Goal: Task Accomplishment & Management: Complete application form

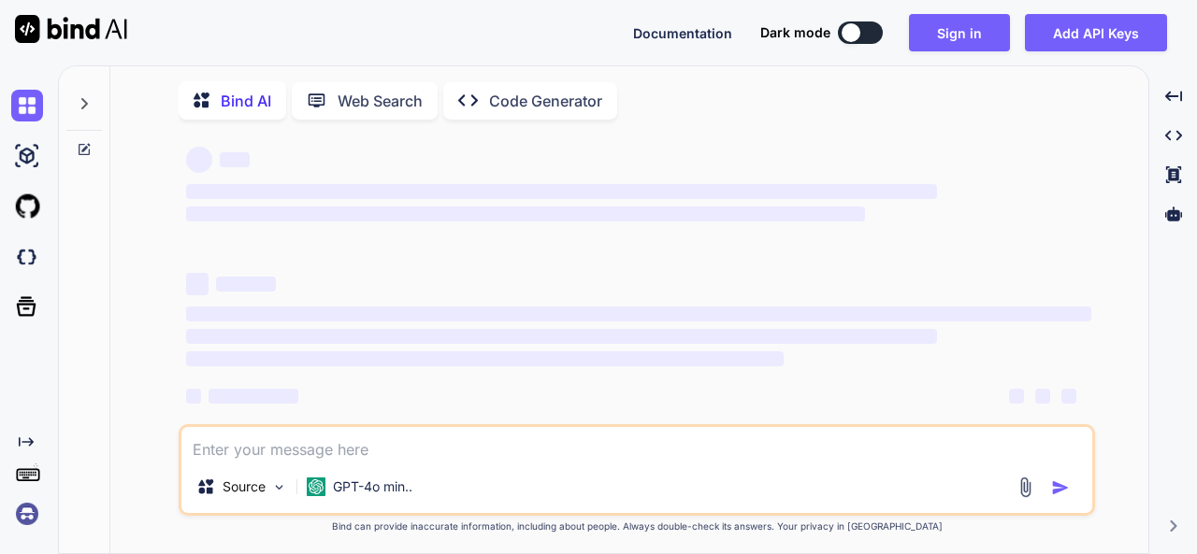
scroll to position [41, 0]
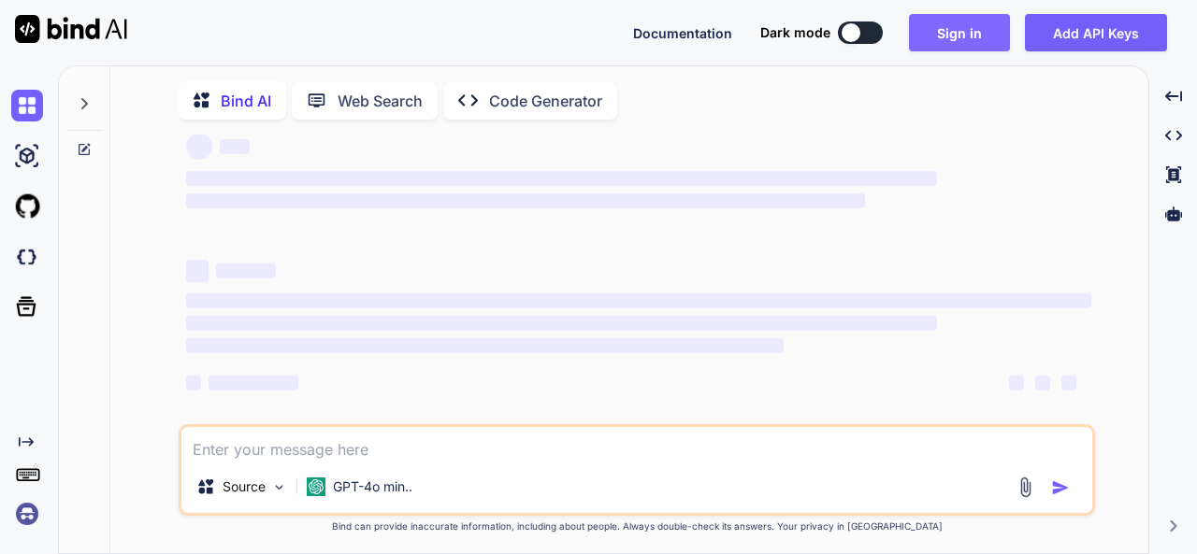
click at [943, 31] on button "Sign in" at bounding box center [959, 32] width 101 height 37
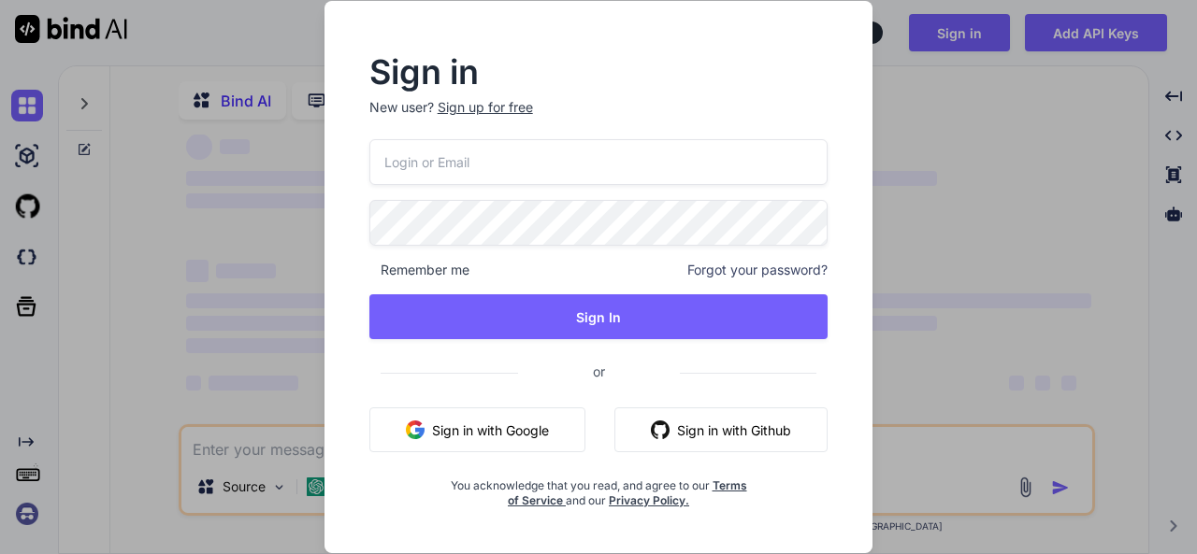
type textarea "x"
click at [484, 143] on input "email" at bounding box center [598, 162] width 459 height 46
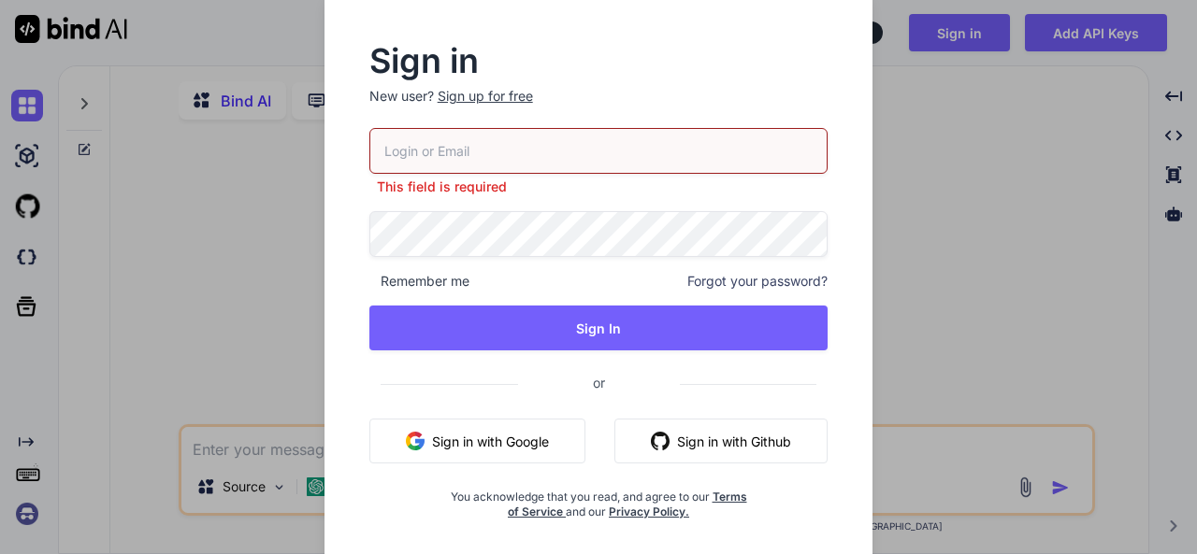
scroll to position [0, 0]
click at [516, 154] on input "email" at bounding box center [598, 151] width 459 height 46
click at [523, 152] on input "email" at bounding box center [598, 151] width 459 height 46
click at [424, 142] on input "email" at bounding box center [598, 151] width 459 height 46
type input "y"
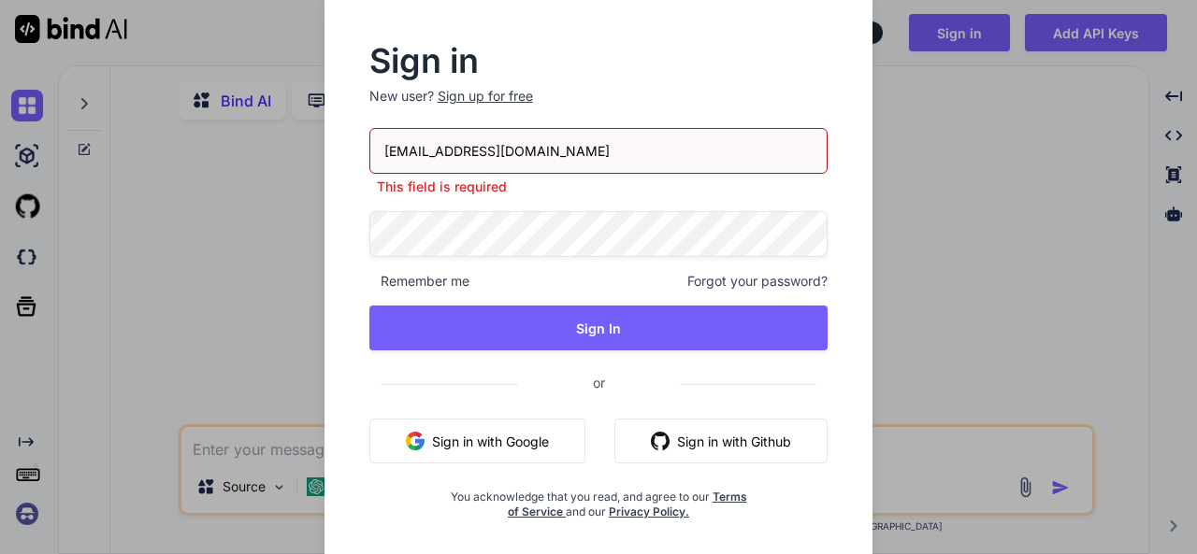
type input "bind@yopmail.com"
click at [484, 93] on div "Sign in New user? Sign up for free" at bounding box center [598, 87] width 459 height 82
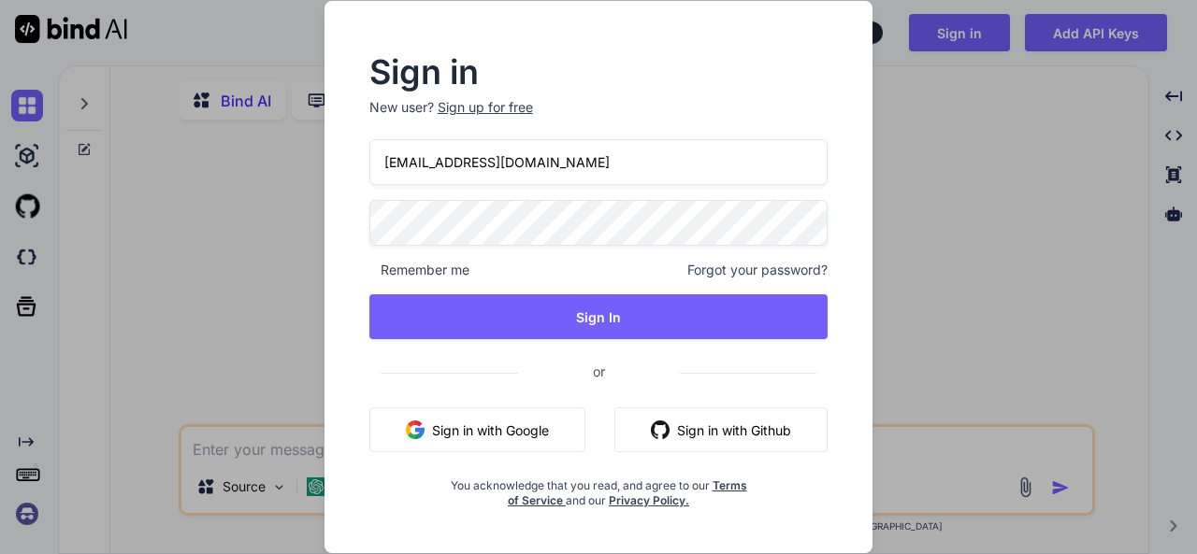
click at [488, 107] on div "Sign up for free" at bounding box center [485, 107] width 95 height 19
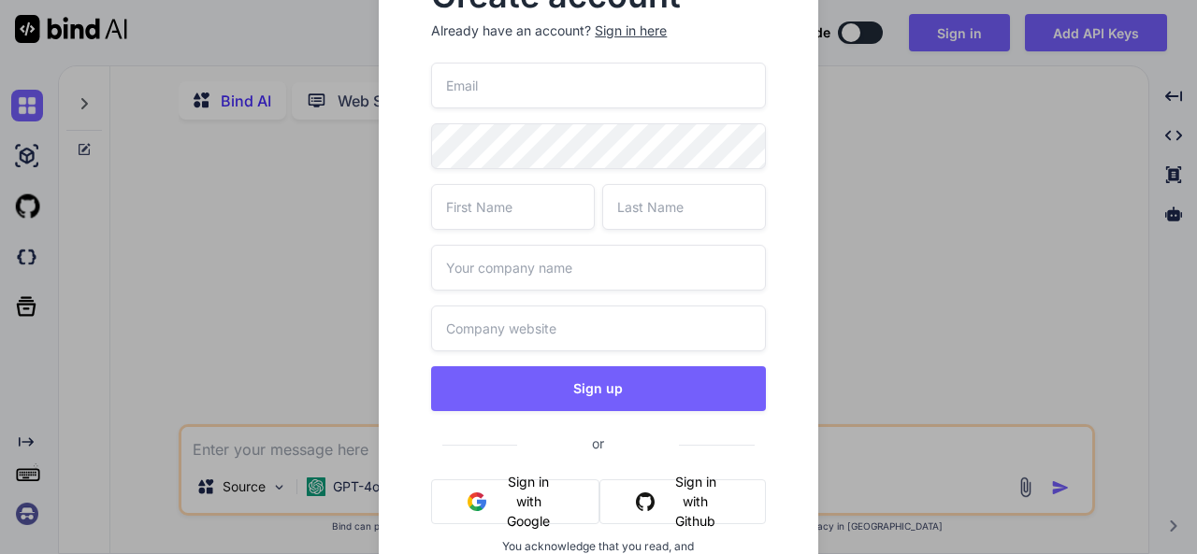
click at [507, 90] on input "email" at bounding box center [598, 86] width 334 height 46
type input "bindai@yopmail.com"
click at [528, 203] on input "text" at bounding box center [513, 207] width 164 height 46
type input "asa"
click at [684, 211] on input "text" at bounding box center [684, 207] width 164 height 46
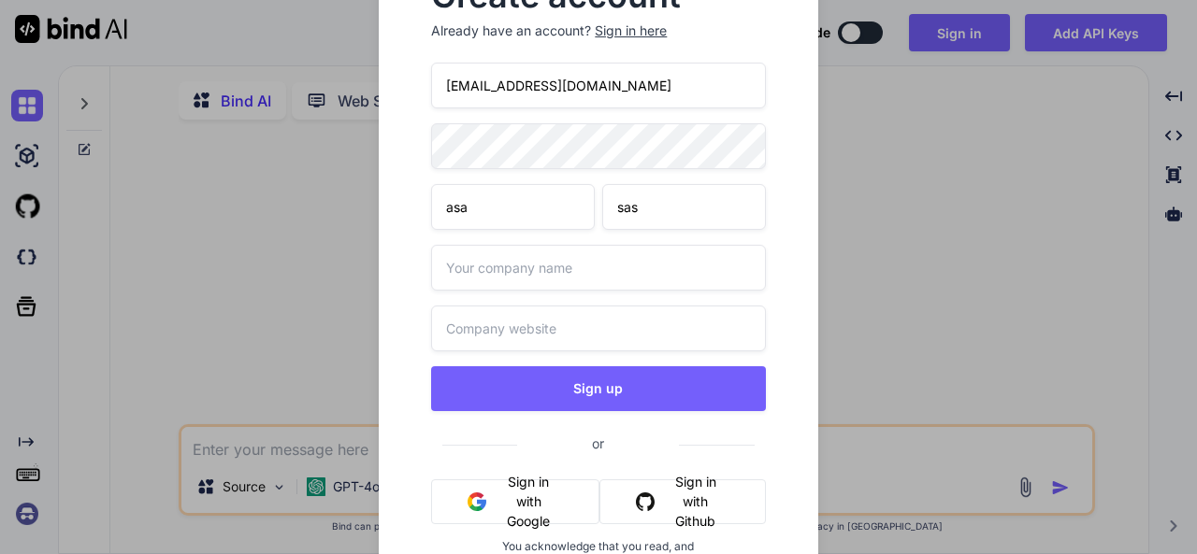
type input "sas"
click at [511, 268] on input "text" at bounding box center [598, 268] width 334 height 46
type input "sasa"
click at [486, 333] on input "text" at bounding box center [598, 329] width 334 height 46
type input "sasas.in"
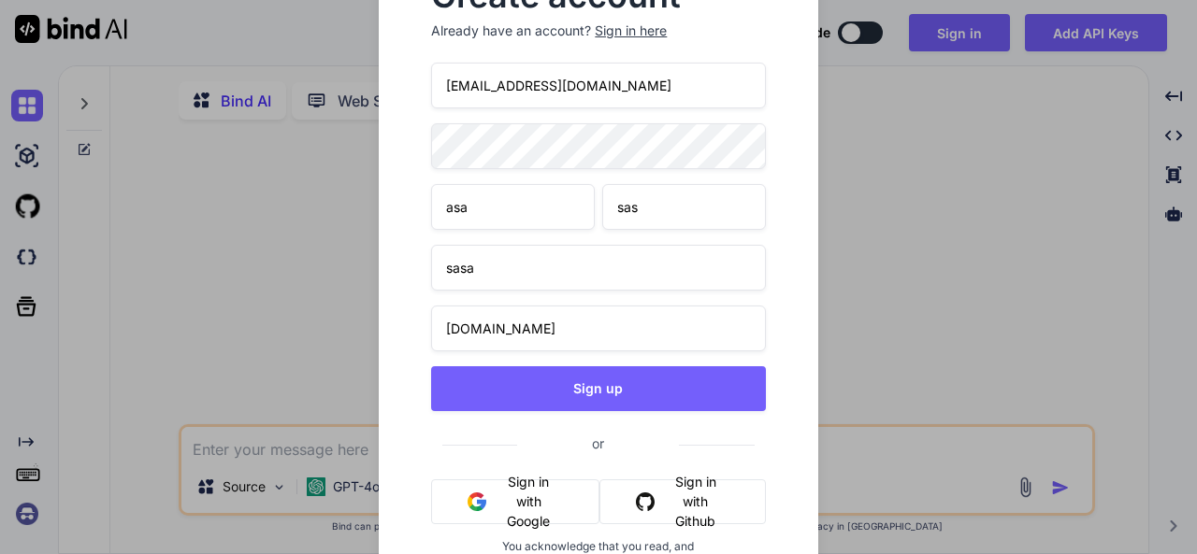
drag, startPoint x: 632, startPoint y: 82, endPoint x: 7, endPoint y: 95, distance: 624.7
click at [57, 95] on div "Create account Already have an account? Sign in here bindai@yopmail.com asa sas…" at bounding box center [598, 277] width 1197 height 554
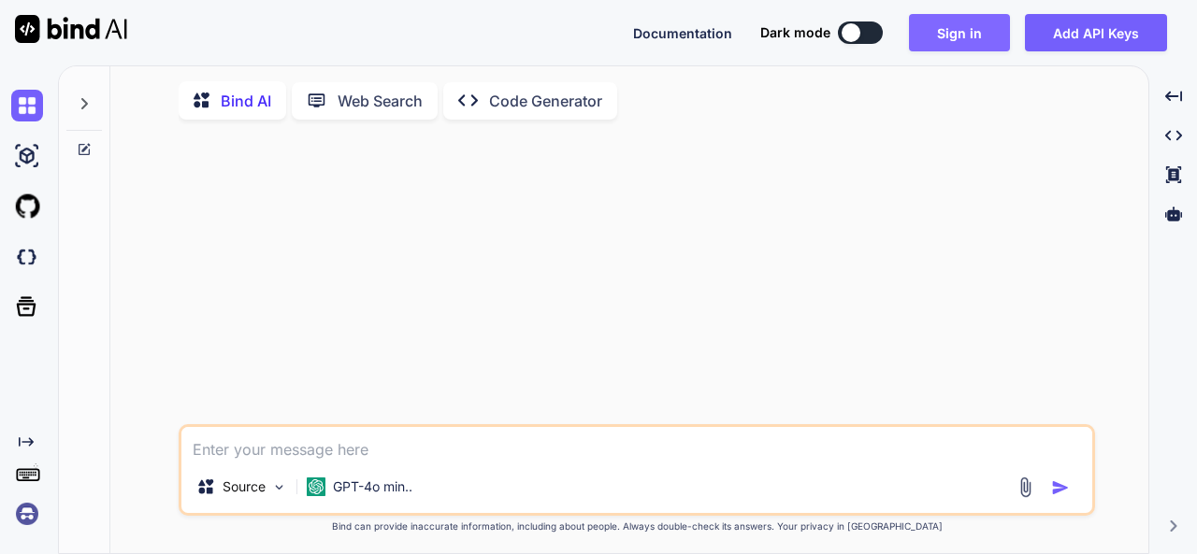
click at [935, 34] on button "Sign in" at bounding box center [959, 32] width 101 height 37
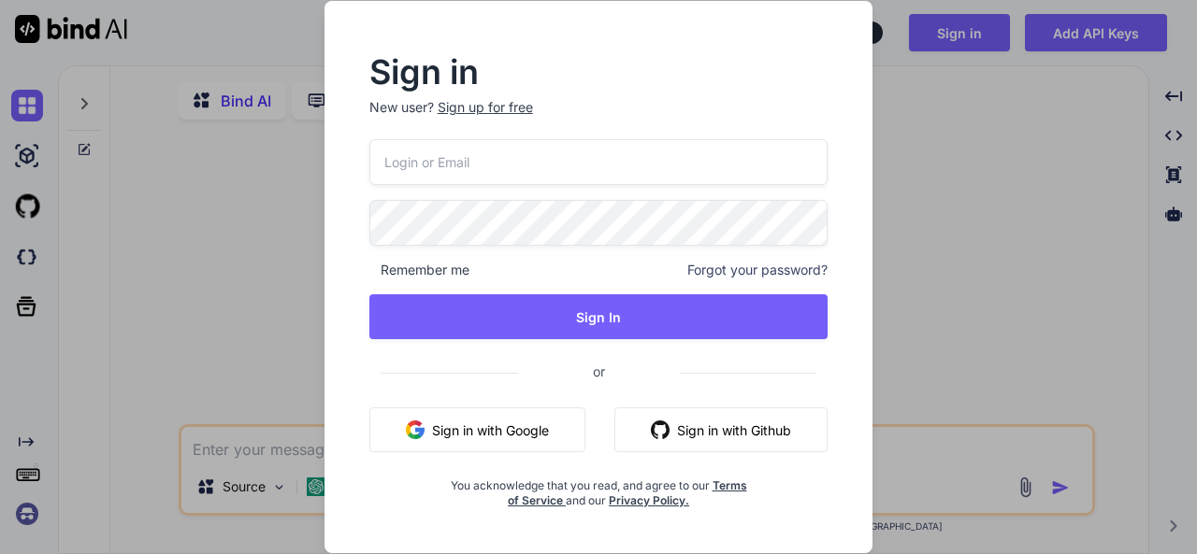
click at [504, 109] on div "Sign up for free" at bounding box center [485, 107] width 95 height 19
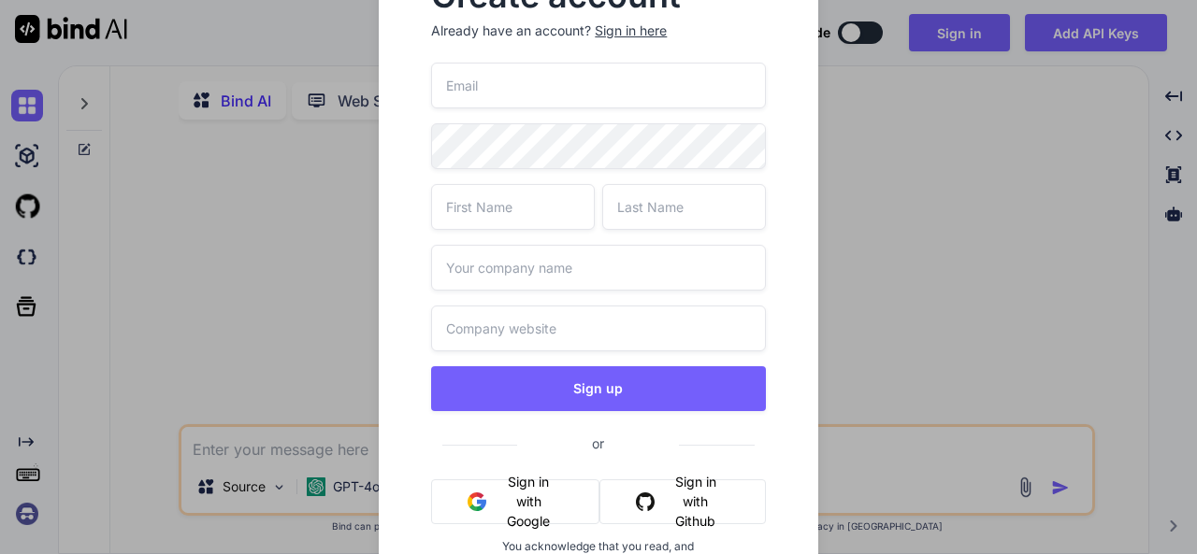
click at [502, 112] on div "Sign up or Sign in with Google Sign in with Github You acknowledge that you rea…" at bounding box center [598, 346] width 334 height 567
click at [512, 81] on input "email" at bounding box center [598, 86] width 334 height 46
type input "bindai@yopmail.com"
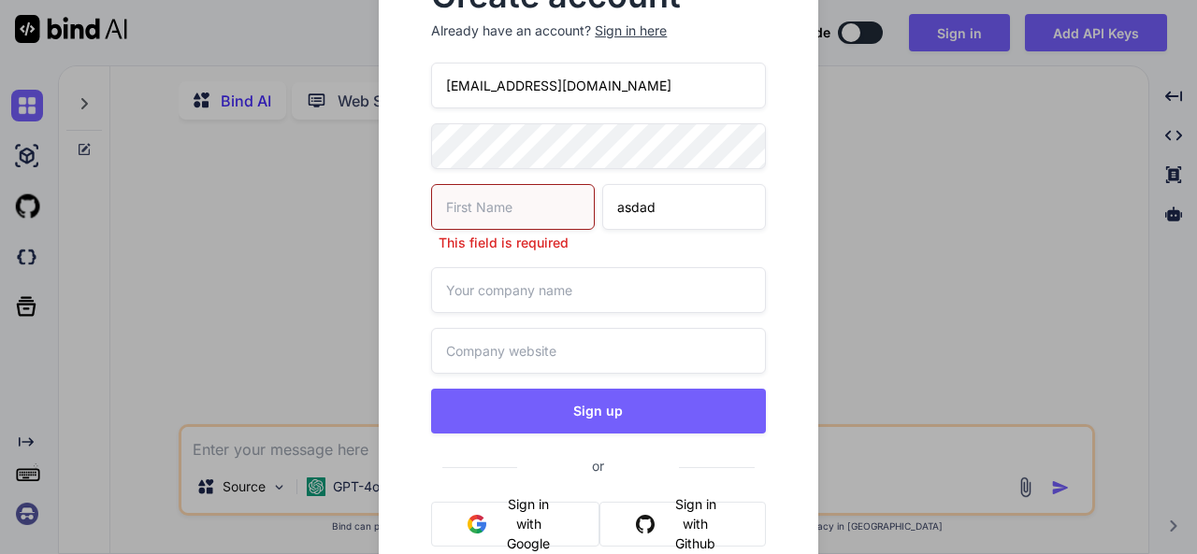
type input "asdad"
click at [503, 220] on input "text" at bounding box center [513, 207] width 164 height 46
type input "sdsda"
click at [506, 309] on div "bindai@yopmail.com sdsda This field is required asdad Sign up or Sign in with G…" at bounding box center [598, 357] width 334 height 589
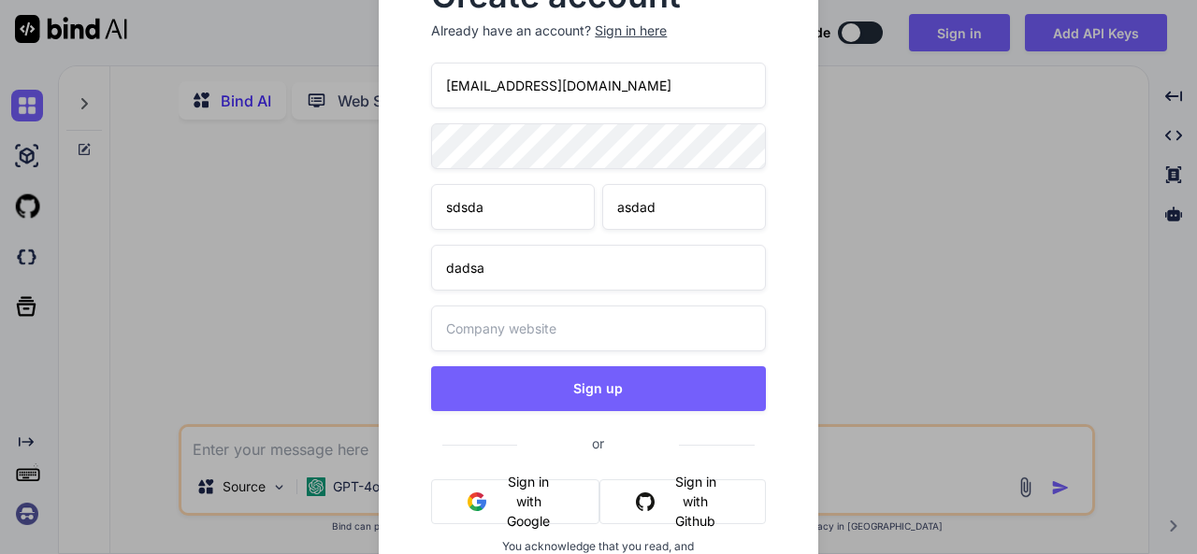
type input "dadsa"
click at [520, 322] on input "text" at bounding box center [598, 329] width 334 height 46
type input "adas.in"
drag, startPoint x: 621, startPoint y: 91, endPoint x: 375, endPoint y: 73, distance: 246.5
click at [375, 73] on div "Create account Already have an account? Sign in here bindai@yopmail.com sdsda a…" at bounding box center [598, 277] width 479 height 654
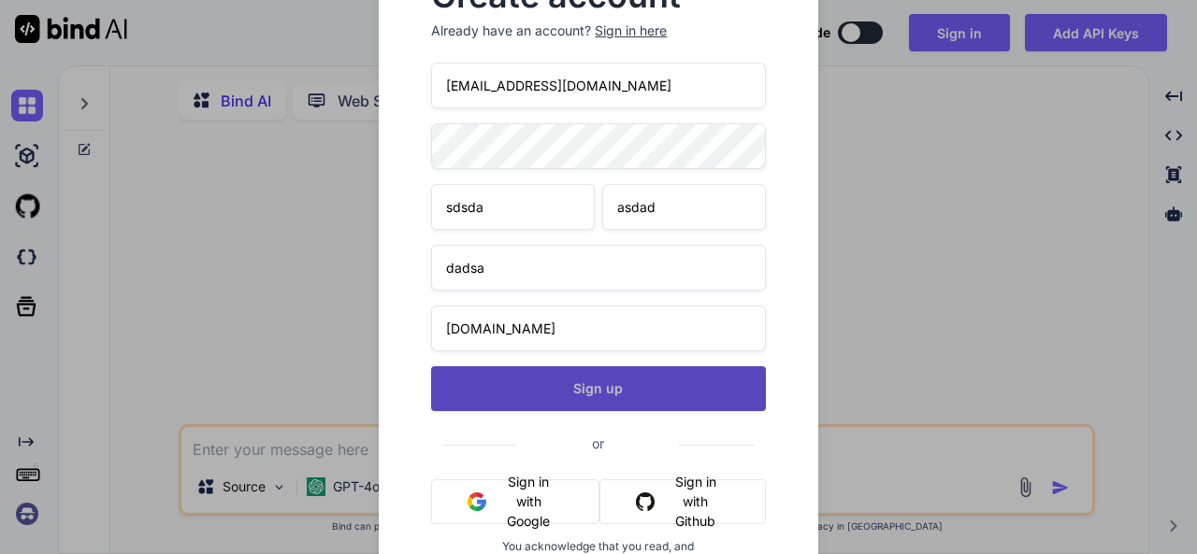
click at [647, 401] on button "Sign up" at bounding box center [598, 388] width 334 height 45
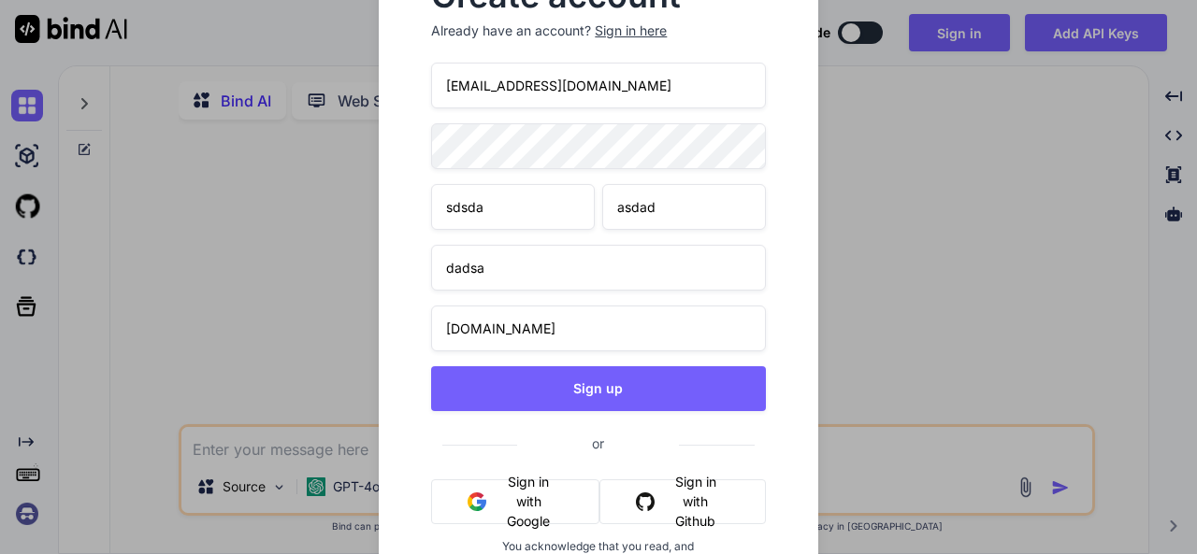
click at [482, 82] on input "bindai@yopmail.com" at bounding box center [598, 86] width 334 height 46
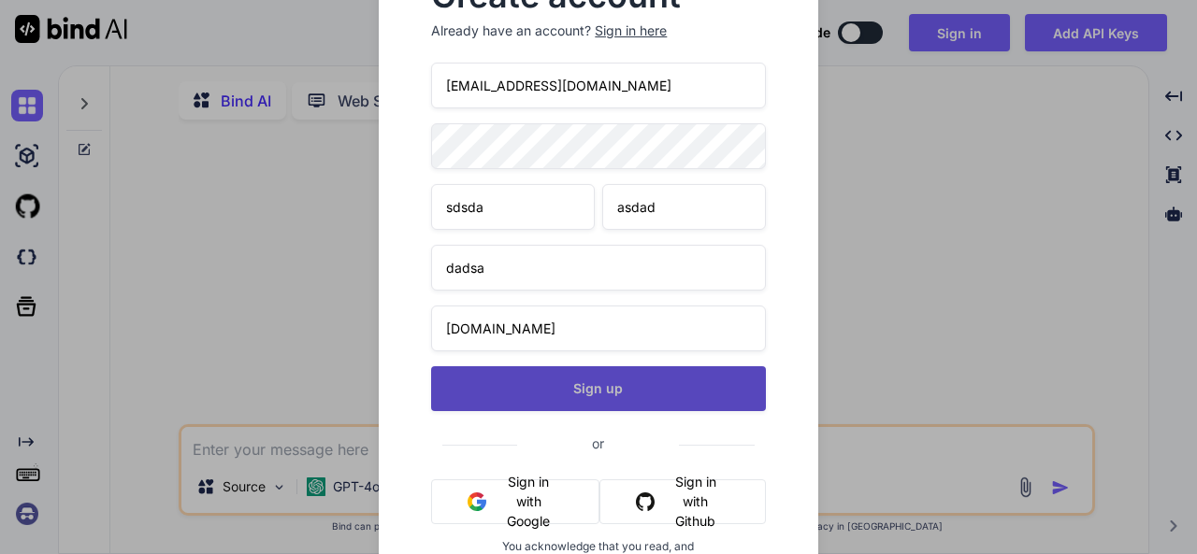
click at [626, 394] on button "Sign up" at bounding box center [598, 388] width 334 height 45
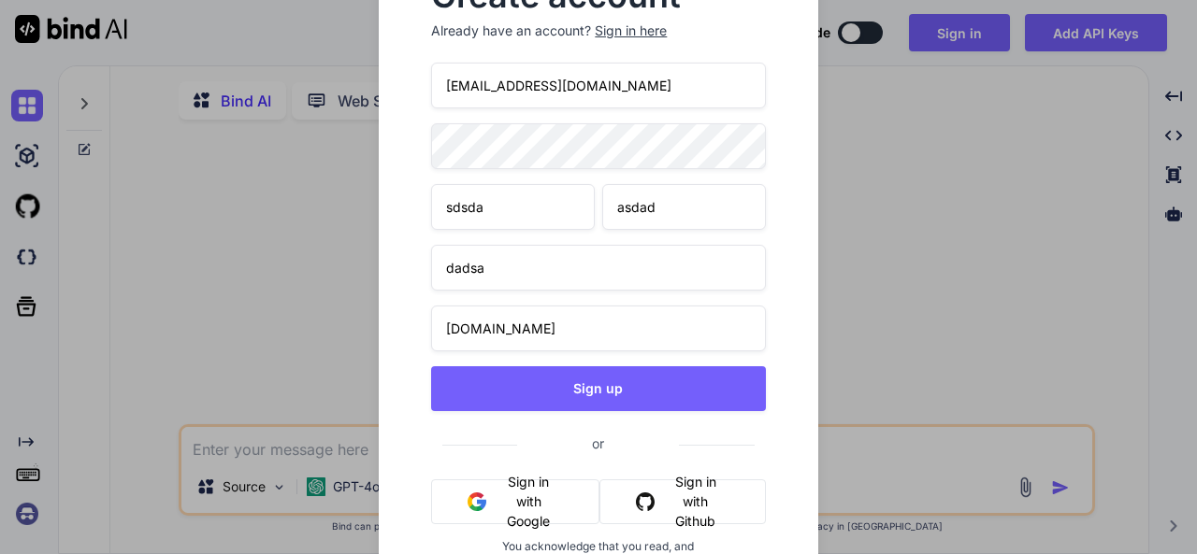
click at [473, 88] on input "bind@yopmail.com" at bounding box center [598, 86] width 334 height 46
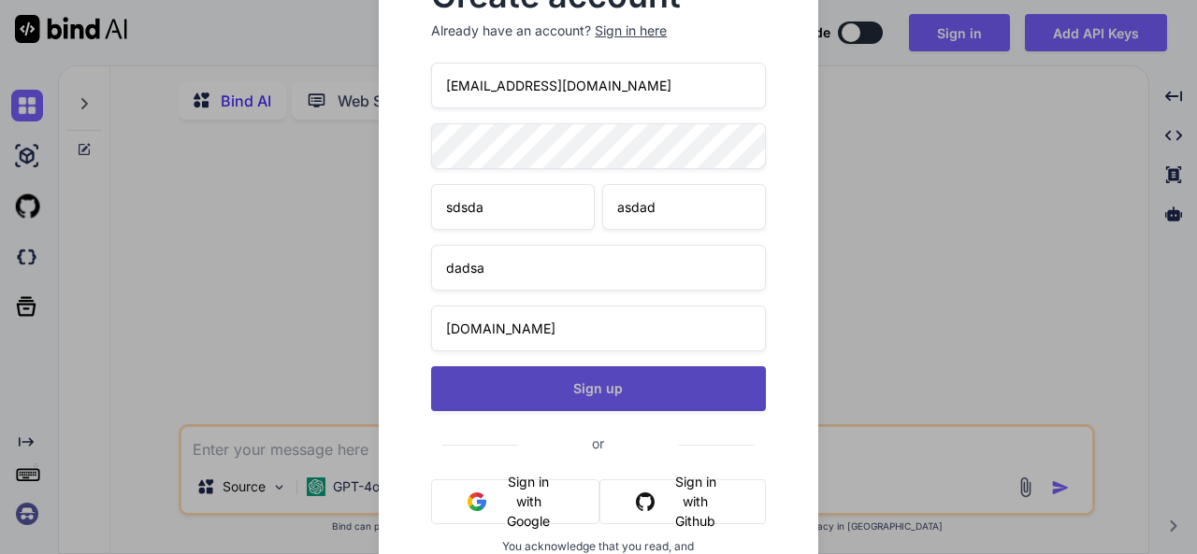
type input "panther@yopmail.com"
click at [602, 393] on button "Sign up" at bounding box center [598, 388] width 334 height 45
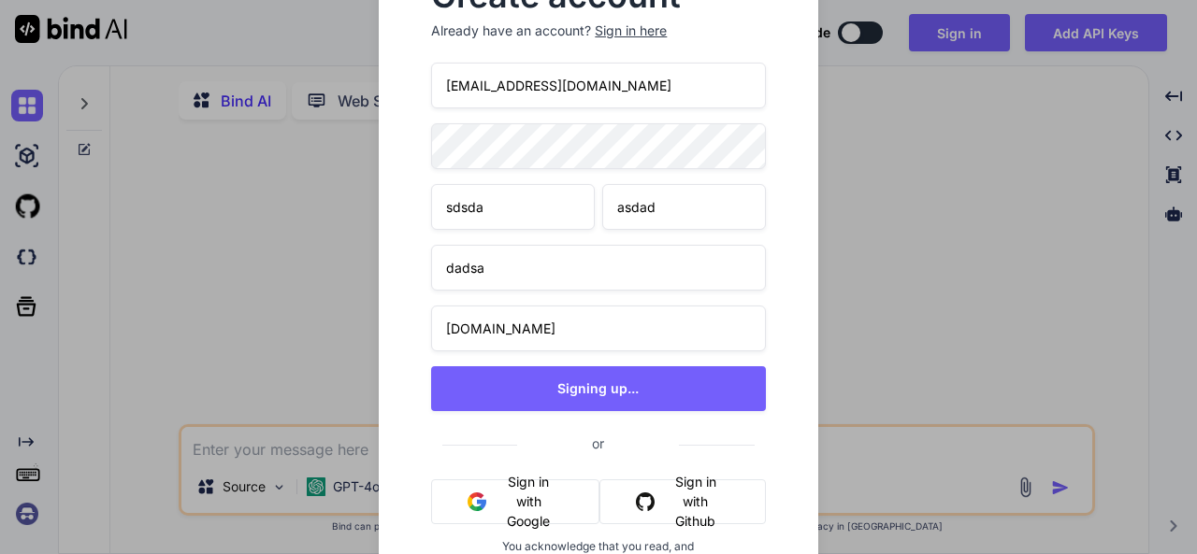
click at [662, 87] on input "panther@yopmail.com" at bounding box center [598, 86] width 334 height 46
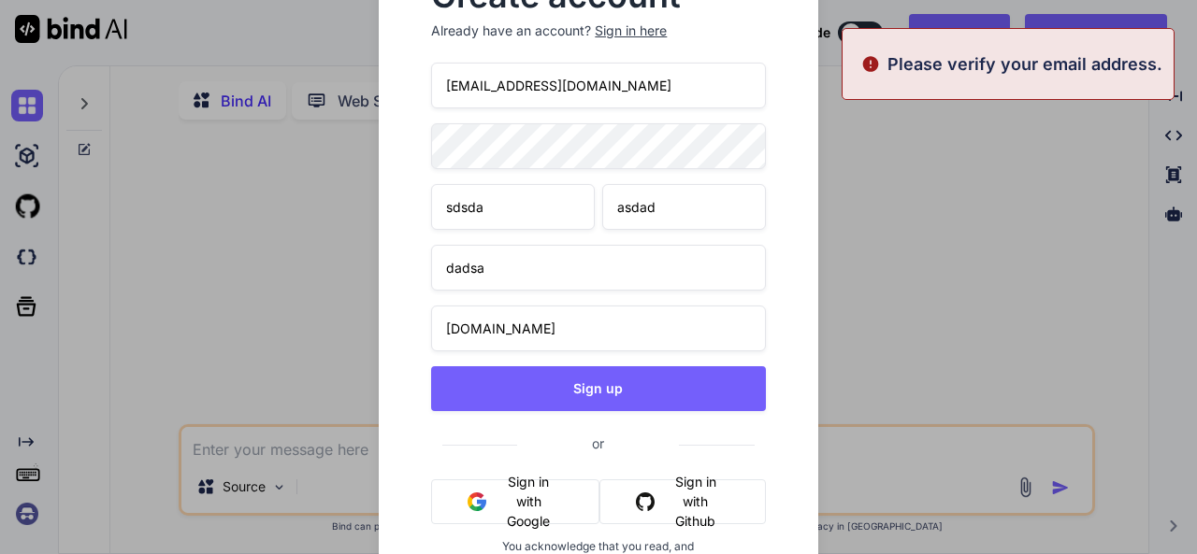
drag, startPoint x: 666, startPoint y: 87, endPoint x: 390, endPoint y: 73, distance: 276.2
click at [390, 73] on div "Create account Already have an account? Sign in here panther@yopmail.com sdsda …" at bounding box center [598, 297] width 438 height 694
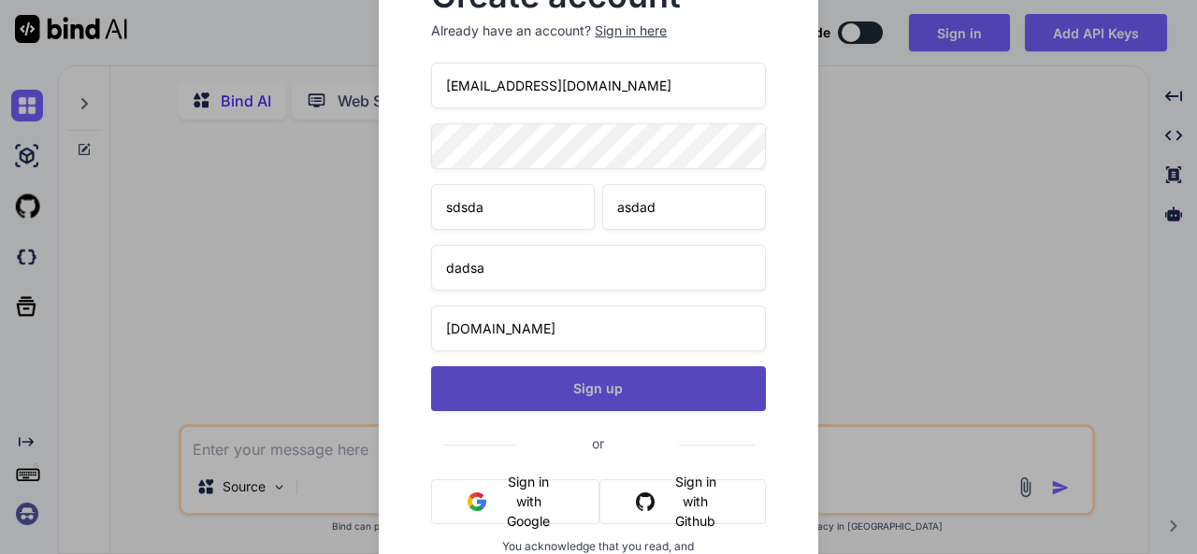
click at [657, 395] on button "Sign up" at bounding box center [598, 388] width 334 height 45
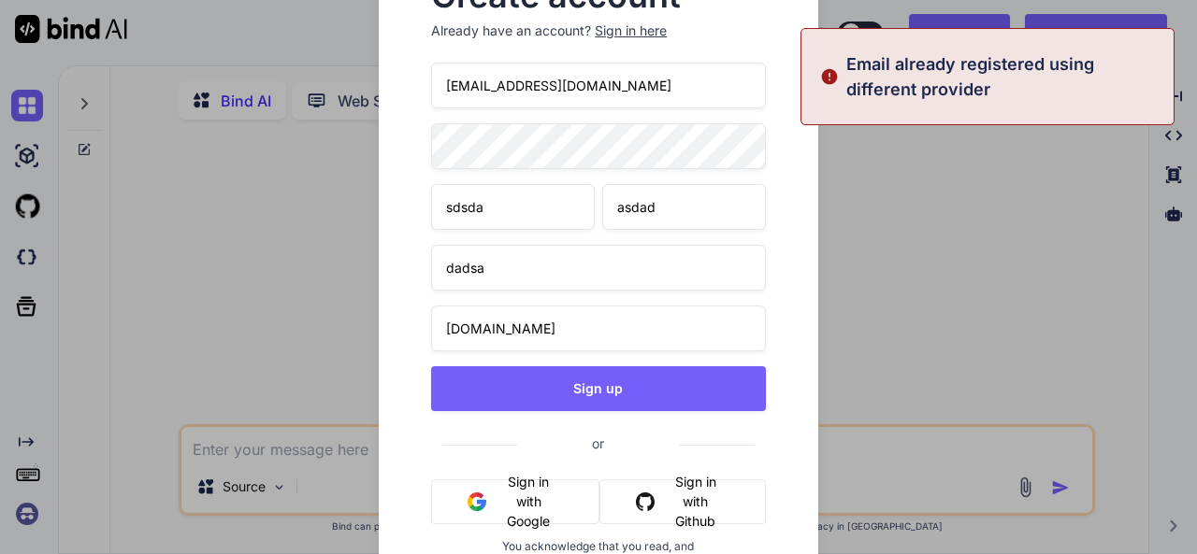
click at [976, 196] on div "Create account Already have an account? Sign in here panther@yopmail.com sdsda …" at bounding box center [598, 277] width 1197 height 554
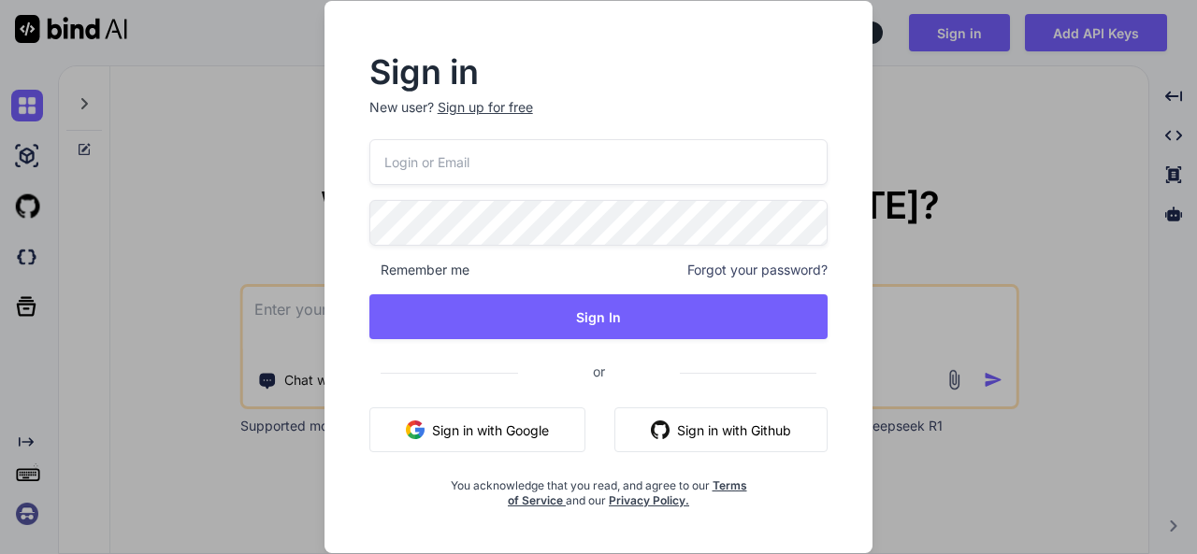
click at [492, 156] on input "email" at bounding box center [598, 162] width 459 height 46
type input "[EMAIL_ADDRESS][DOMAIN_NAME]"
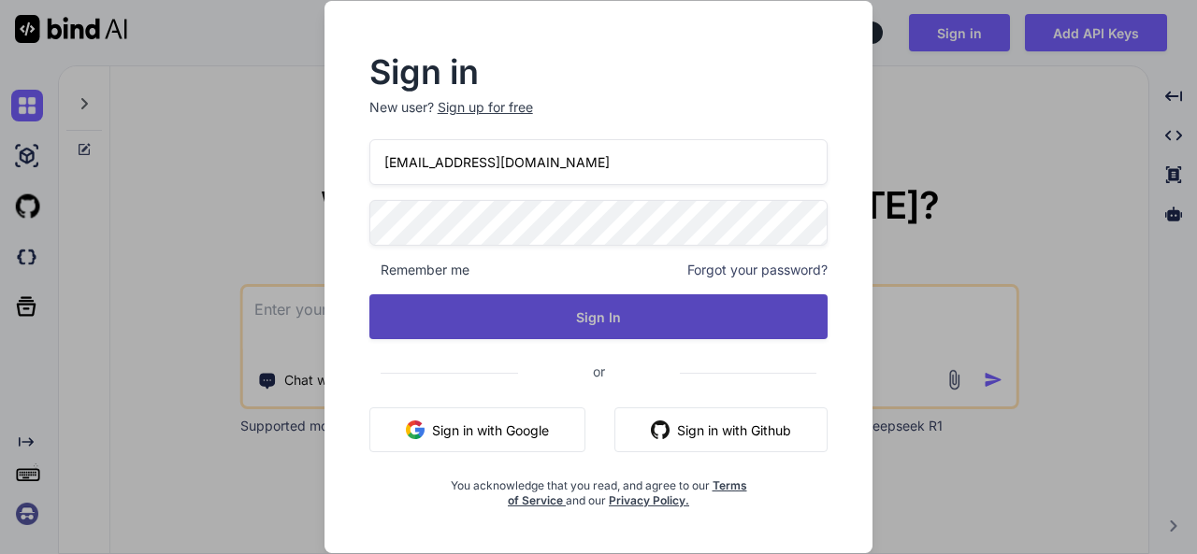
click at [607, 320] on button "Sign In" at bounding box center [598, 316] width 459 height 45
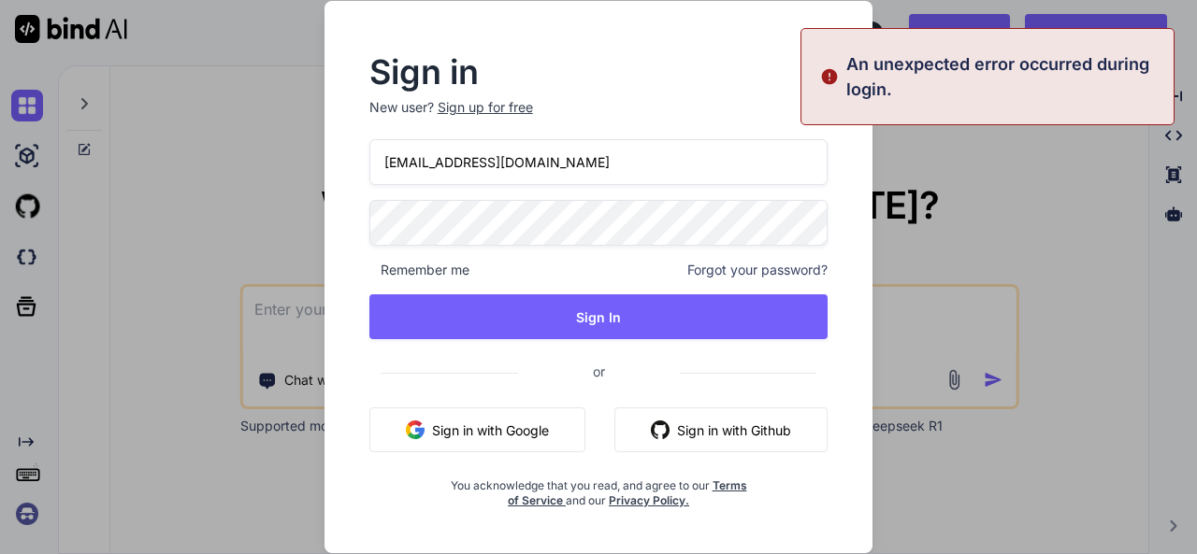
click at [1070, 205] on div "Sign in New user? Sign up for free panther@yopmail.com Remember me Forgot your …" at bounding box center [598, 277] width 1197 height 554
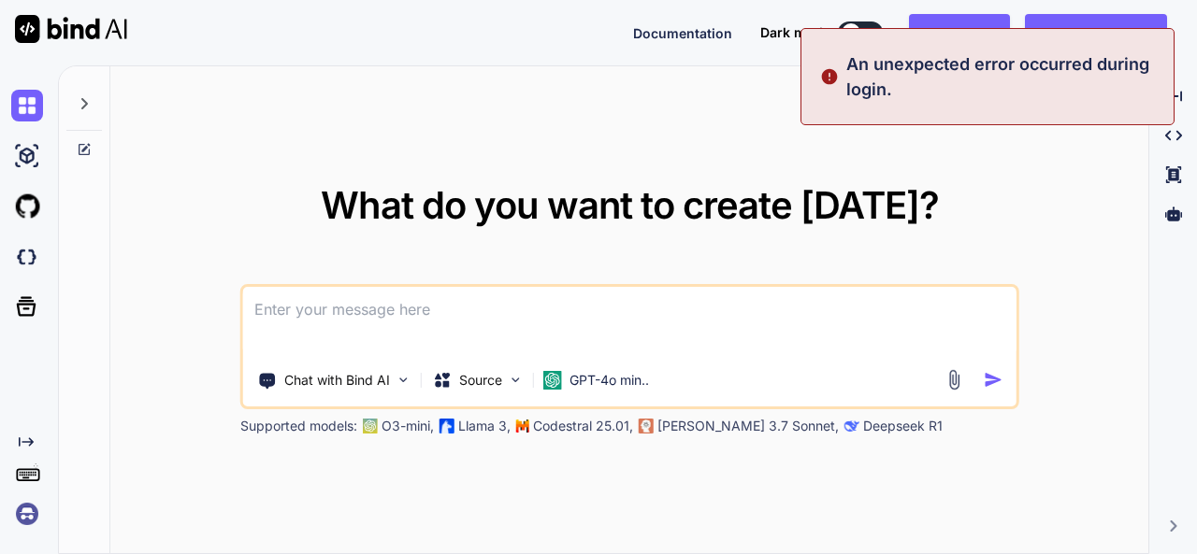
click at [546, 141] on div "What do you want to create today? Chat with Bind AI Source GPT-4o min.. Support…" at bounding box center [629, 310] width 1038 height 489
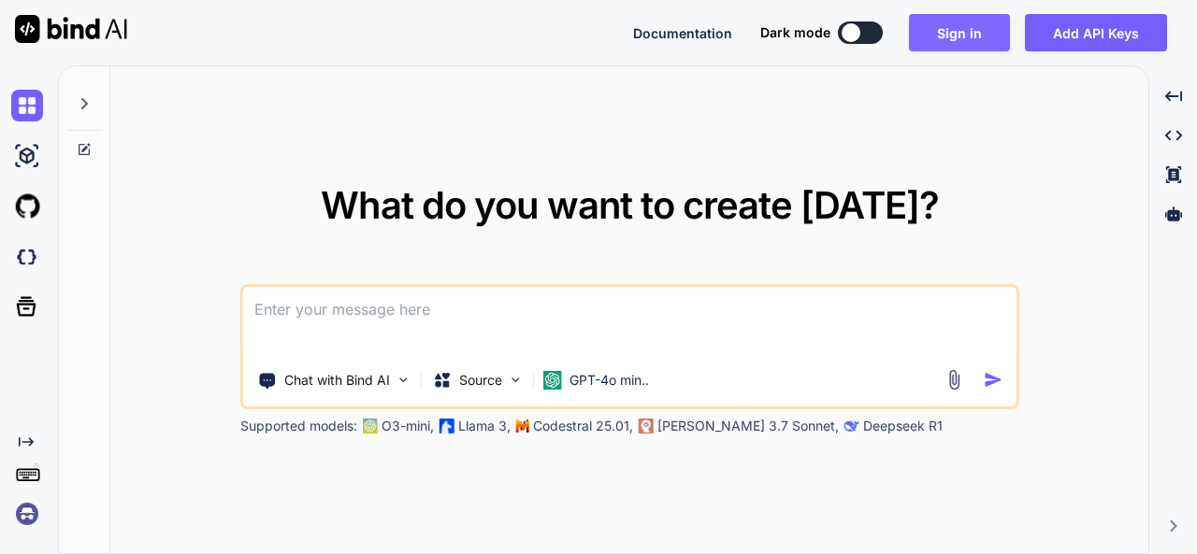
click at [976, 34] on button "Sign in" at bounding box center [959, 32] width 101 height 37
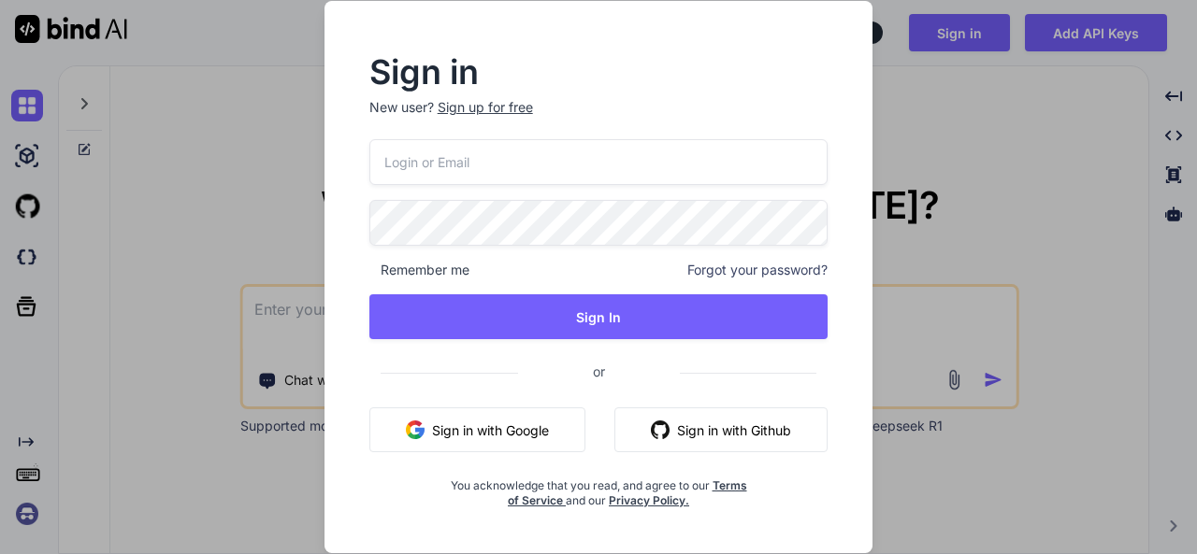
click at [535, 179] on input "email" at bounding box center [598, 162] width 459 height 46
type input "panther@"
type textarea "x"
type input "panther@yopmail.com"
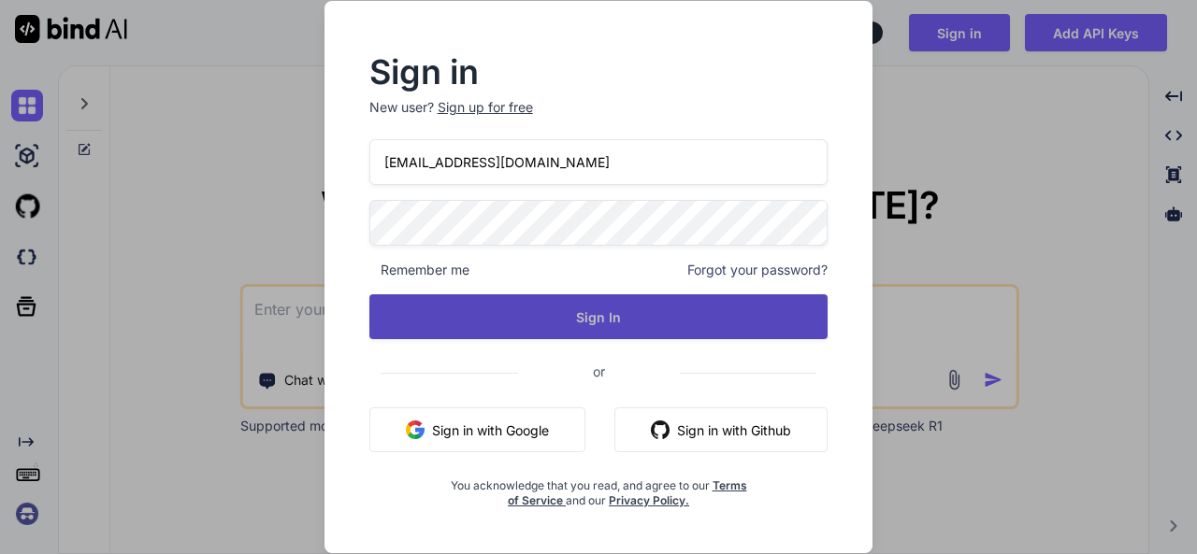
click at [631, 308] on button "Sign In" at bounding box center [598, 316] width 459 height 45
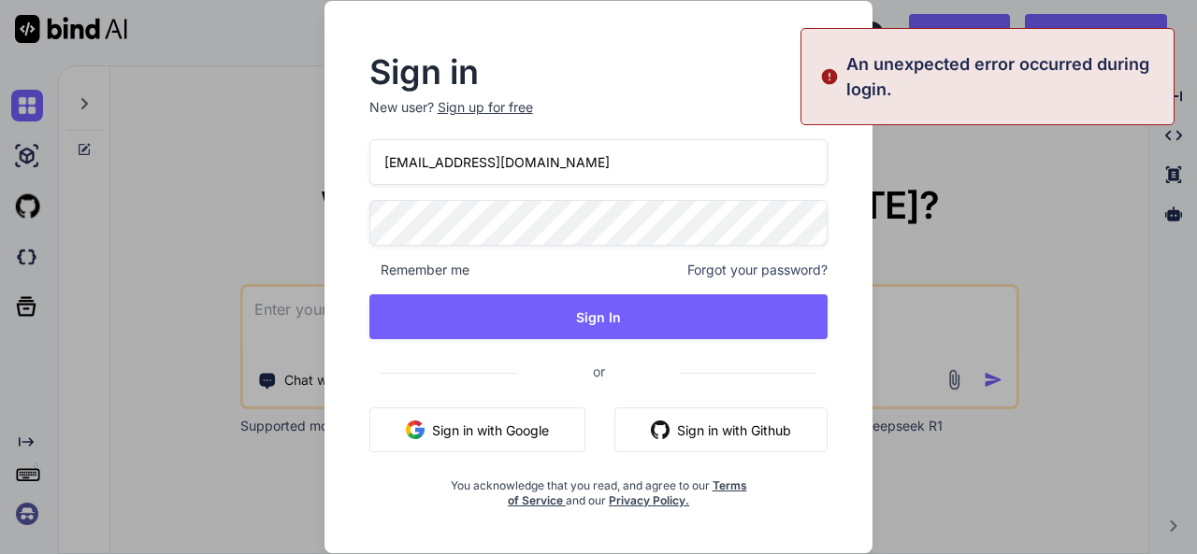
click at [617, 165] on input "[EMAIL_ADDRESS][DOMAIN_NAME]" at bounding box center [598, 162] width 459 height 46
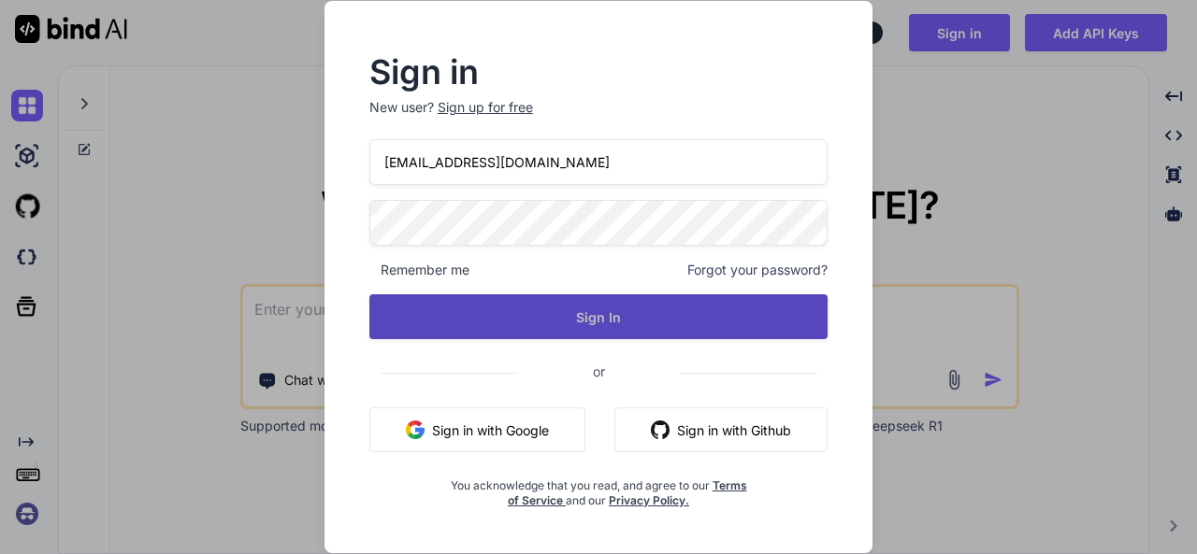
click at [585, 320] on button "Sign In" at bounding box center [598, 316] width 459 height 45
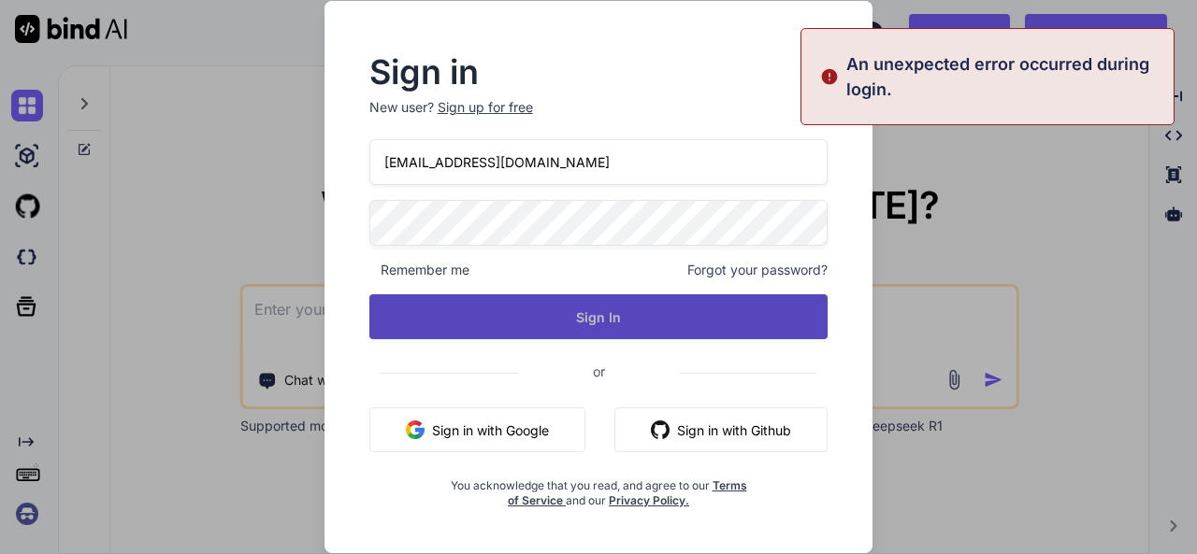
type textarea "x"
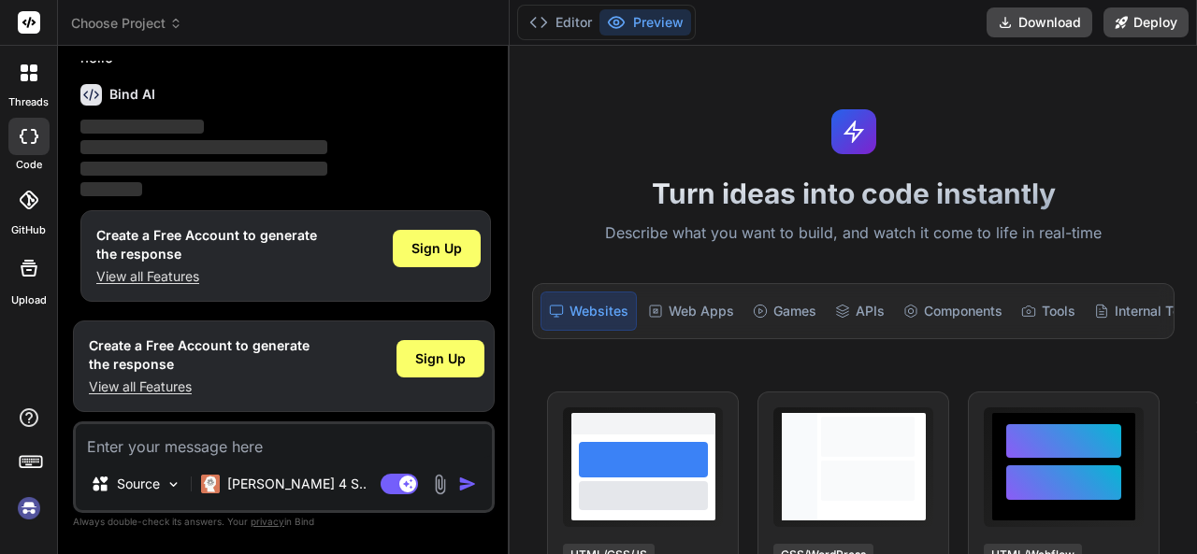
scroll to position [54, 0]
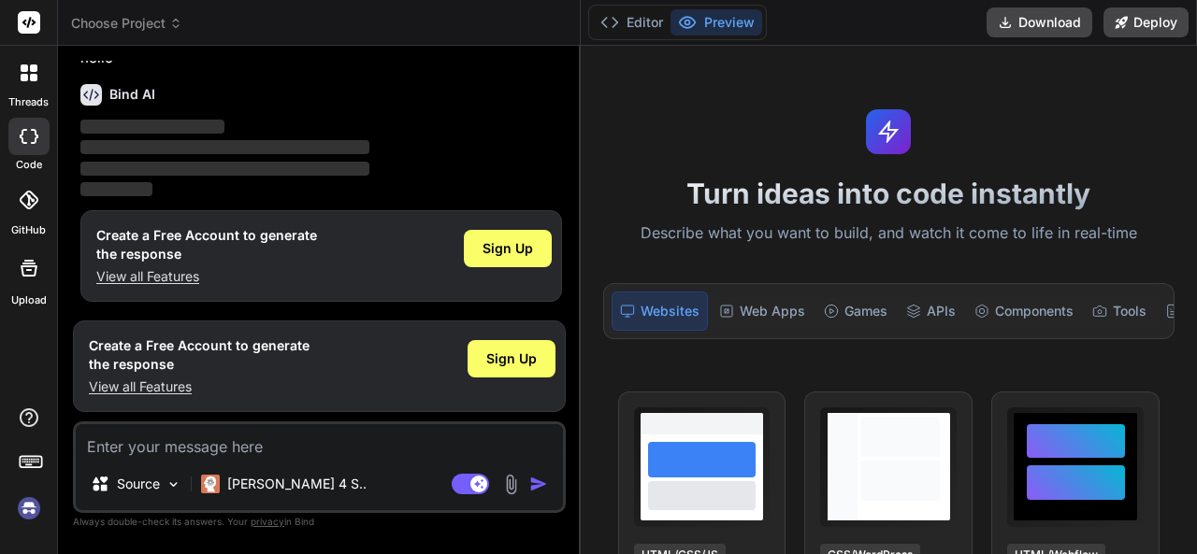
type textarea "x"
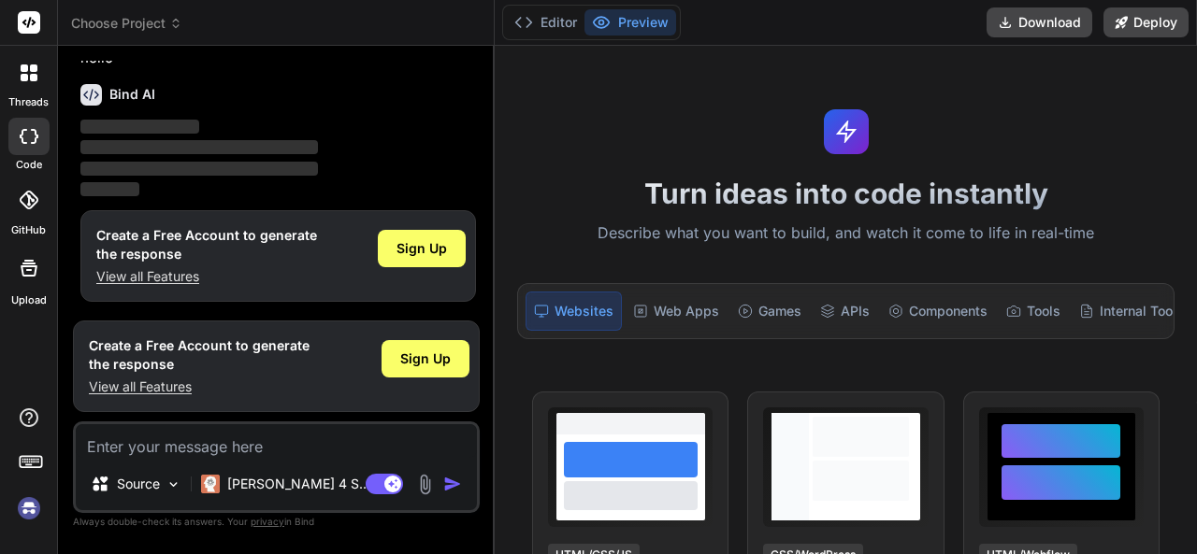
drag, startPoint x: 432, startPoint y: 137, endPoint x: 459, endPoint y: 134, distance: 27.4
click at [459, 134] on div "Bind AI Web Search Created with Pixso. Code Generator You hello Bind AI ‌ ‌ ‌ ‌…" at bounding box center [276, 300] width 437 height 509
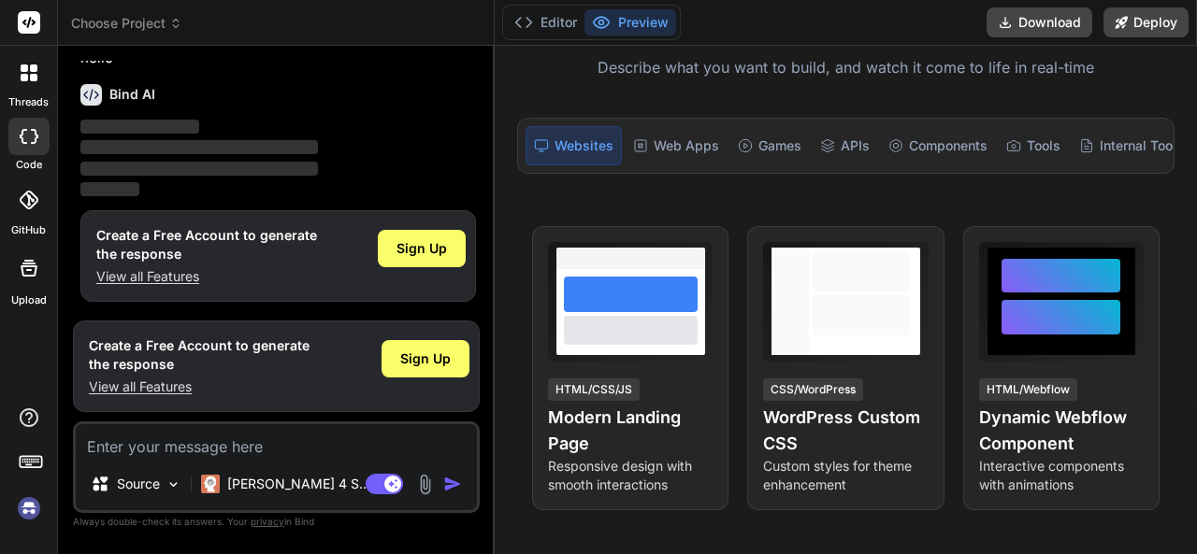
scroll to position [0, 0]
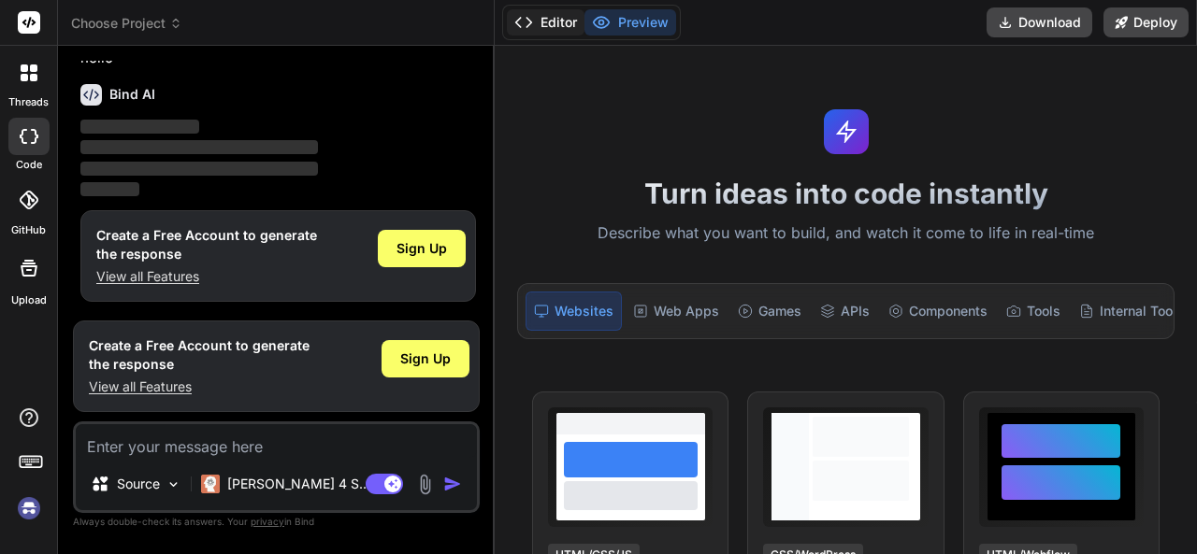
click at [533, 21] on icon at bounding box center [523, 22] width 19 height 19
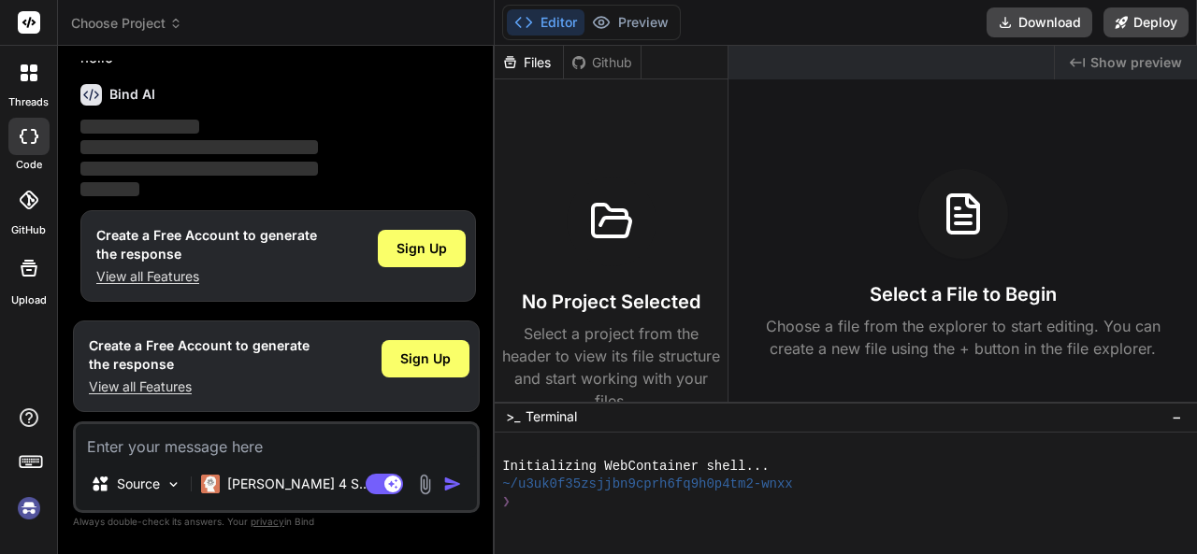
click at [35, 510] on img at bounding box center [29, 509] width 32 height 32
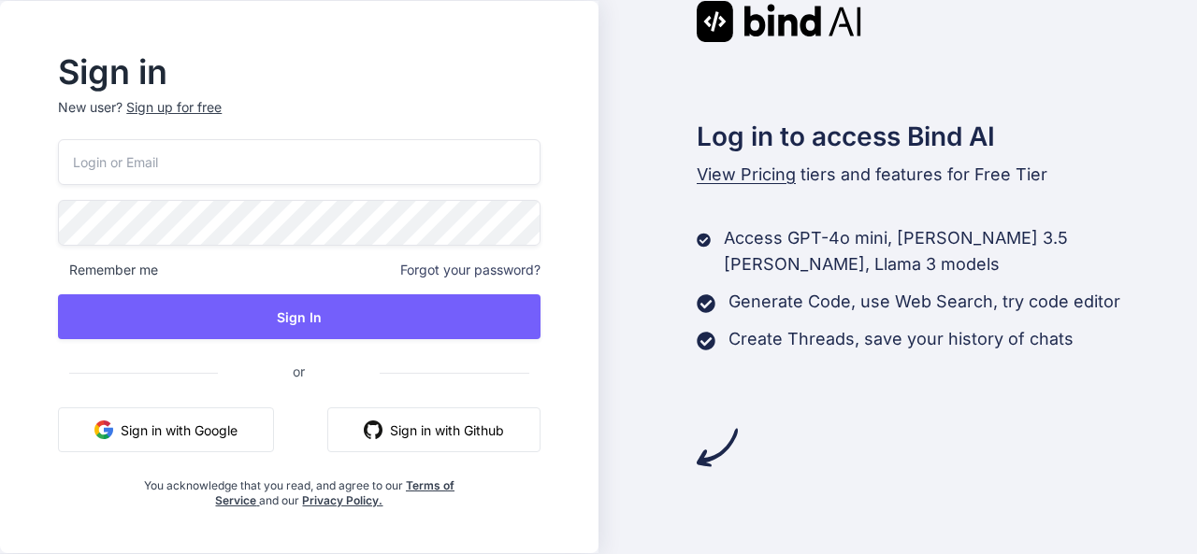
click at [258, 166] on input "email" at bounding box center [298, 162] width 481 height 46
type input "[EMAIL_ADDRESS][DOMAIN_NAME]"
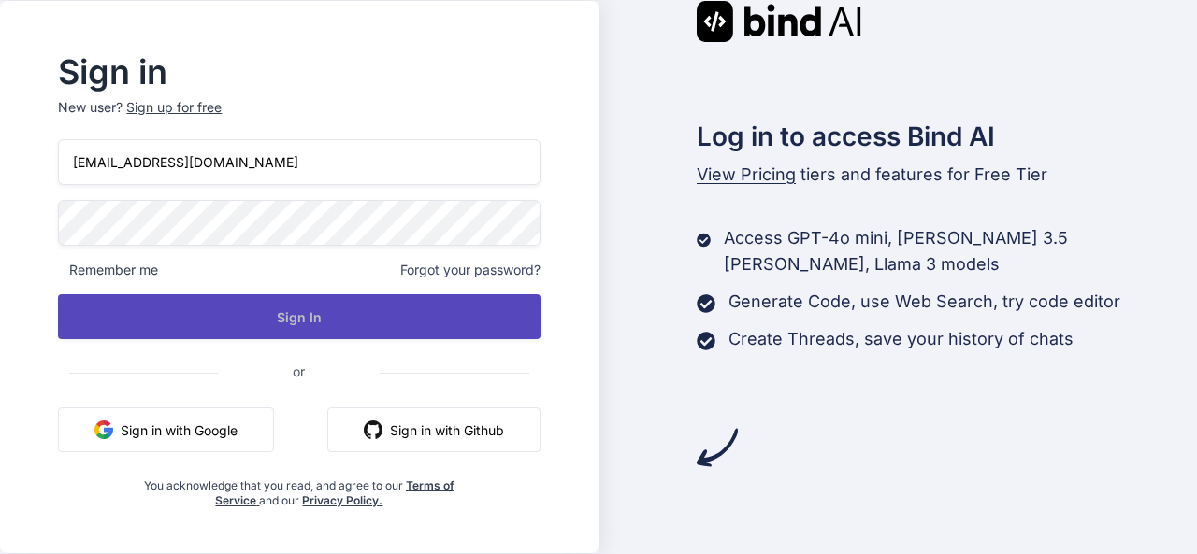
click at [317, 322] on button "Sign In" at bounding box center [298, 316] width 481 height 45
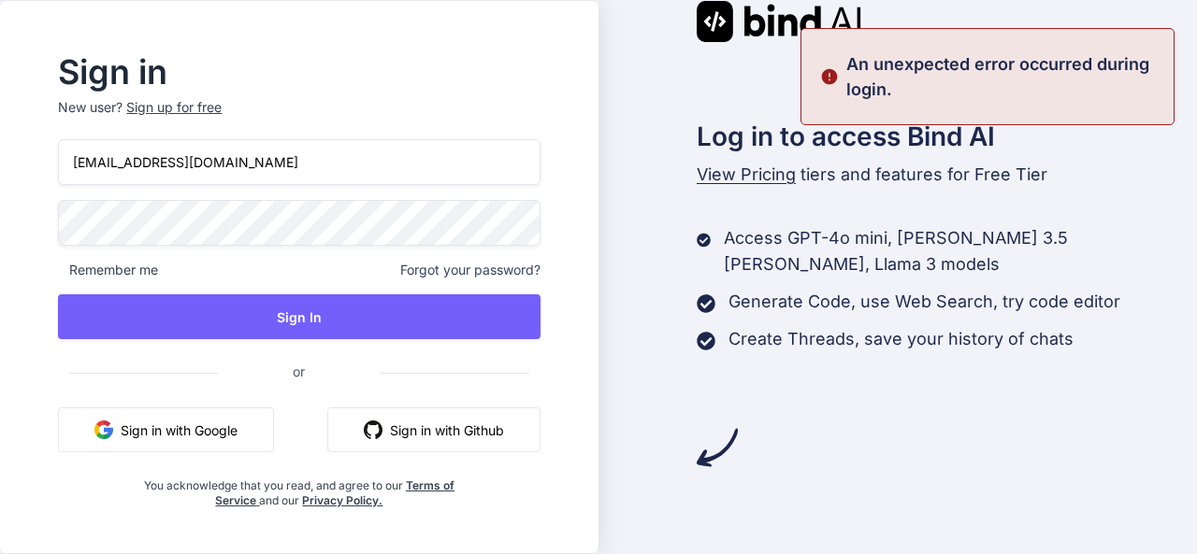
click at [625, 87] on div "Log in to access Bind AI View Pricing tiers and features for Free Tier Access G…" at bounding box center [897, 234] width 598 height 467
click at [1048, 145] on h2 "Log in to access Bind AI" at bounding box center [947, 136] width 500 height 39
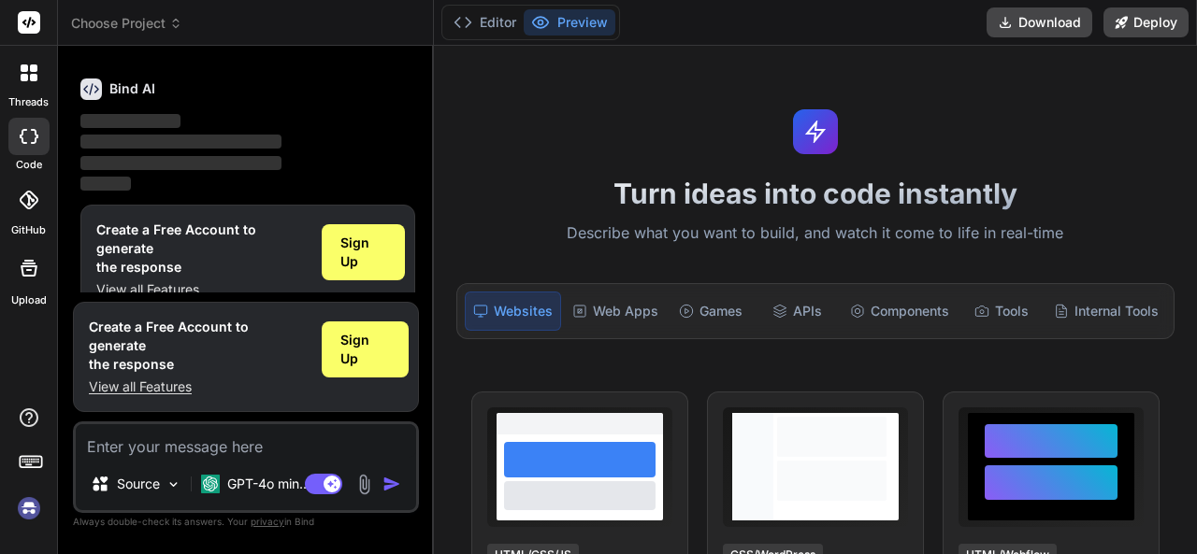
scroll to position [63, 0]
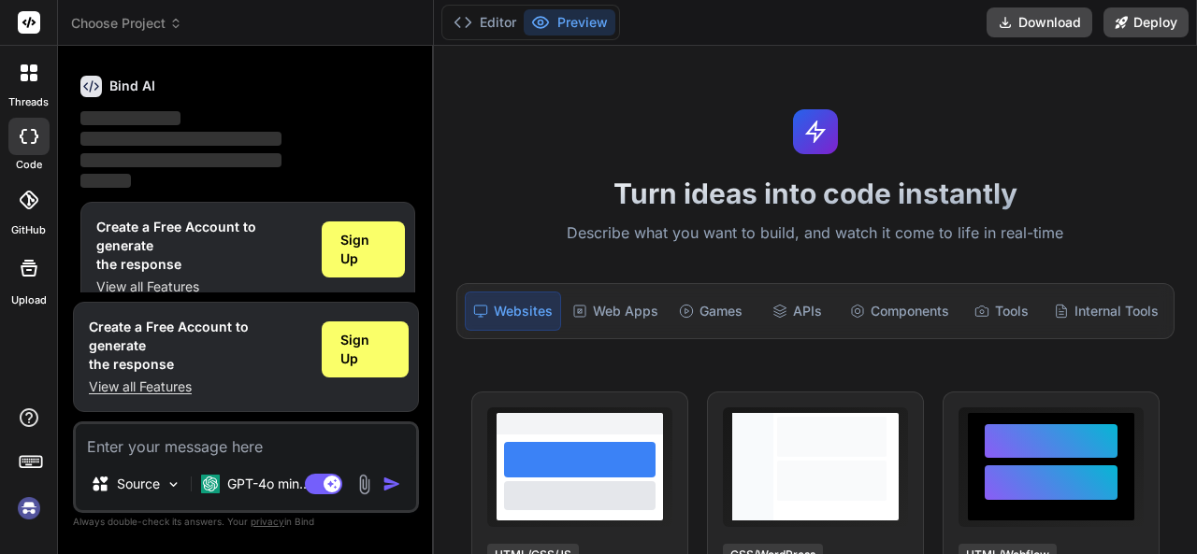
click at [29, 18] on rect at bounding box center [29, 22] width 22 height 22
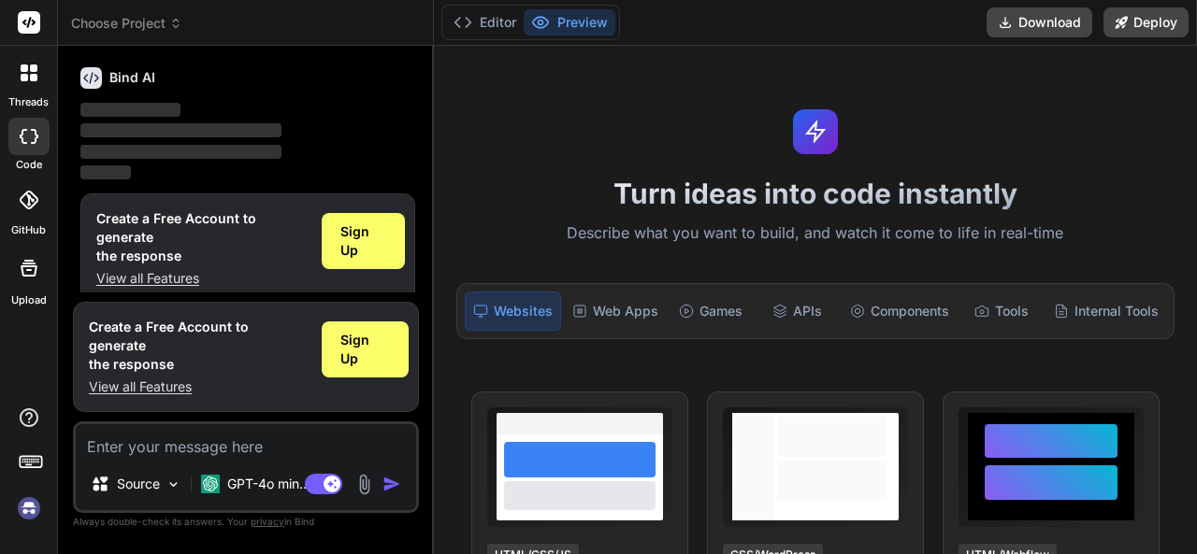
scroll to position [73, 0]
type textarea "x"
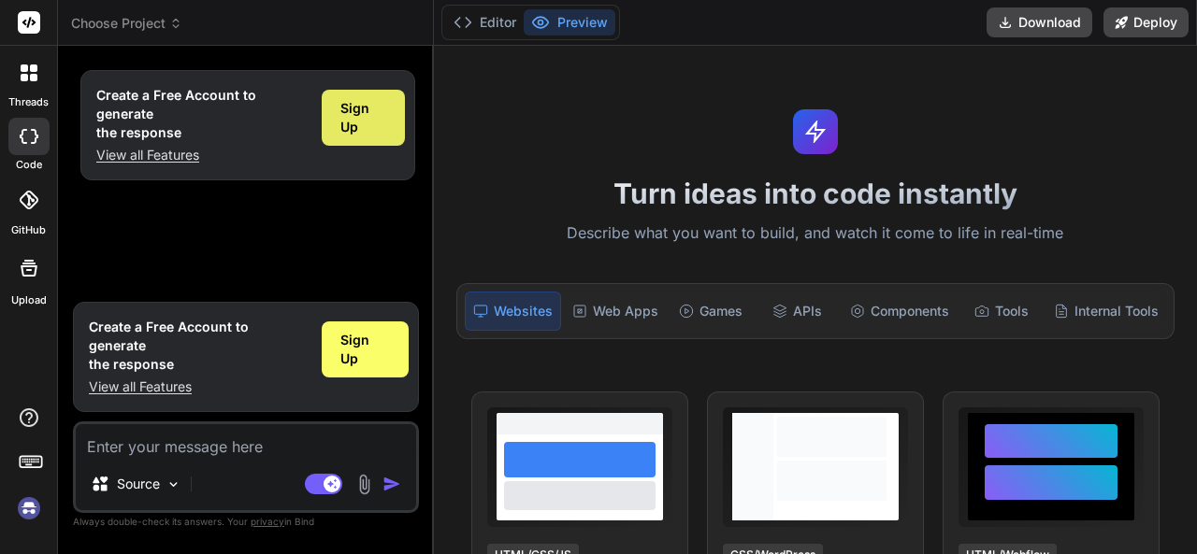
click at [371, 115] on span "Sign Up" at bounding box center [363, 117] width 46 height 37
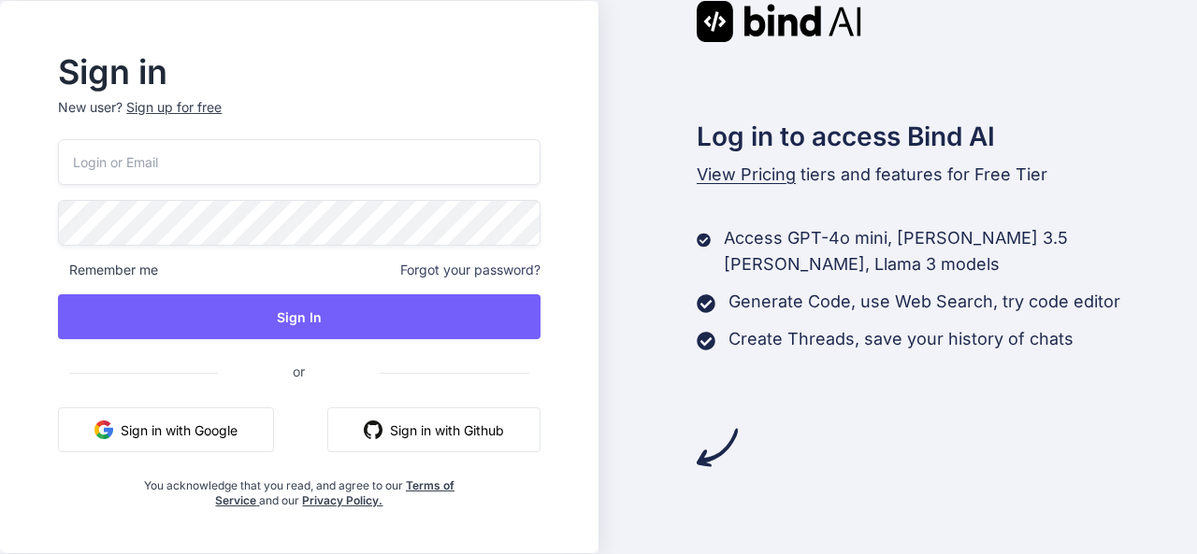
click at [160, 171] on input "email" at bounding box center [298, 162] width 481 height 46
type input "[EMAIL_ADDRESS][DOMAIN_NAME]"
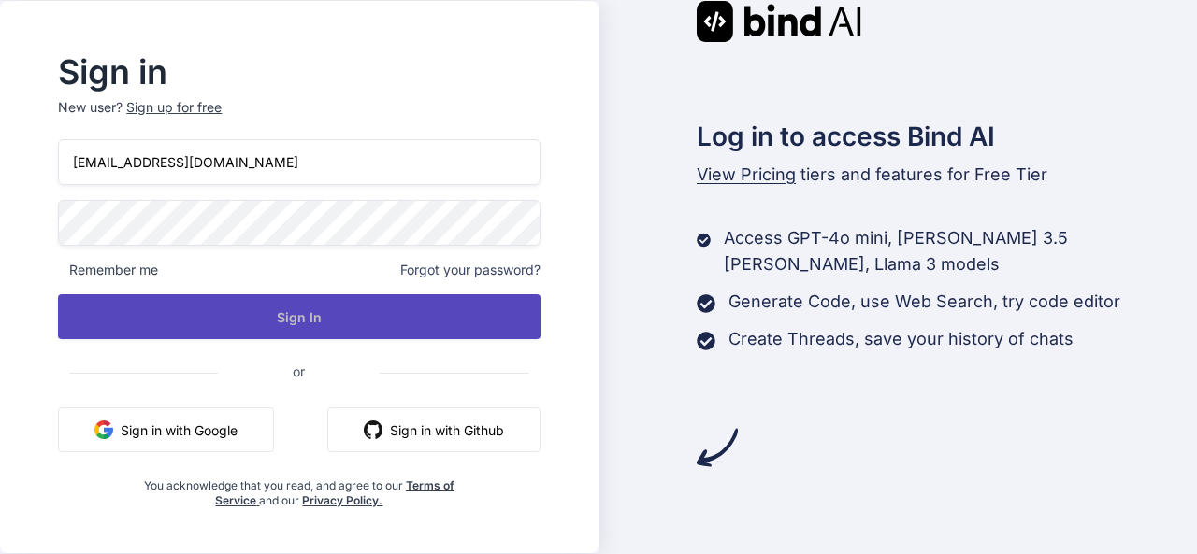
click at [357, 308] on button "Sign In" at bounding box center [298, 316] width 481 height 45
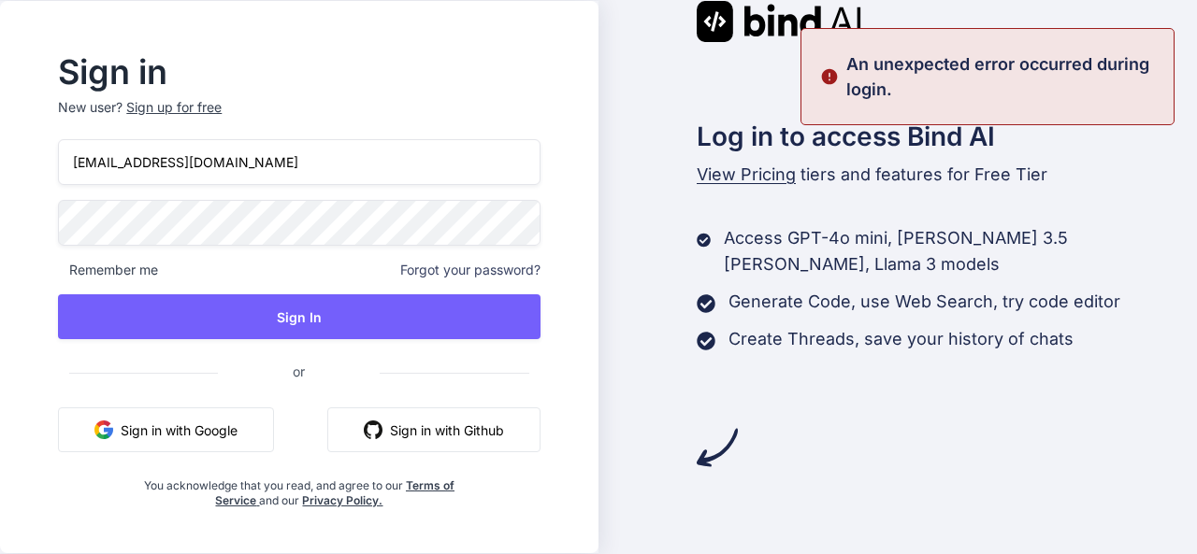
click at [628, 75] on div "Log in to access Bind AI View Pricing tiers and features for Free Tier Access G…" at bounding box center [897, 234] width 598 height 467
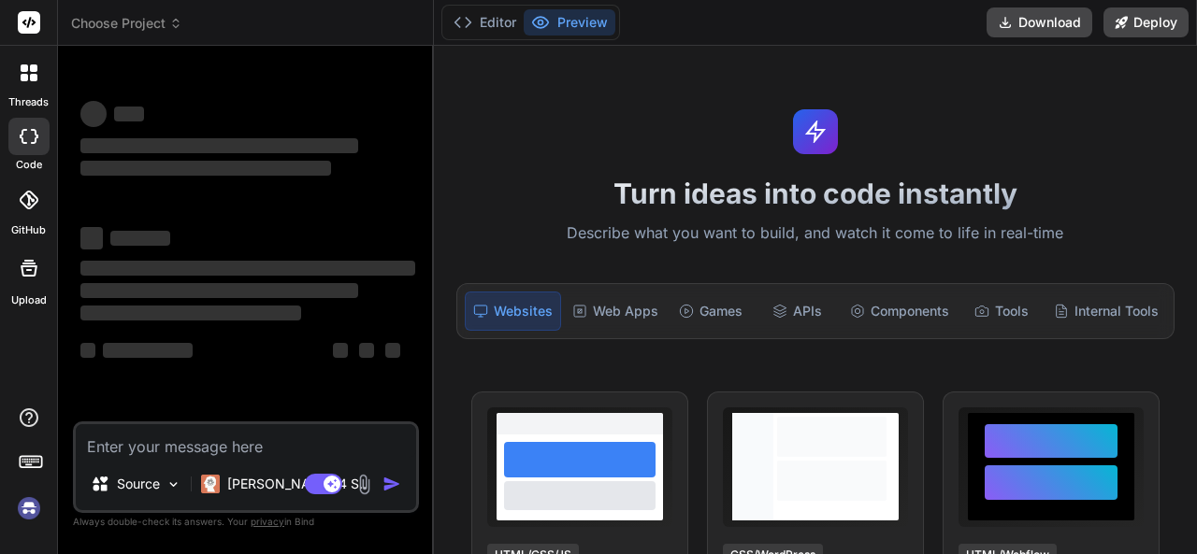
type textarea "x"
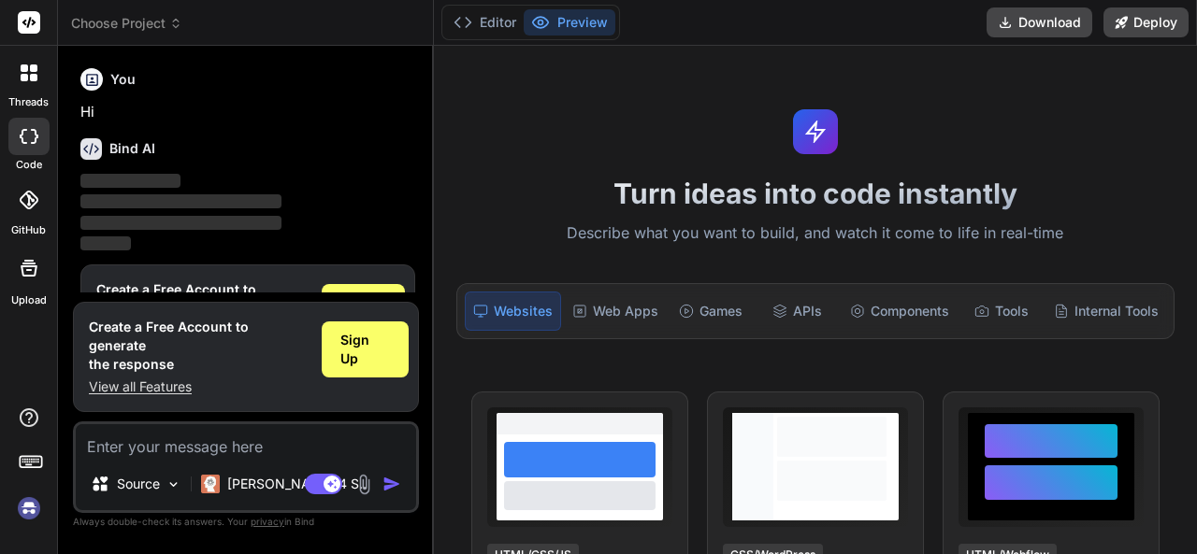
scroll to position [53, 0]
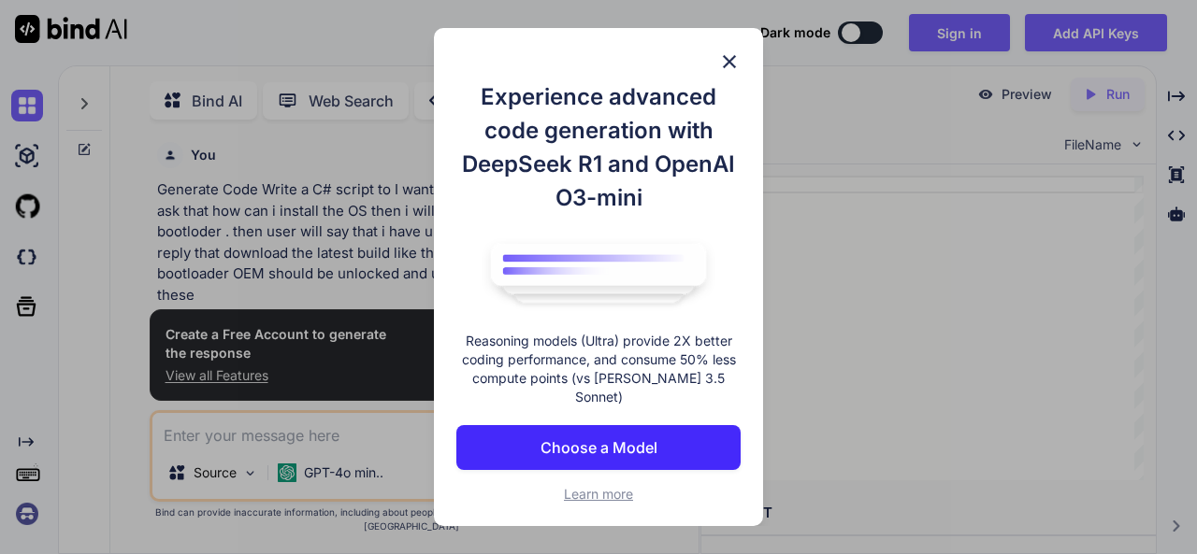
scroll to position [7, 0]
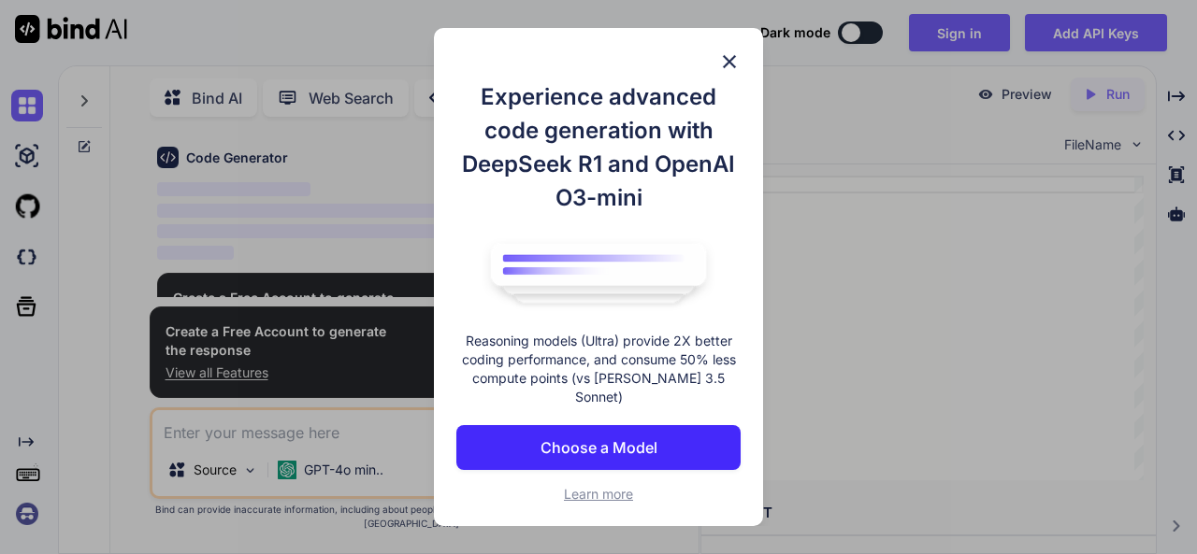
type textarea "x"
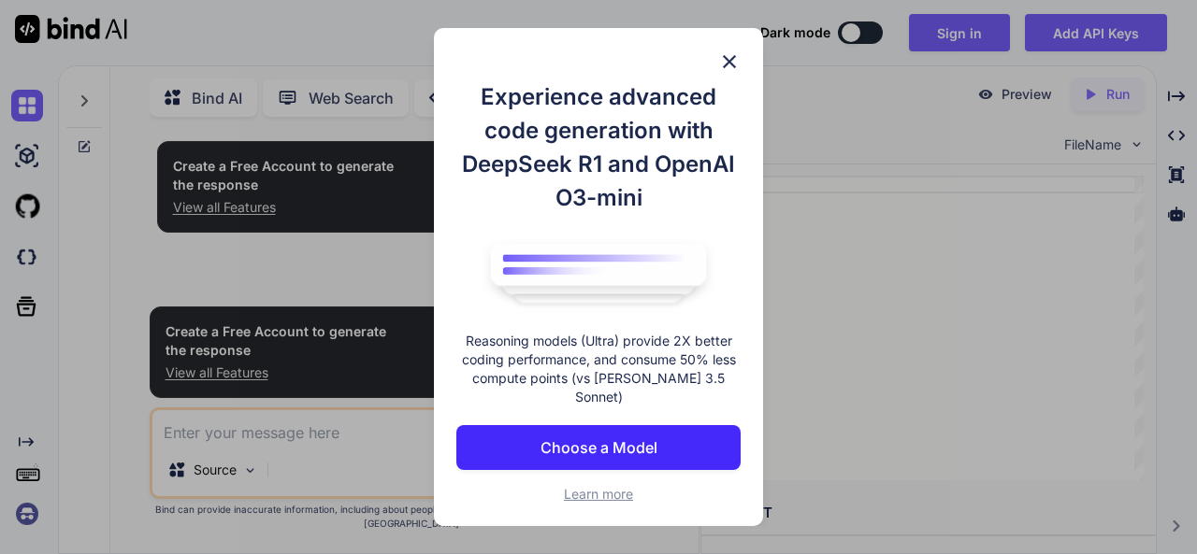
click at [730, 67] on img at bounding box center [729, 61] width 22 height 22
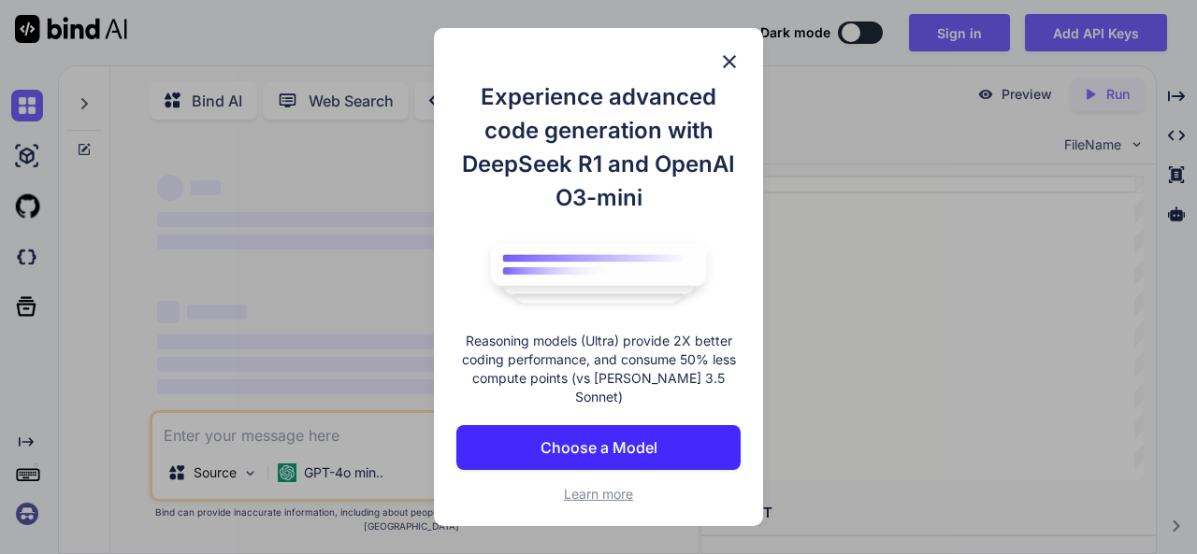
type textarea "x"
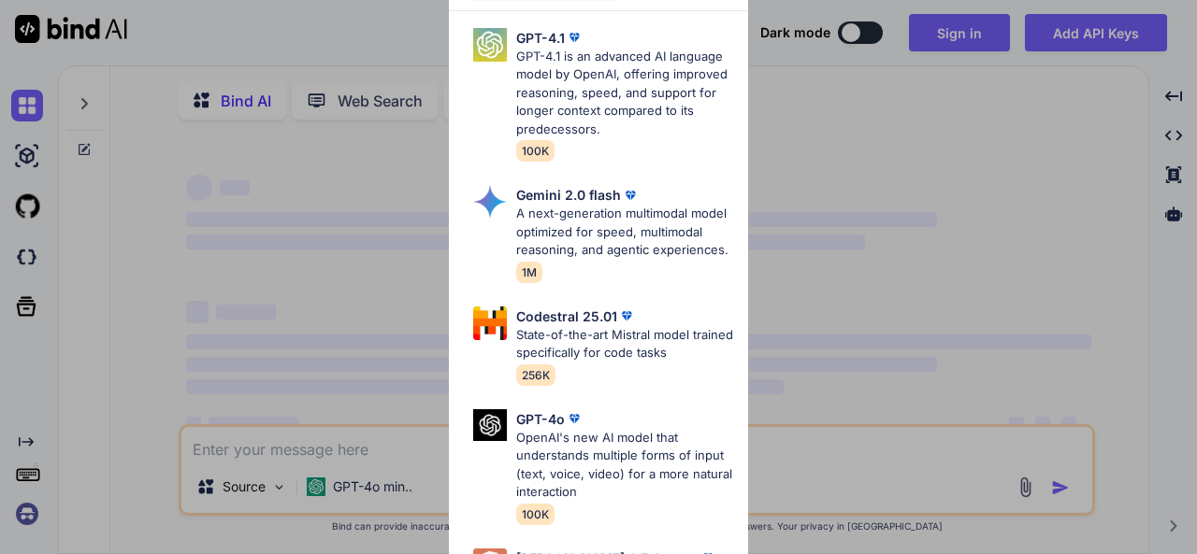
click at [879, 207] on div "Advanced Models GPT-4.1 GPT-4.1 is an advanced AI language model by OpenAI, off…" at bounding box center [598, 277] width 1197 height 554
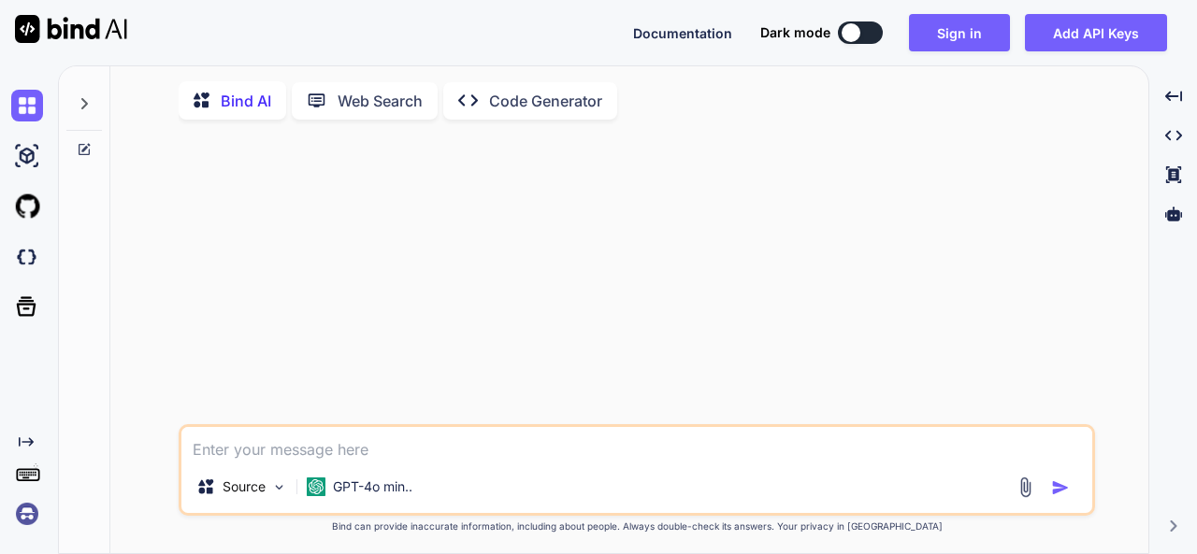
click at [844, 35] on div at bounding box center [850, 32] width 19 height 19
type textarea "x"
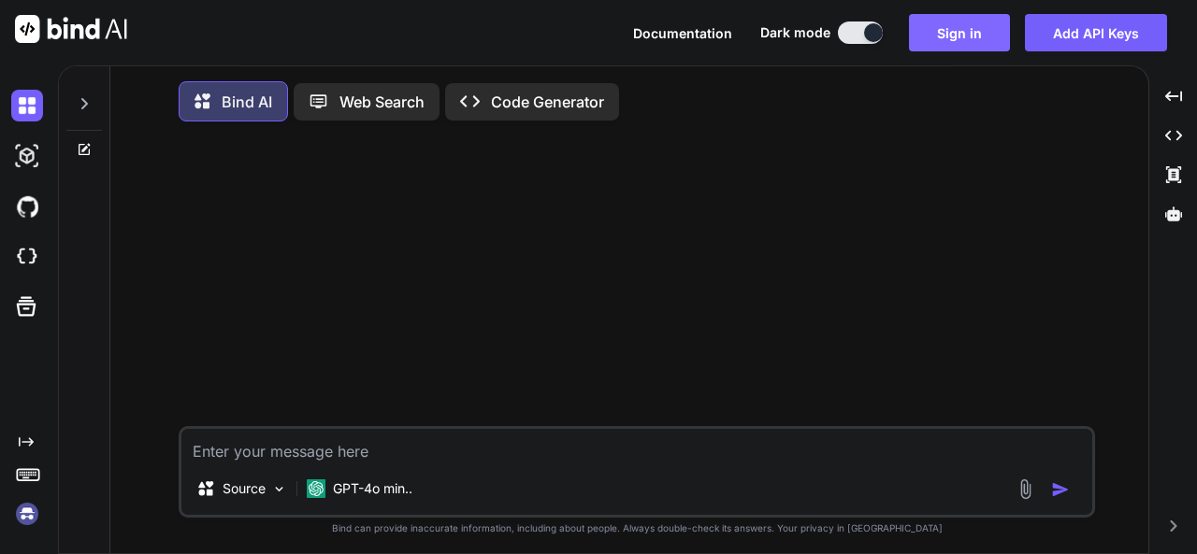
click at [950, 27] on button "Sign in" at bounding box center [959, 32] width 101 height 37
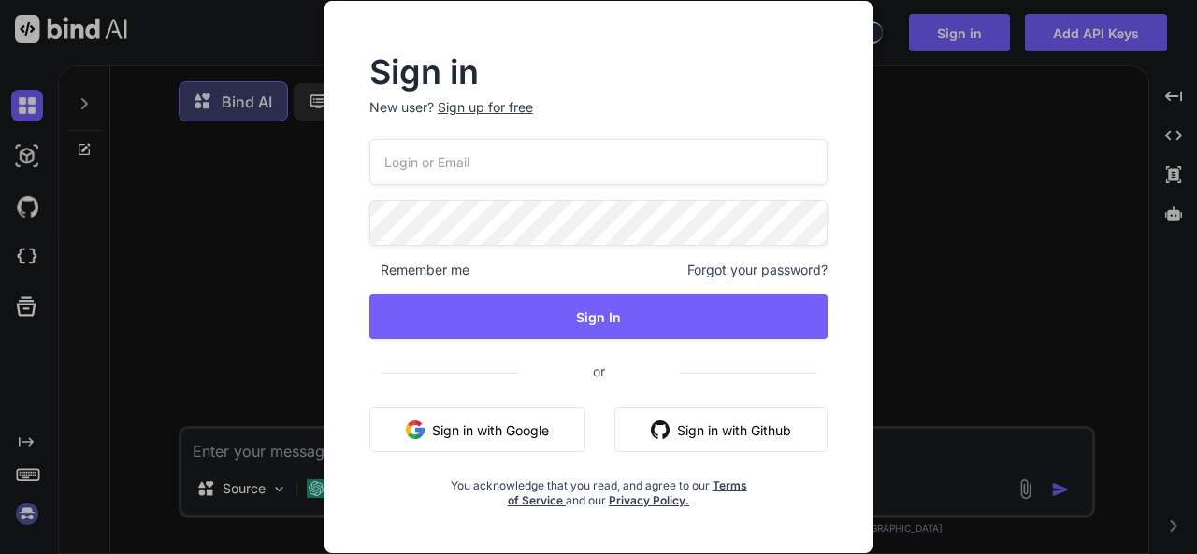
click at [508, 160] on input "email" at bounding box center [598, 162] width 459 height 46
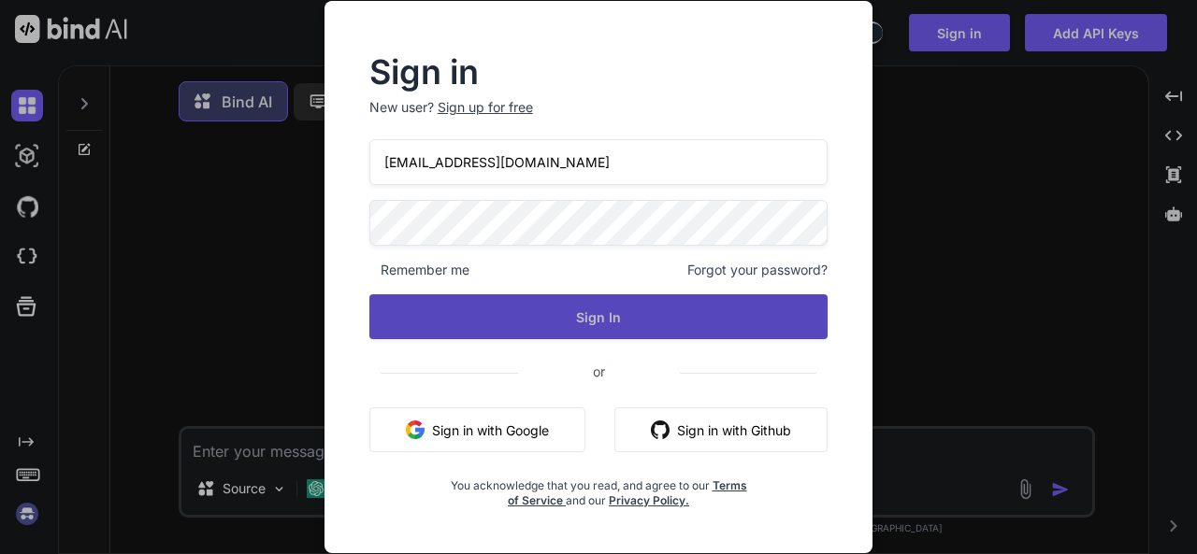
click at [667, 311] on button "Sign In" at bounding box center [598, 316] width 459 height 45
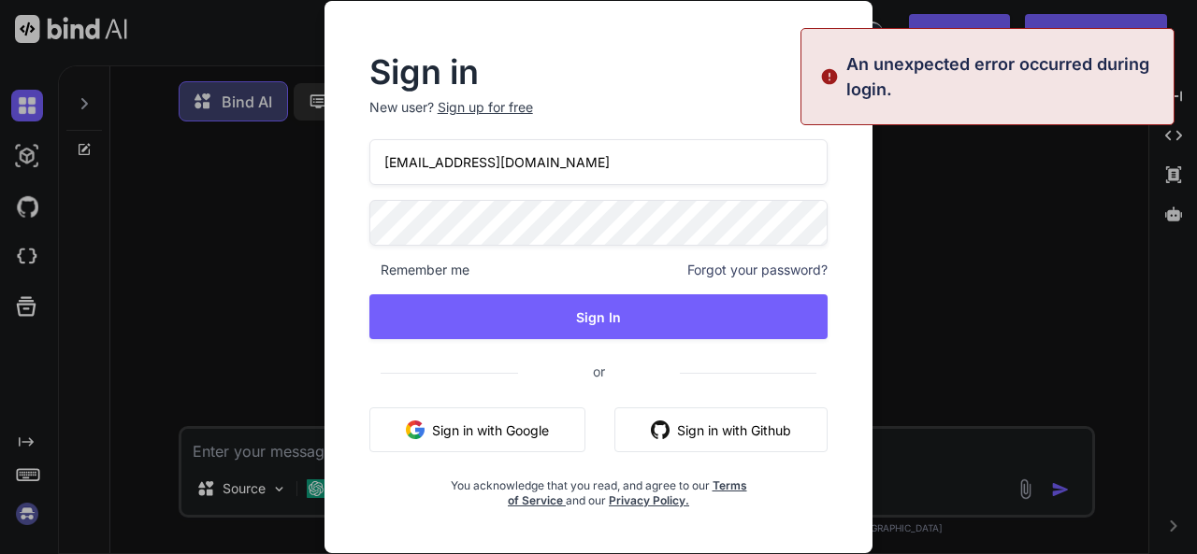
click at [619, 150] on input "panther@yopmail.com" at bounding box center [598, 162] width 459 height 46
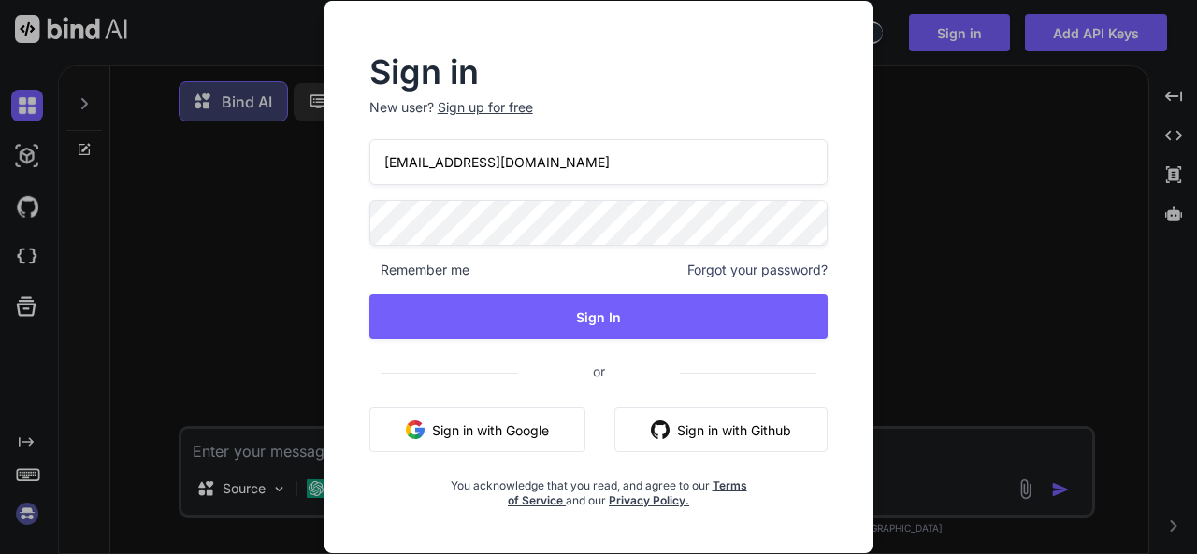
click at [432, 163] on input "panther@yopmail.com" at bounding box center [598, 162] width 459 height 46
type input "panther12@yopmail.com"
drag, startPoint x: 616, startPoint y: 166, endPoint x: 61, endPoint y: 164, distance: 555.3
click at [61, 164] on div "Sign in New user? Sign up for free panther12@yopmail.com Remember me Forgot you…" at bounding box center [598, 277] width 1197 height 554
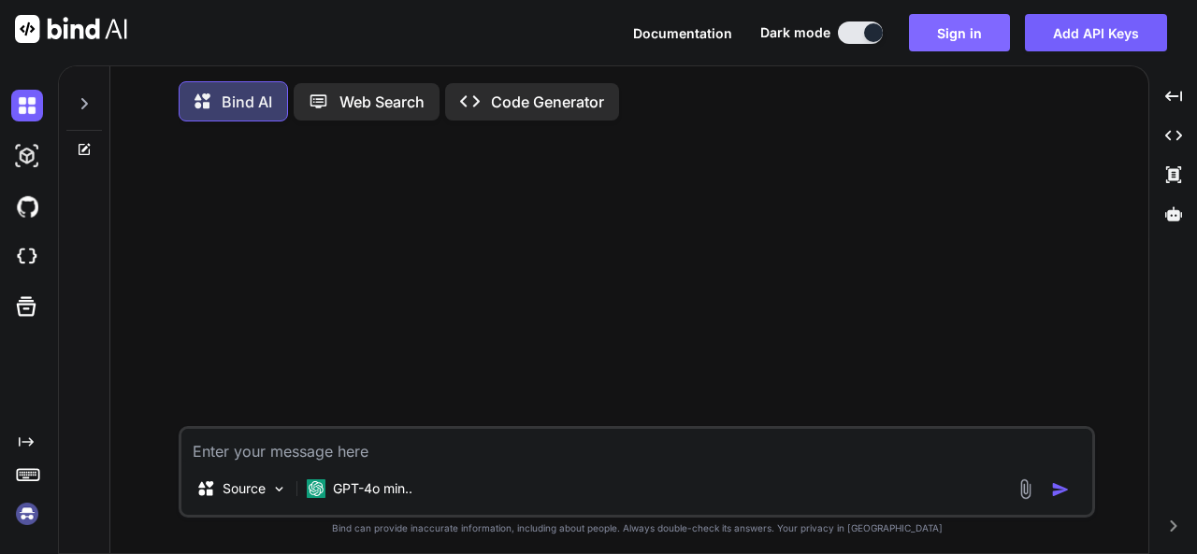
click at [956, 50] on button "Sign in" at bounding box center [959, 32] width 101 height 37
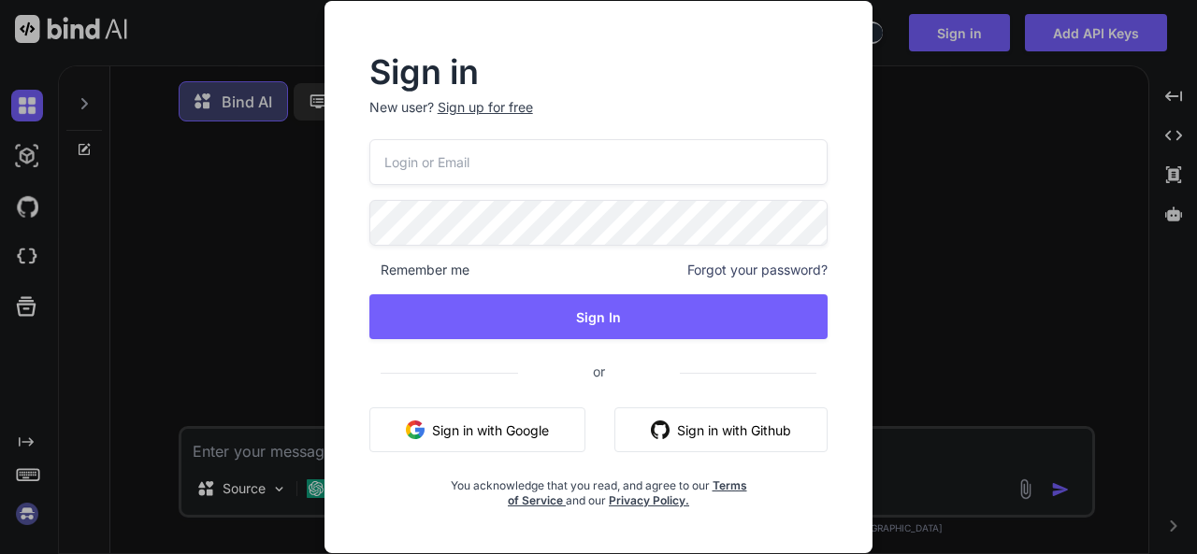
click at [460, 107] on div "Sign up for free" at bounding box center [485, 107] width 95 height 19
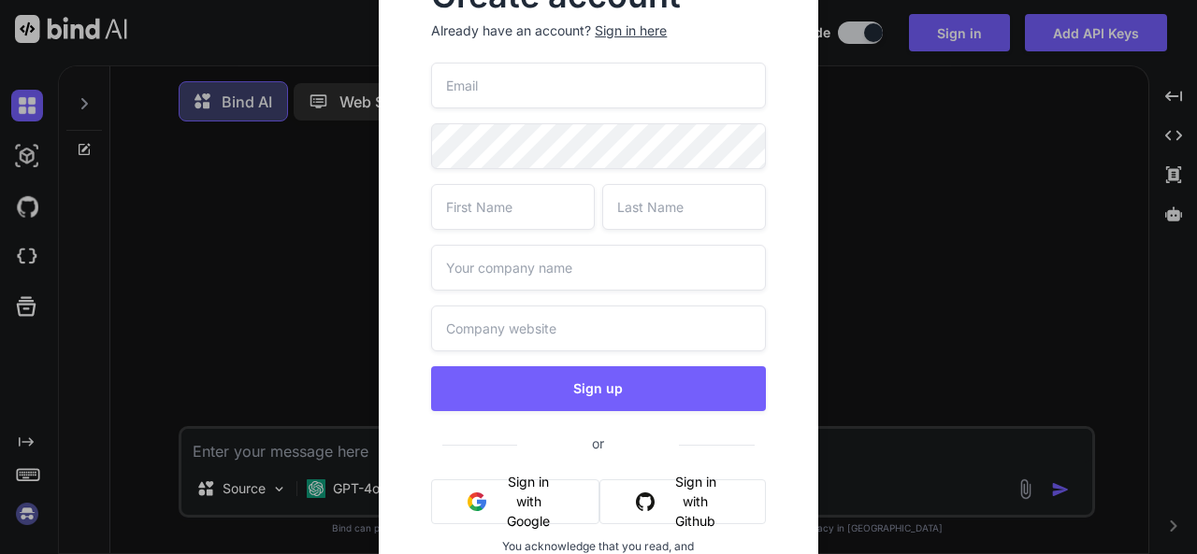
click at [580, 91] on input "email" at bounding box center [598, 86] width 334 height 46
type textarea "x"
type input "panther12@yopmail.com"
click at [220, 143] on div "Create account Already have an account? Sign in here panther12@yopmail.com Sign…" at bounding box center [598, 277] width 1197 height 554
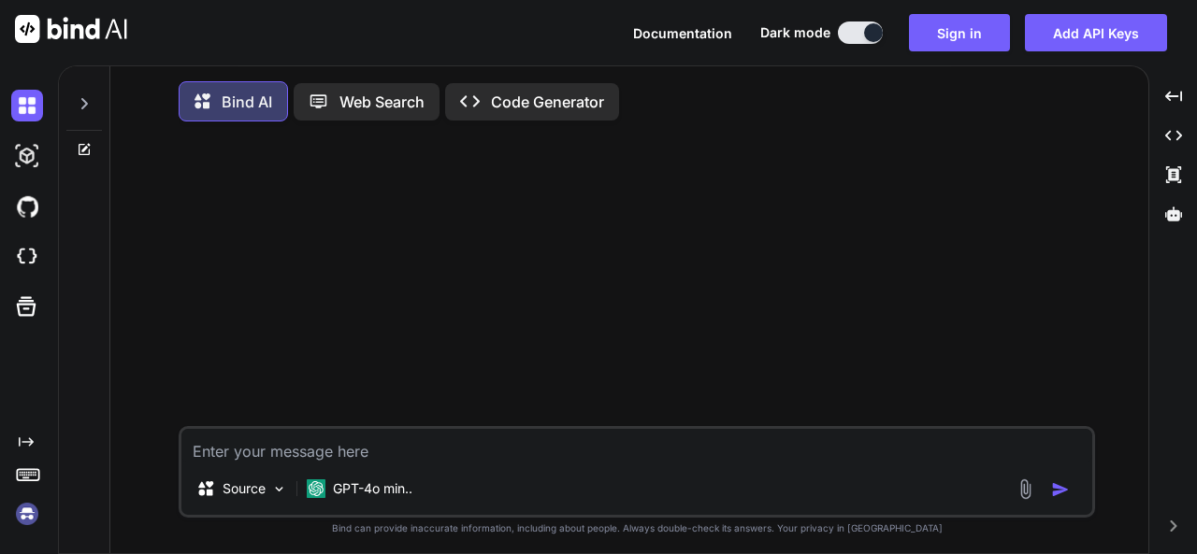
click at [902, 12] on div "Documentation Dark mode Sign in Add API Keys Created with Pixso." at bounding box center [598, 32] width 1197 height 65
click at [928, 33] on button "Sign in" at bounding box center [959, 32] width 101 height 37
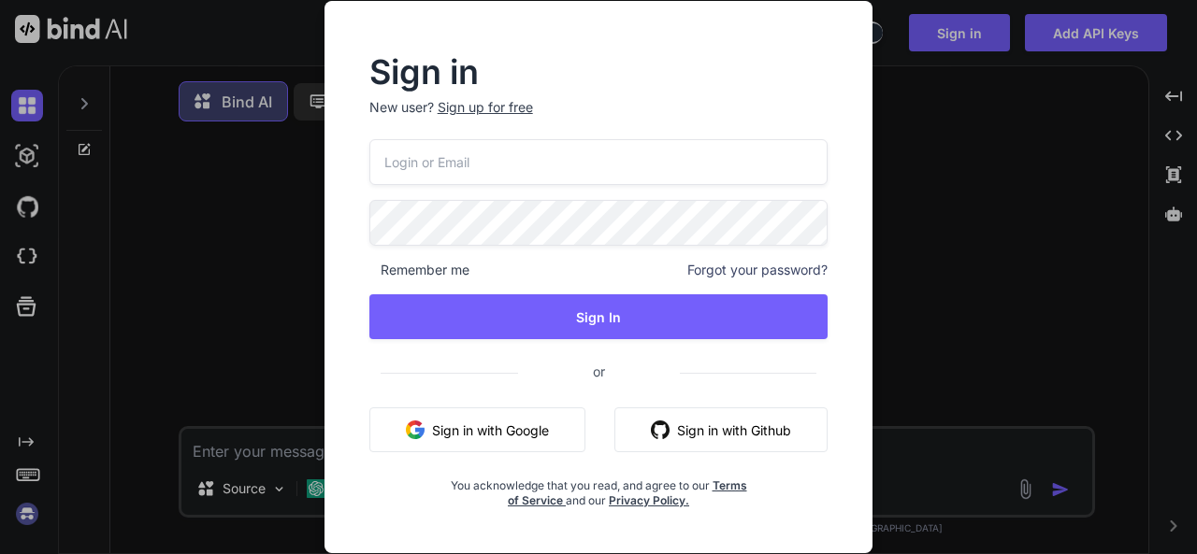
click at [474, 121] on p "New user? Sign up for free" at bounding box center [598, 118] width 459 height 41
click at [479, 103] on div "Sign up for free" at bounding box center [485, 107] width 95 height 19
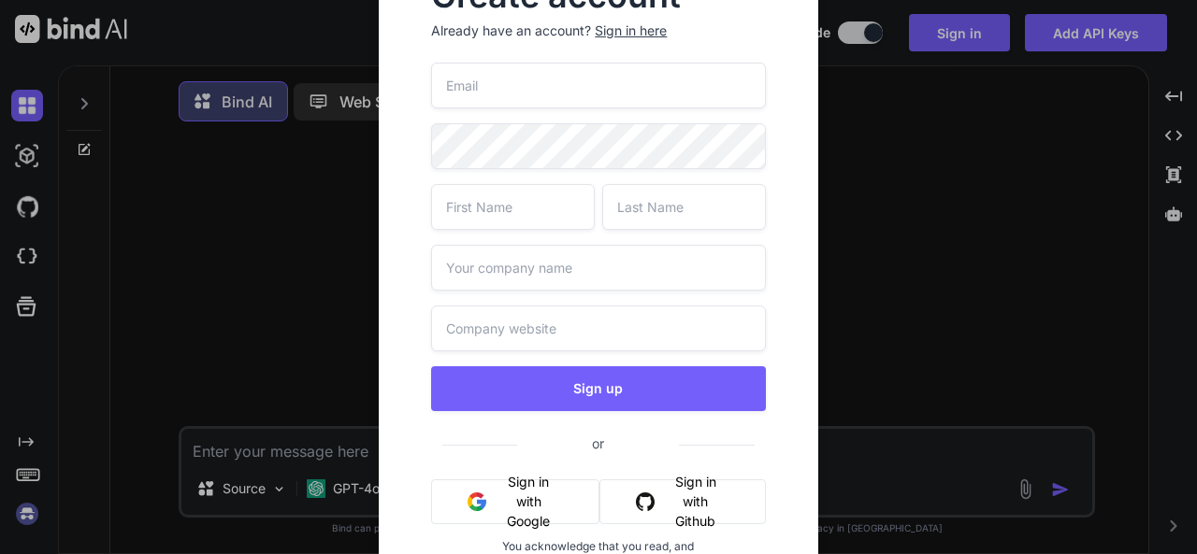
click at [521, 101] on input "email" at bounding box center [598, 86] width 334 height 46
type input "panther12@yopmail.com"
click at [519, 207] on input "text" at bounding box center [513, 207] width 164 height 46
type input "da"
click at [704, 206] on input "d" at bounding box center [684, 207] width 164 height 46
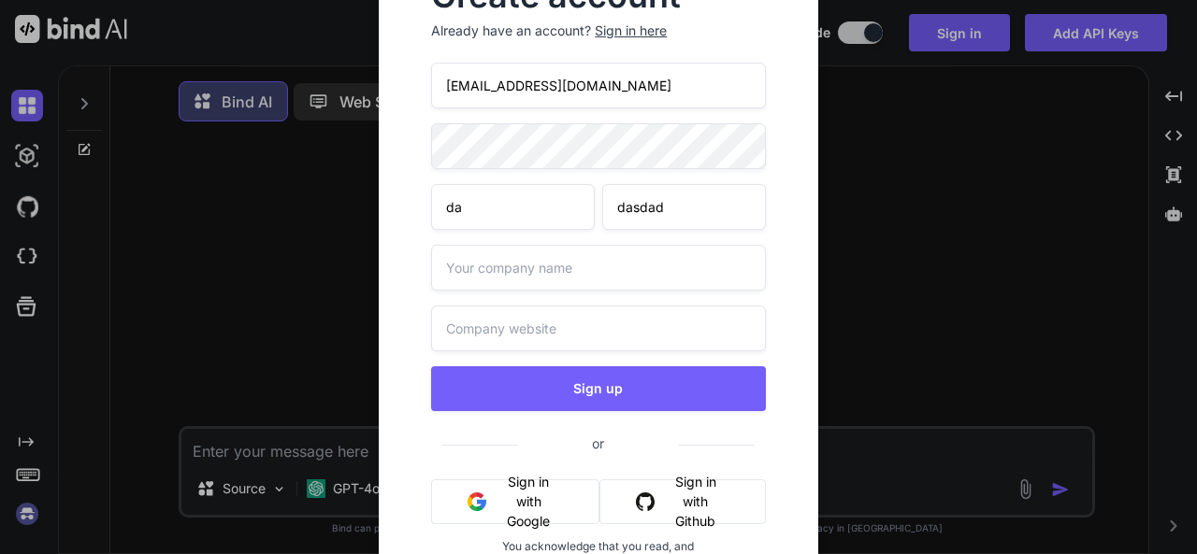
type input "dasdad"
click at [591, 260] on input "text" at bounding box center [598, 268] width 334 height 46
type input "asdad"
click at [539, 324] on input "text" at bounding box center [598, 329] width 334 height 46
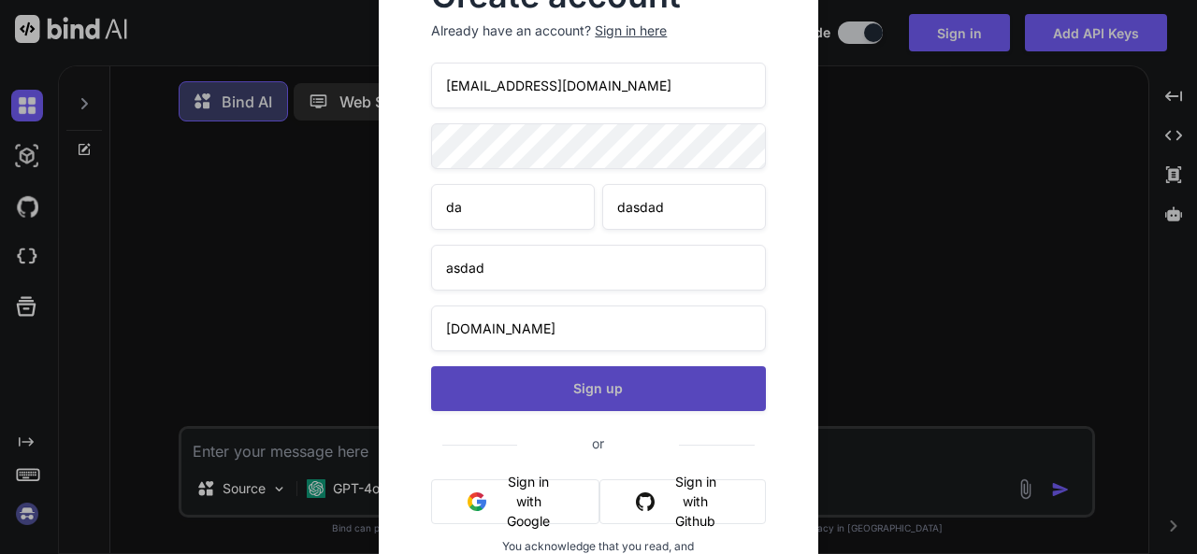
type input "dada.in"
click at [619, 378] on button "Sign up" at bounding box center [598, 388] width 334 height 45
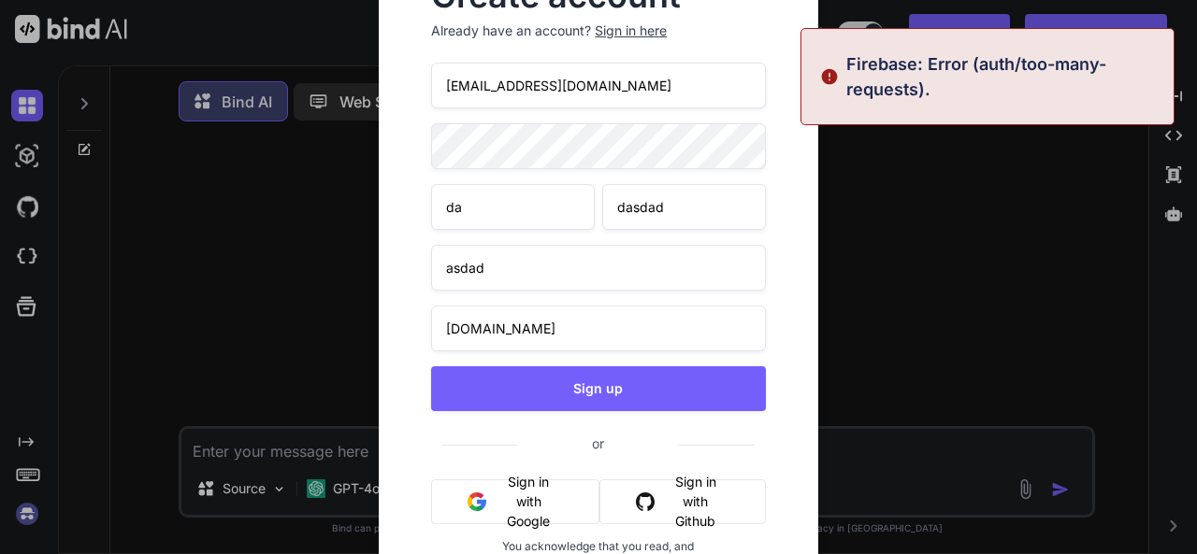
type textarea "x"
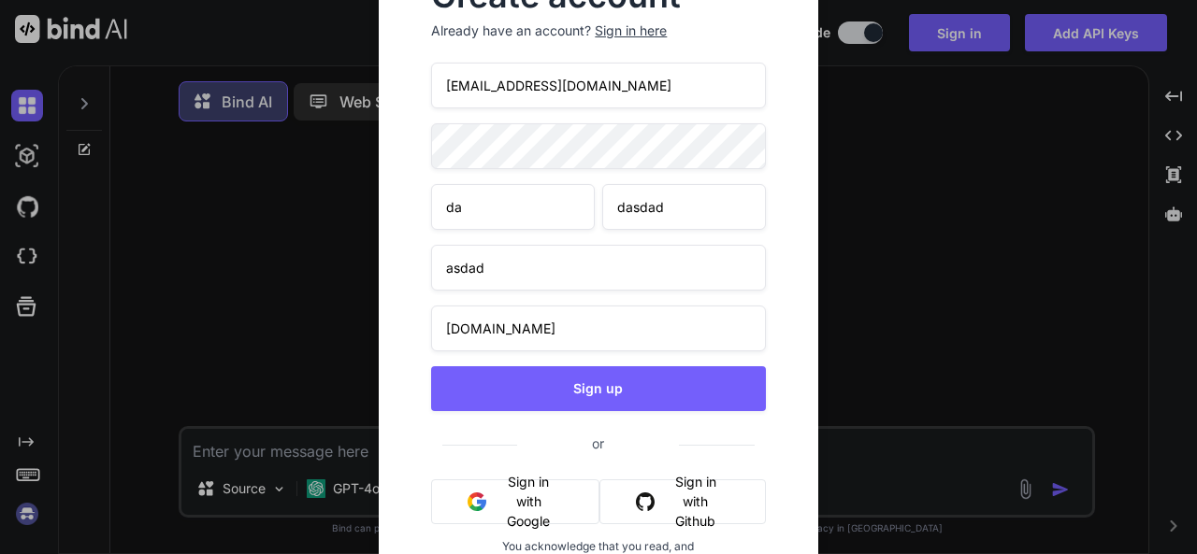
click at [659, 80] on input "panther12@yopmail.com" at bounding box center [598, 86] width 334 height 46
drag, startPoint x: 659, startPoint y: 80, endPoint x: 384, endPoint y: 78, distance: 274.9
click at [384, 78] on div "Create account Already have an account? Sign in here panther12@yopmail.com da d…" at bounding box center [598, 297] width 438 height 694
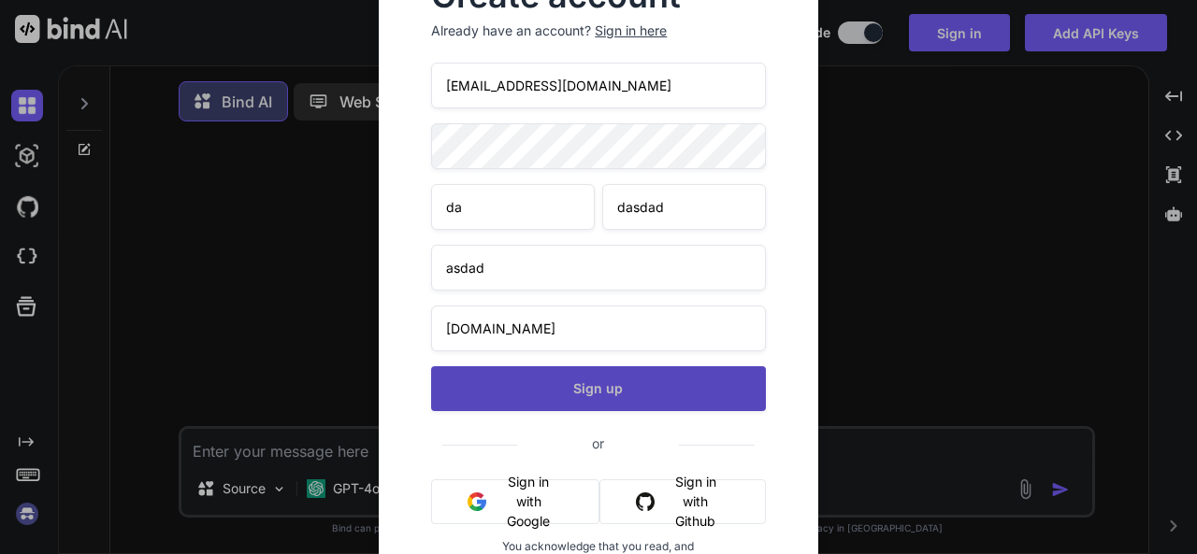
click at [550, 384] on button "Sign up" at bounding box center [598, 388] width 334 height 45
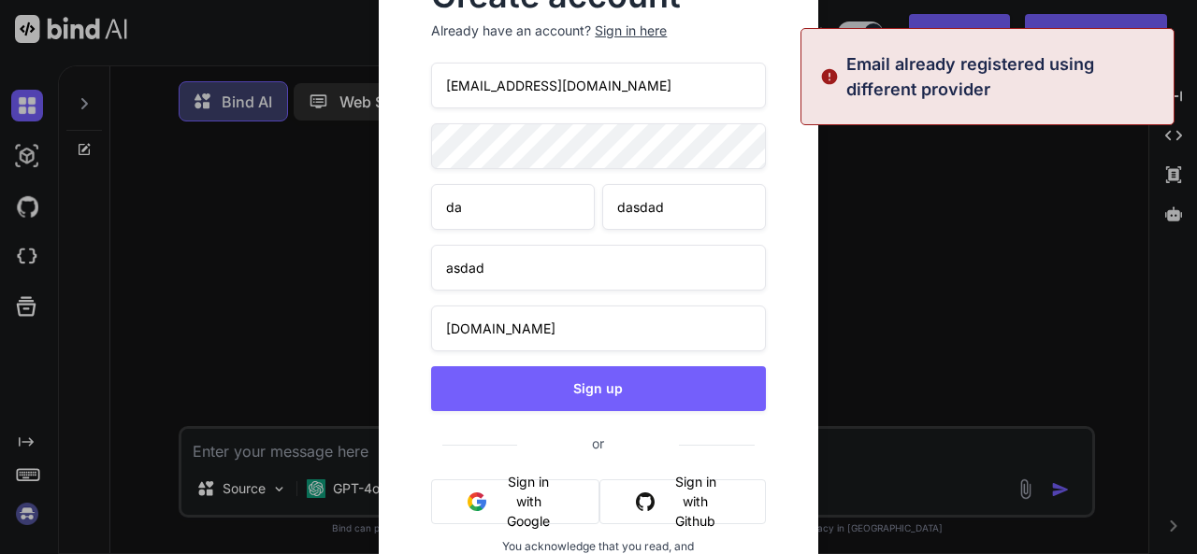
click at [647, 77] on input "panther12@yopmail.com" at bounding box center [598, 86] width 334 height 46
click at [511, 86] on input "panther12@yopmail.com" at bounding box center [598, 86] width 334 height 46
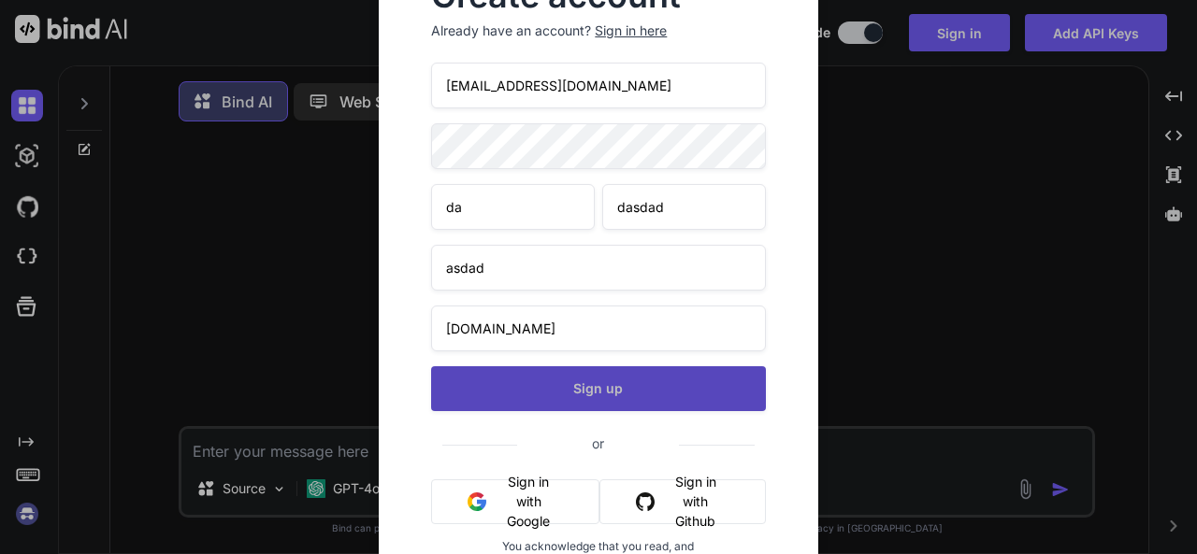
type input "panther123@yopmail.com"
click at [582, 384] on button "Sign up" at bounding box center [598, 388] width 334 height 45
type textarea "x"
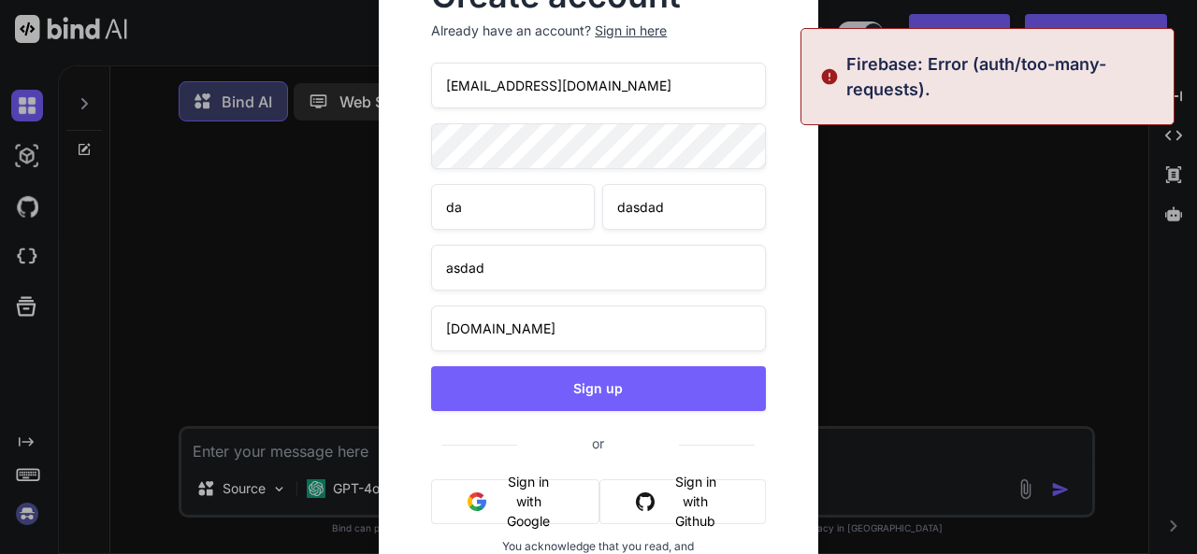
click at [657, 104] on input "panther123@yopmail.com" at bounding box center [598, 86] width 334 height 46
drag, startPoint x: 673, startPoint y: 85, endPoint x: 21, endPoint y: 59, distance: 653.1
click at [21, 59] on div "Create account Already have an account? Sign in here panther123@yopmail.com da …" at bounding box center [598, 277] width 1197 height 554
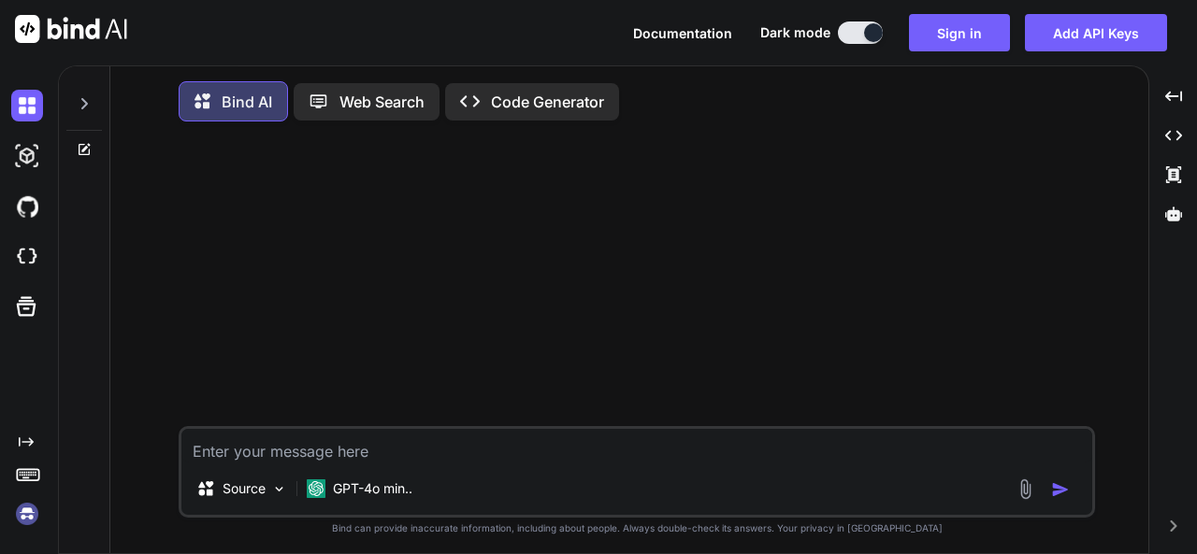
click at [784, 202] on div at bounding box center [638, 281] width 912 height 290
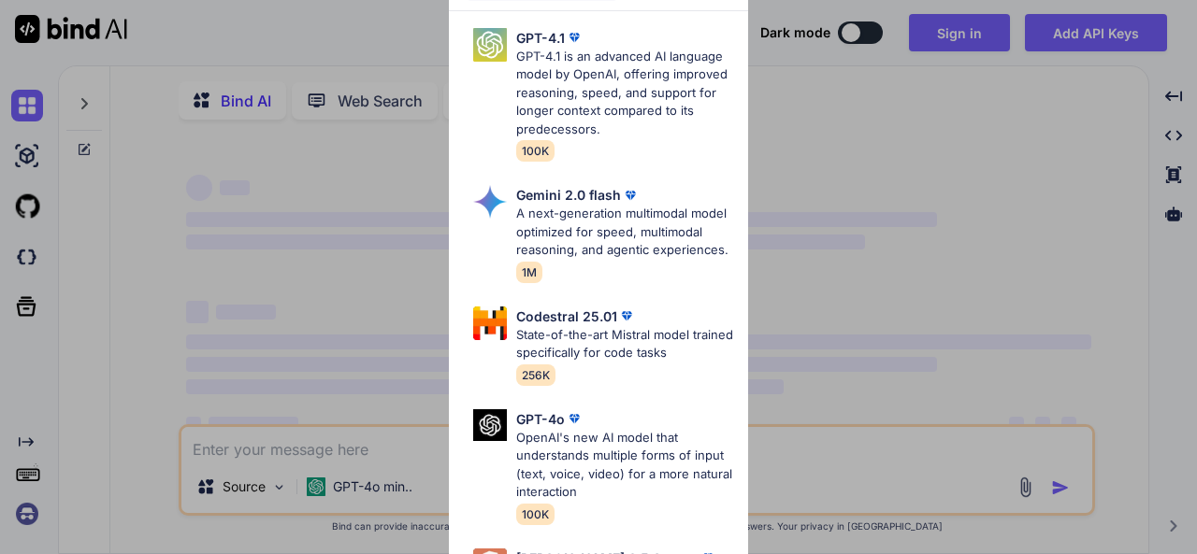
click at [916, 220] on div "Advanced Models GPT-4.1 GPT-4.1 is an advanced AI language model by OpenAI, off…" at bounding box center [598, 277] width 1197 height 554
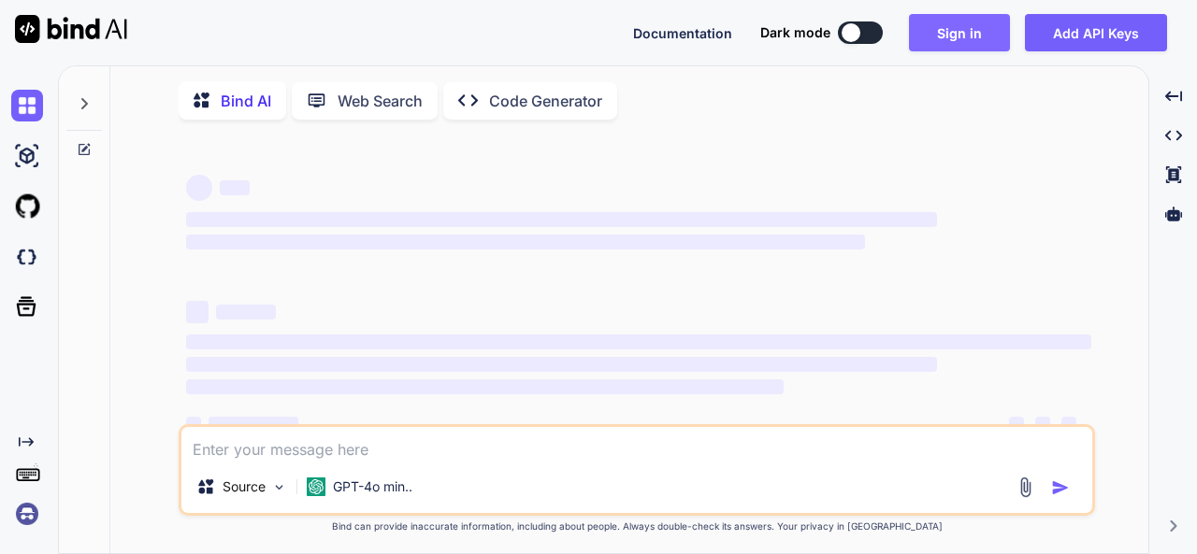
drag, startPoint x: 931, startPoint y: 22, endPoint x: 933, endPoint y: 33, distance: 11.4
click at [933, 33] on button "Sign in" at bounding box center [959, 32] width 101 height 37
type textarea "x"
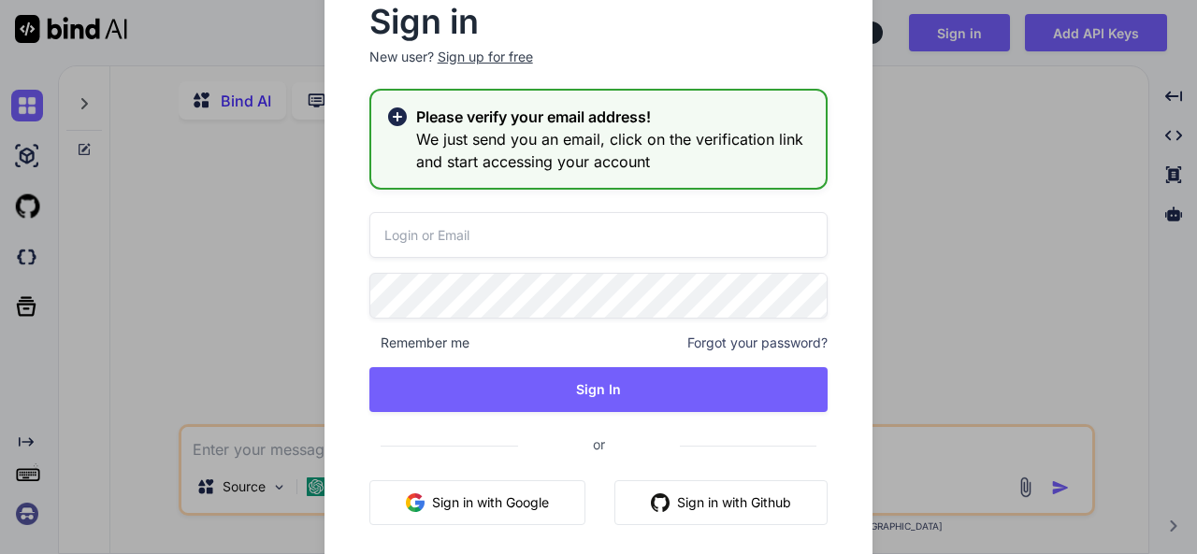
click at [742, 123] on h2 "Please verify your email address!" at bounding box center [613, 117] width 395 height 22
click at [460, 242] on input "email" at bounding box center [598, 235] width 459 height 46
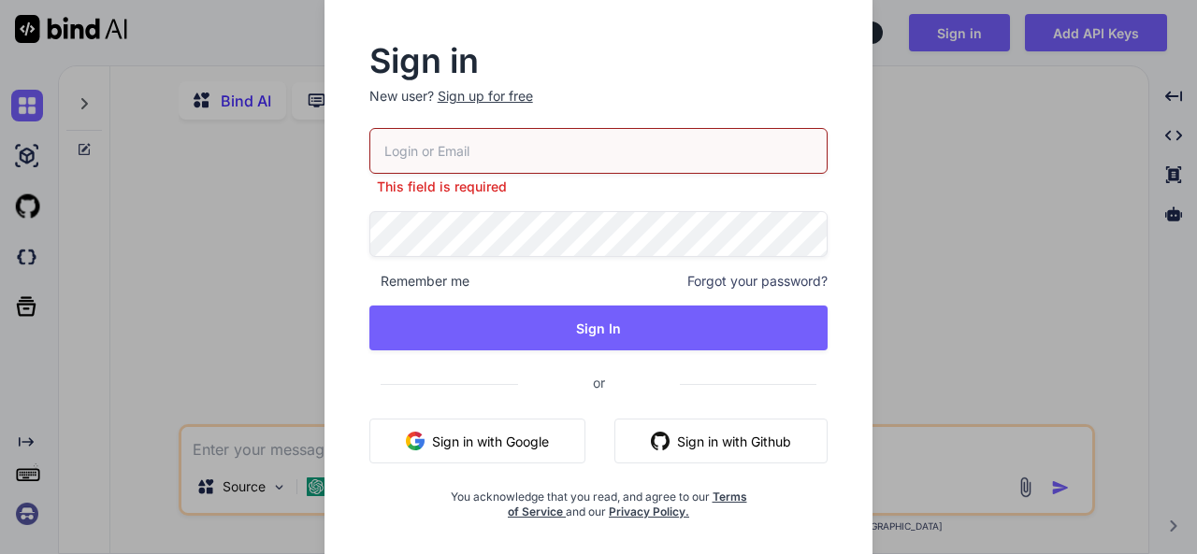
click at [539, 151] on input "email" at bounding box center [598, 151] width 459 height 46
paste input "panther123@yopmail.com"
type input "panther123@yopmail.com"
drag, startPoint x: 454, startPoint y: 151, endPoint x: 265, endPoint y: 147, distance: 189.8
click at [265, 147] on div "Sign in New user? Sign up for free panther123@yopmail.com This field is require…" at bounding box center [598, 277] width 1197 height 554
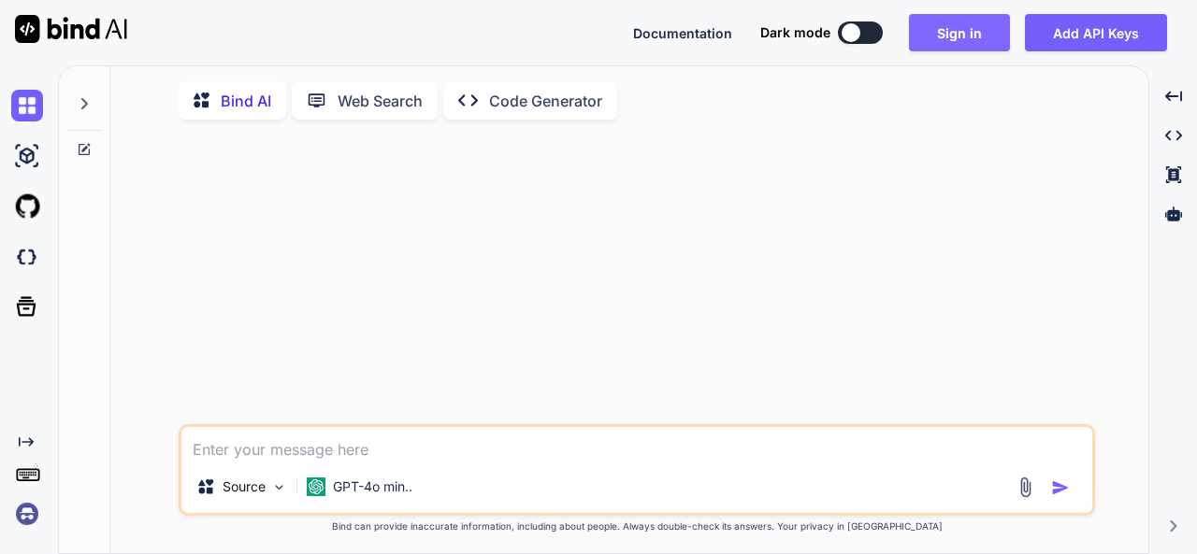
click at [930, 44] on button "Sign in" at bounding box center [959, 32] width 101 height 37
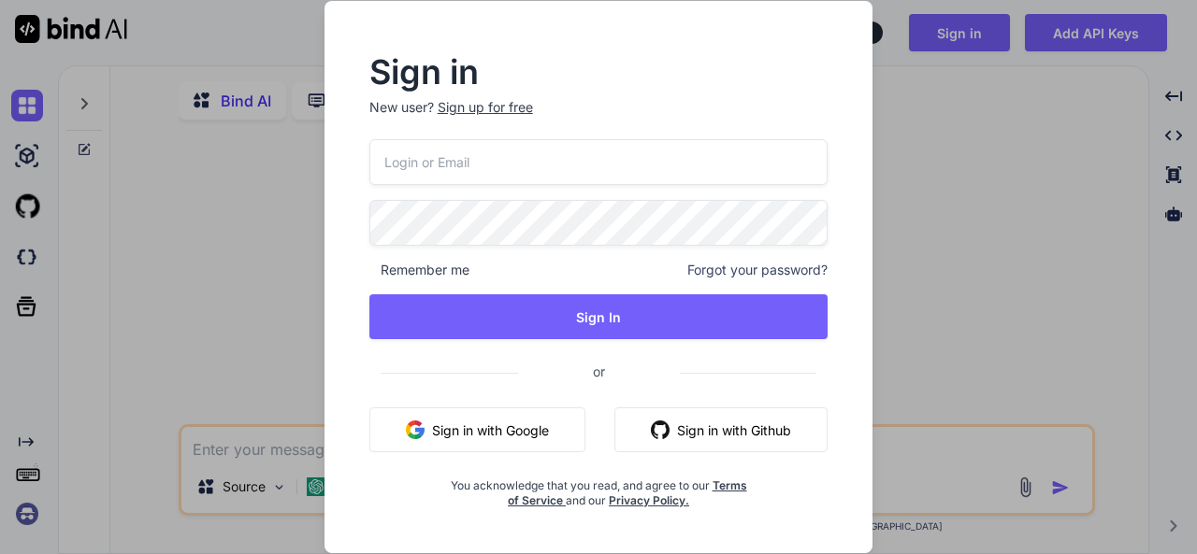
click at [481, 139] on input "email" at bounding box center [598, 162] width 459 height 46
paste input "panther123@yopmail.com"
drag, startPoint x: 454, startPoint y: 161, endPoint x: 373, endPoint y: 158, distance: 81.4
click at [373, 158] on input "panther123@yopmail.com" at bounding box center [598, 162] width 459 height 46
type input "panther123@yopmail.com"
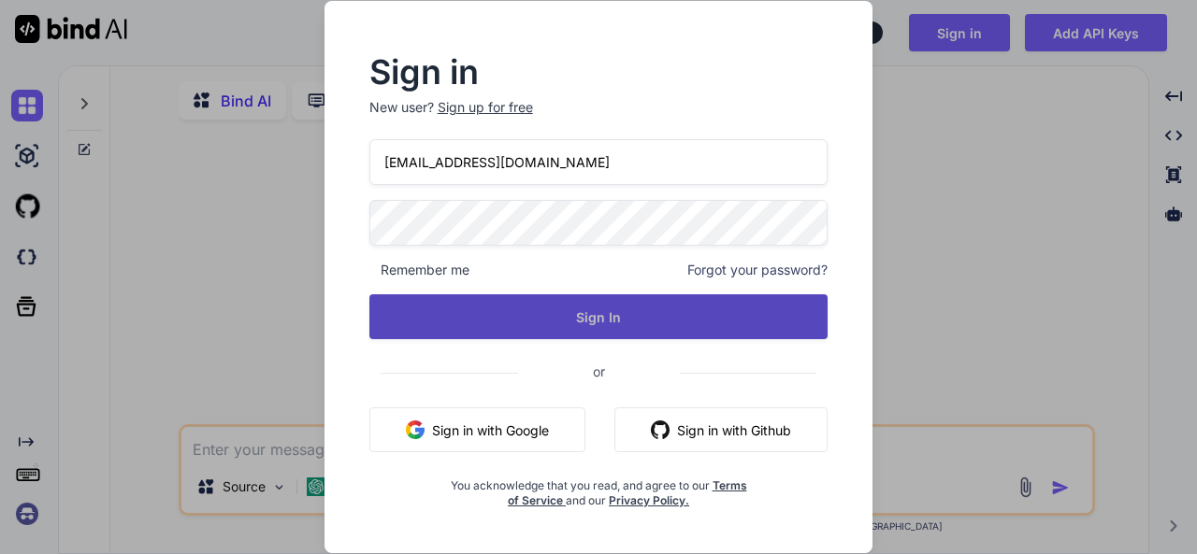
click at [594, 317] on button "Sign In" at bounding box center [598, 316] width 459 height 45
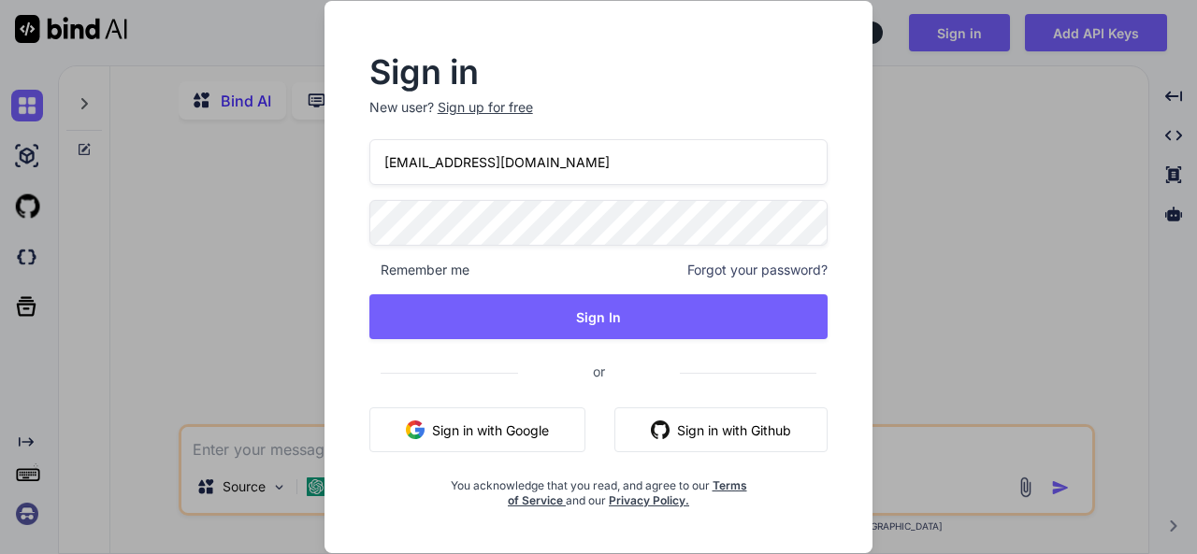
click at [654, 161] on input "panther123@yopmail.com" at bounding box center [598, 162] width 459 height 46
click at [11, 187] on div "Sign in New user? Sign up for free panther123@yopmail.com Remember me Forgot yo…" at bounding box center [598, 277] width 1197 height 554
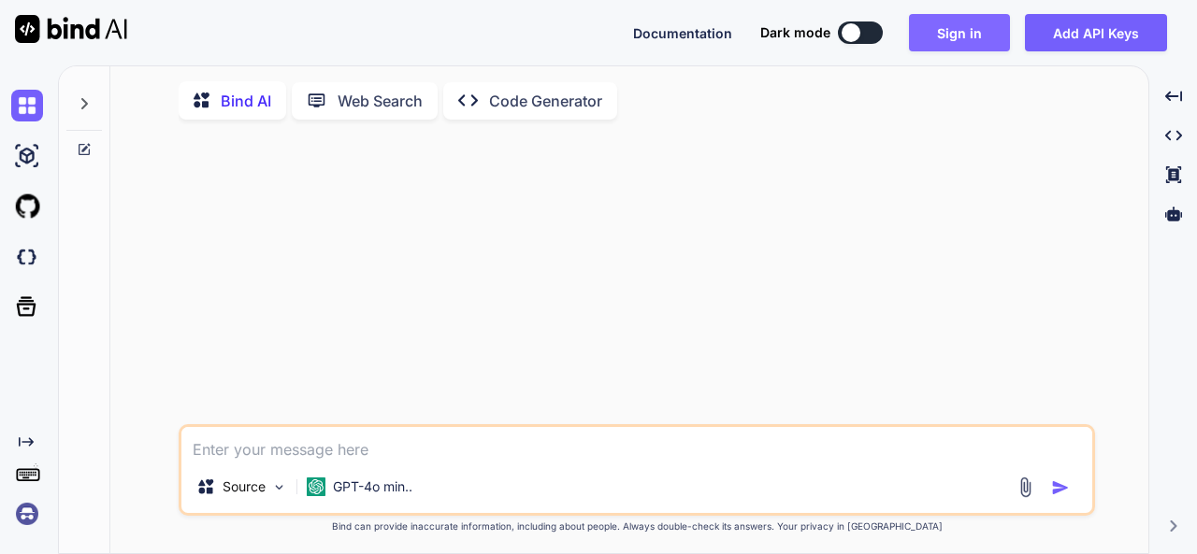
click at [957, 43] on button "Sign in" at bounding box center [959, 32] width 101 height 37
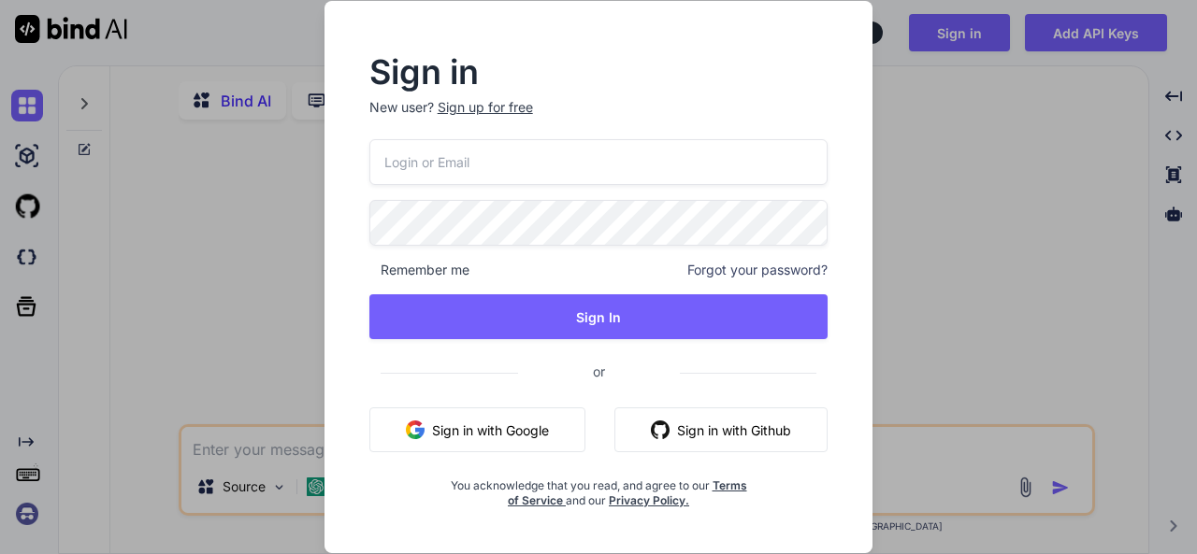
click at [513, 165] on input "email" at bounding box center [598, 162] width 459 height 46
paste input "panther123"
drag, startPoint x: 530, startPoint y: 169, endPoint x: 300, endPoint y: 159, distance: 230.2
click at [300, 159] on div "Sign in New user? Sign up for free panther123 Remember me Forgot your password?…" at bounding box center [598, 277] width 598 height 553
click at [567, 163] on input "panther123" at bounding box center [598, 162] width 459 height 46
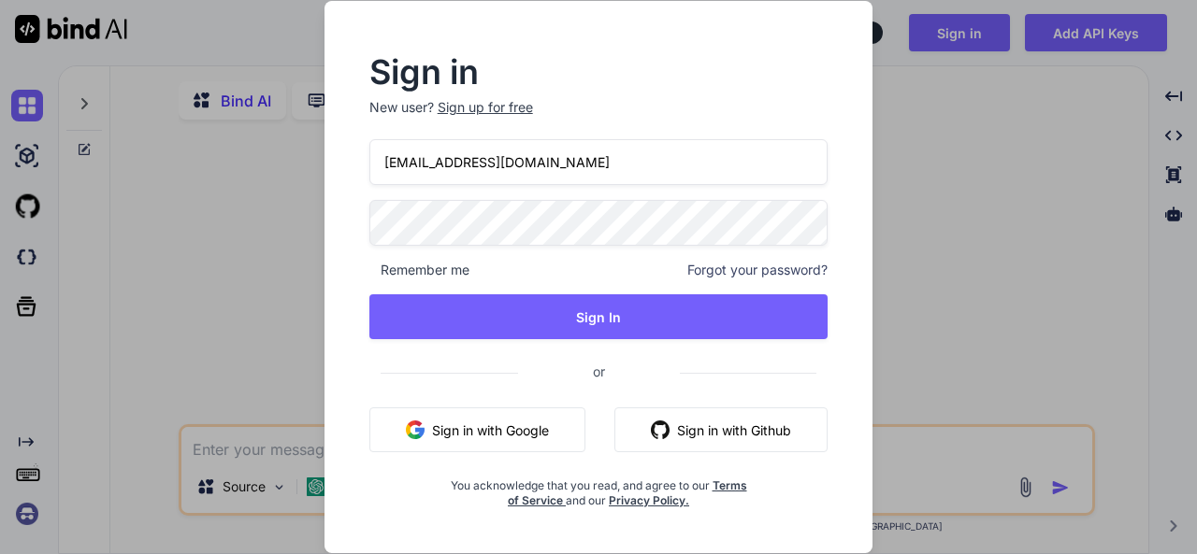
type input "panther123@yopmail.com"
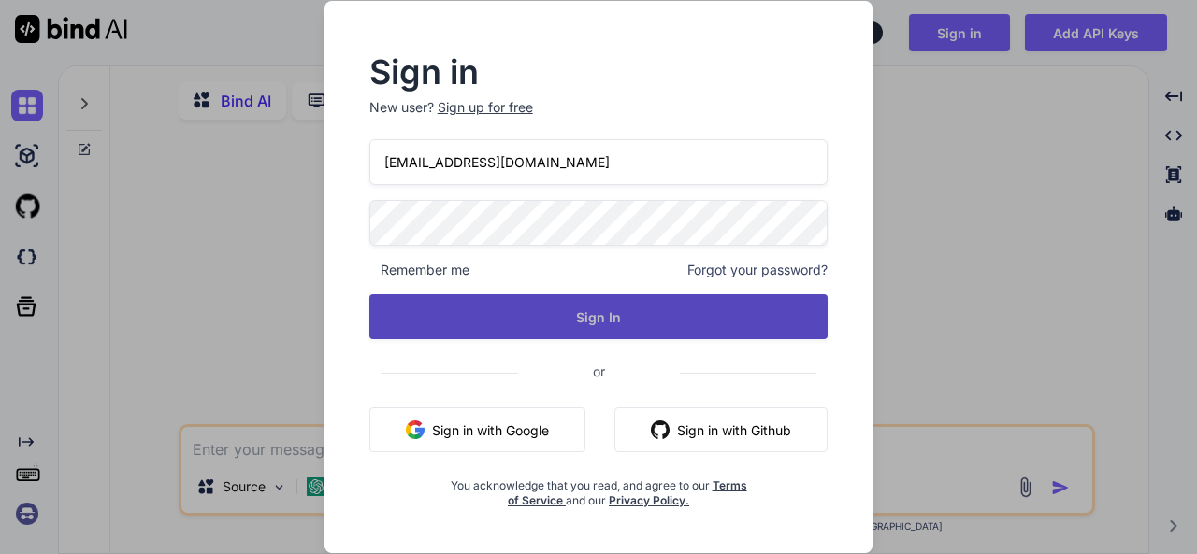
click at [649, 300] on button "Sign In" at bounding box center [598, 316] width 459 height 45
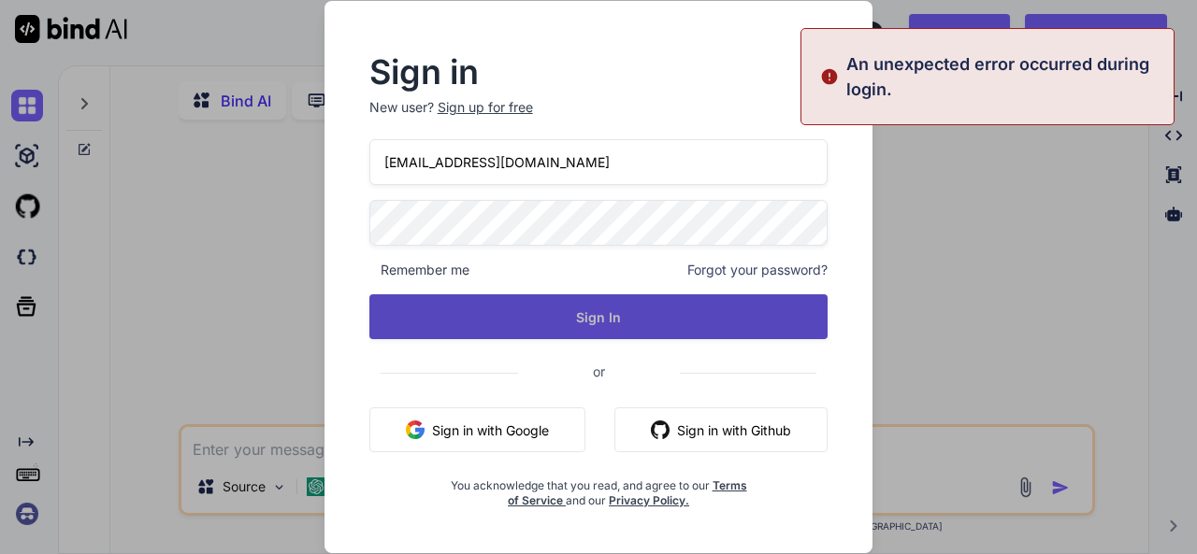
click at [700, 309] on button "Sign In" at bounding box center [598, 316] width 459 height 45
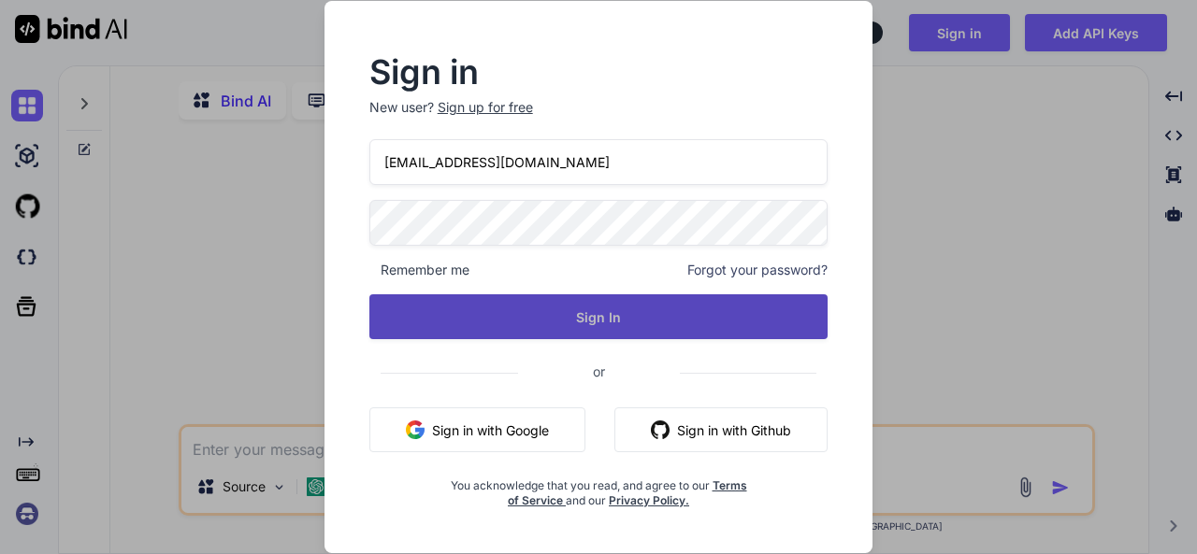
click at [698, 320] on button "Sign In" at bounding box center [598, 316] width 459 height 45
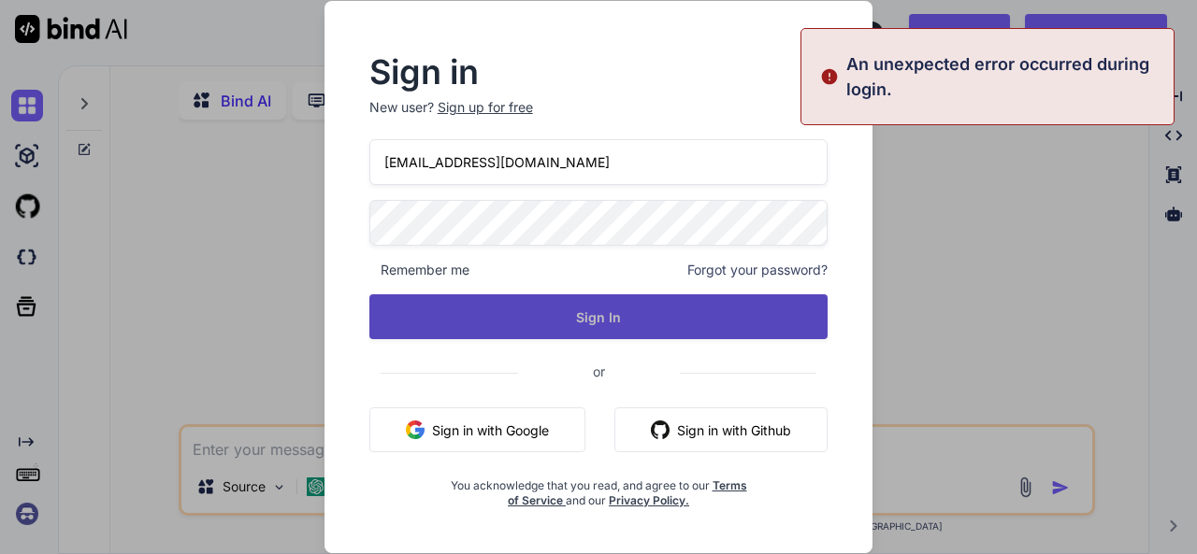
click at [698, 320] on button "Sign In" at bounding box center [598, 316] width 459 height 45
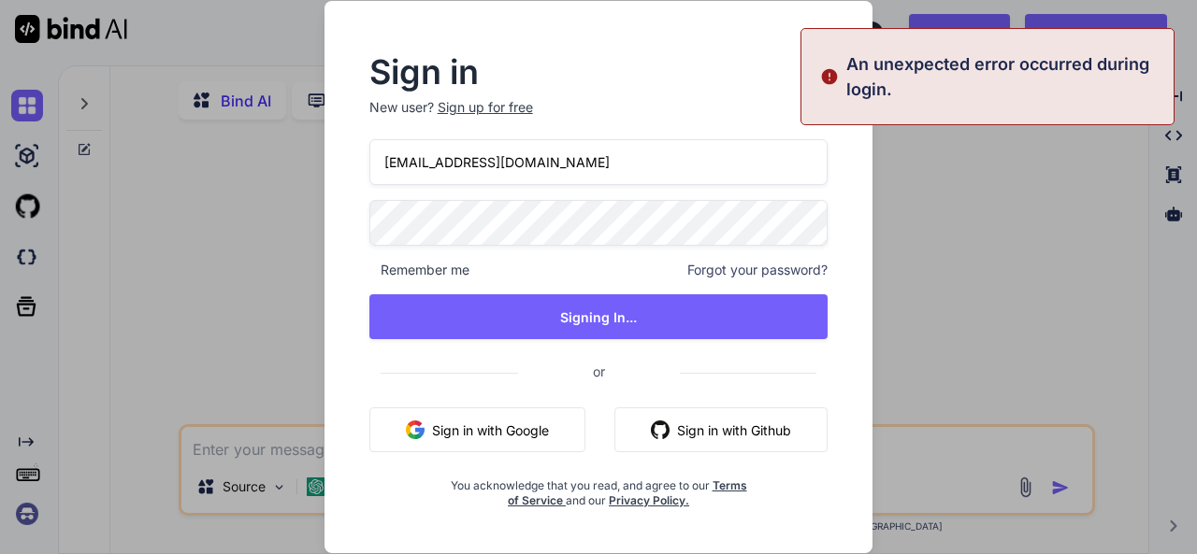
click at [978, 292] on div "Sign in New user? Sign up for free panther123@yopmail.com Remember me Forgot yo…" at bounding box center [598, 277] width 1197 height 554
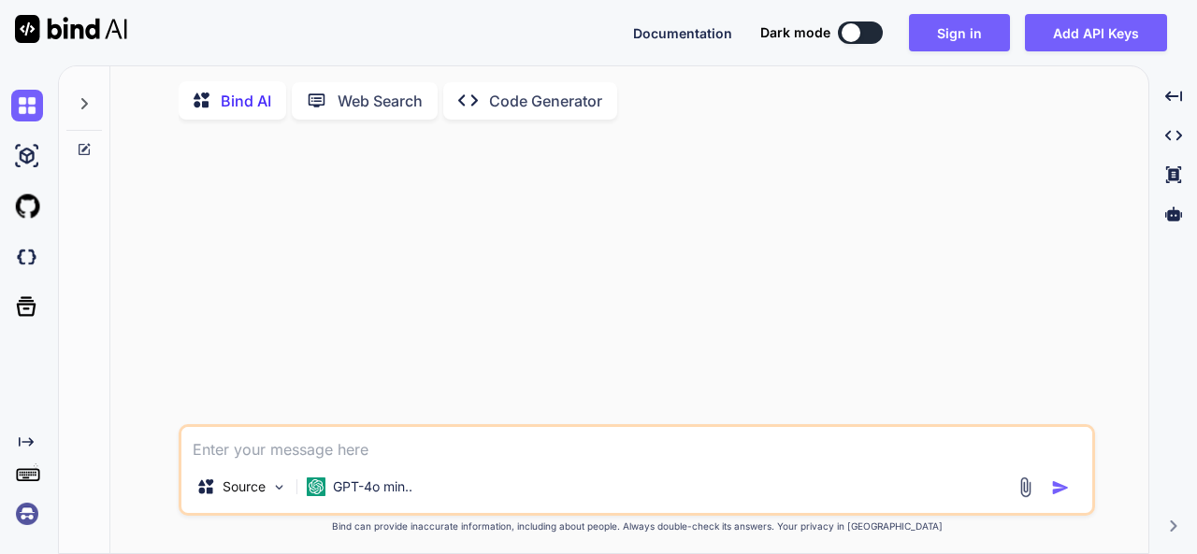
click at [417, 438] on textarea at bounding box center [636, 444] width 911 height 34
type textarea "6565"
click at [1069, 490] on img "button" at bounding box center [1060, 488] width 19 height 19
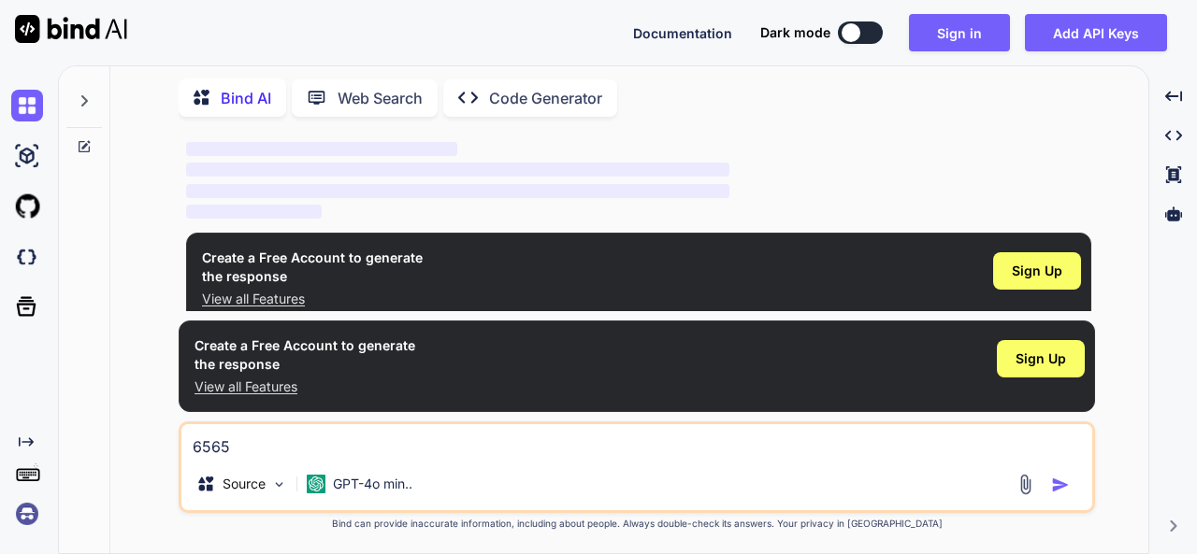
scroll to position [129, 0]
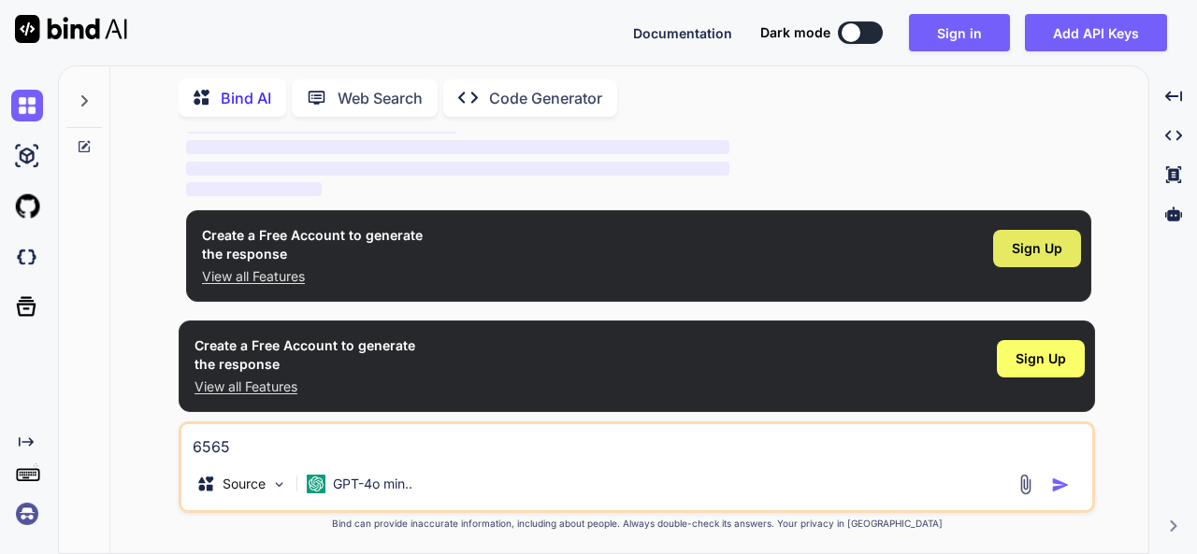
click at [1023, 255] on span "Sign Up" at bounding box center [1037, 248] width 50 height 19
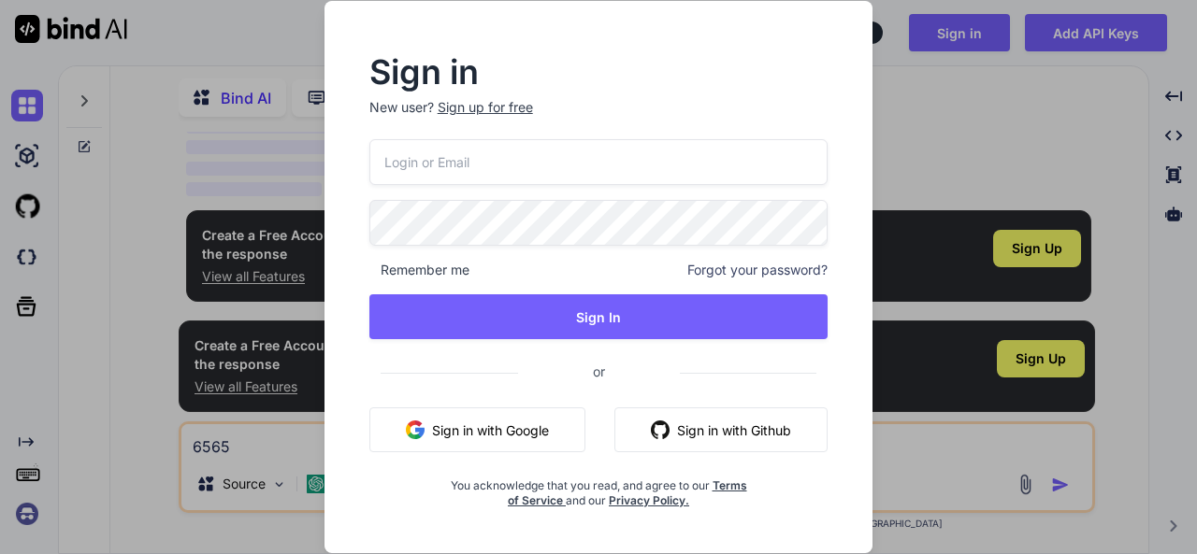
click at [400, 176] on input "email" at bounding box center [598, 162] width 459 height 46
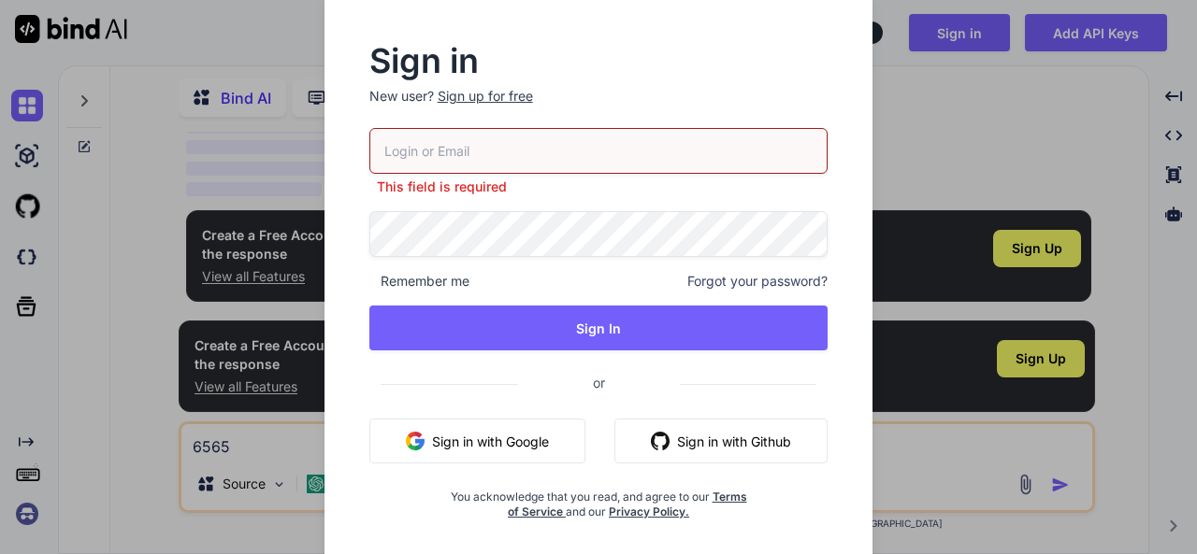
paste input "panther123@yopmail.com"
type input "panther123@yopmail.com"
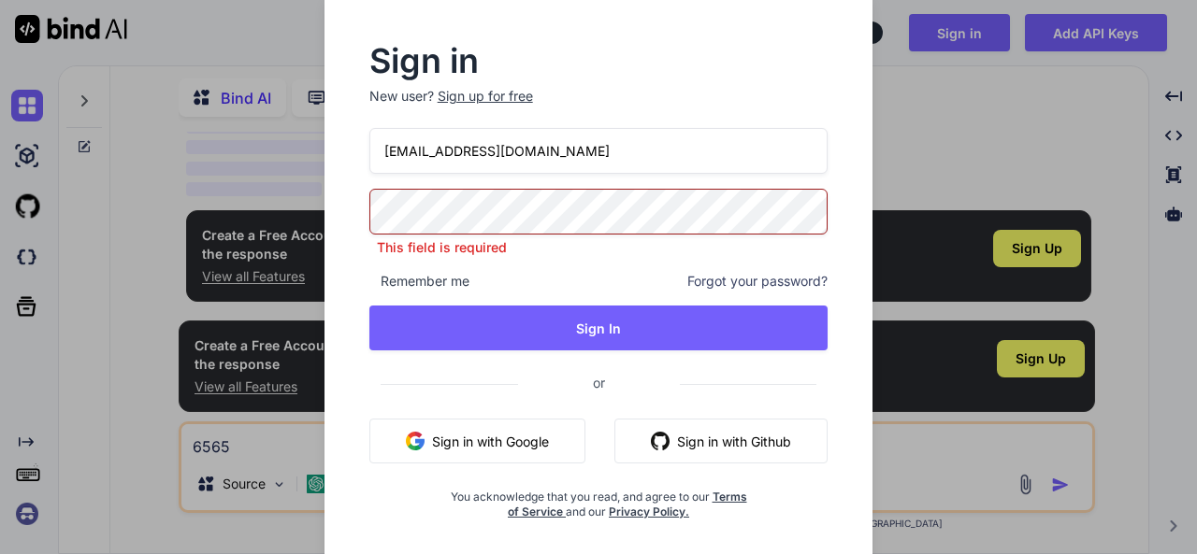
drag, startPoint x: 380, startPoint y: 167, endPoint x: 433, endPoint y: 168, distance: 53.3
click at [433, 168] on input "panther123@yopmail.com" at bounding box center [598, 151] width 459 height 46
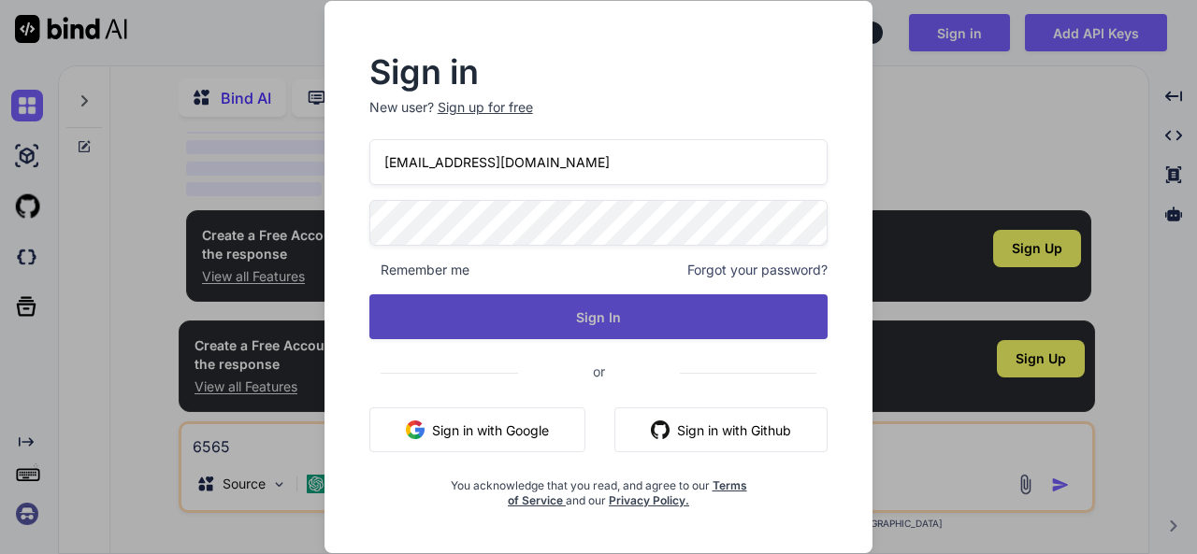
click at [561, 335] on button "Sign In" at bounding box center [598, 316] width 459 height 45
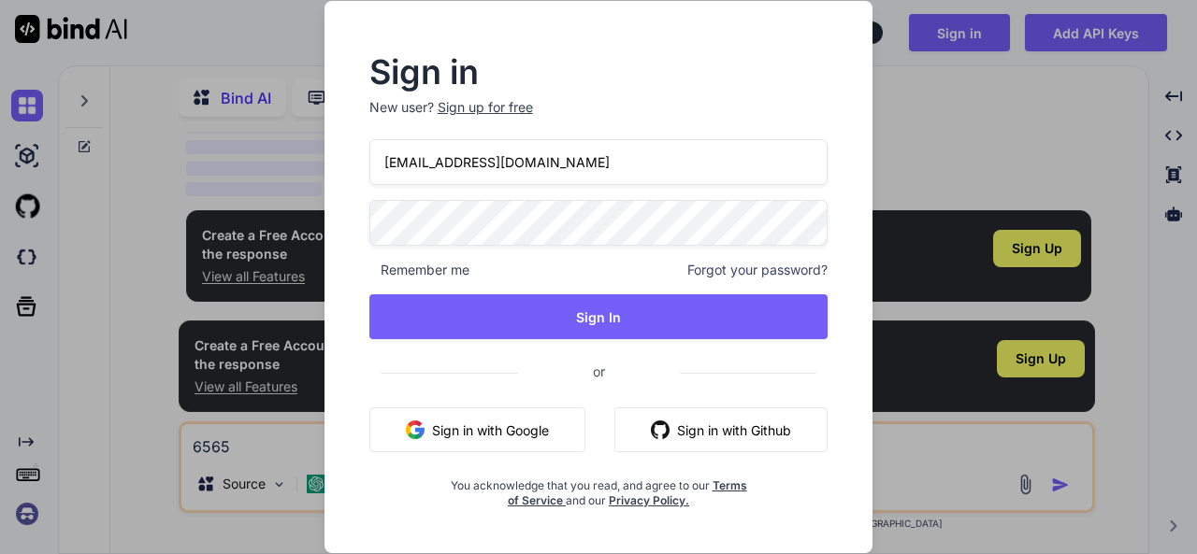
drag, startPoint x: 616, startPoint y: 163, endPoint x: 151, endPoint y: 165, distance: 464.7
click at [151, 165] on div "Sign in New user? Sign up for free panther123@yopmail.com Remember me Forgot yo…" at bounding box center [598, 277] width 1197 height 554
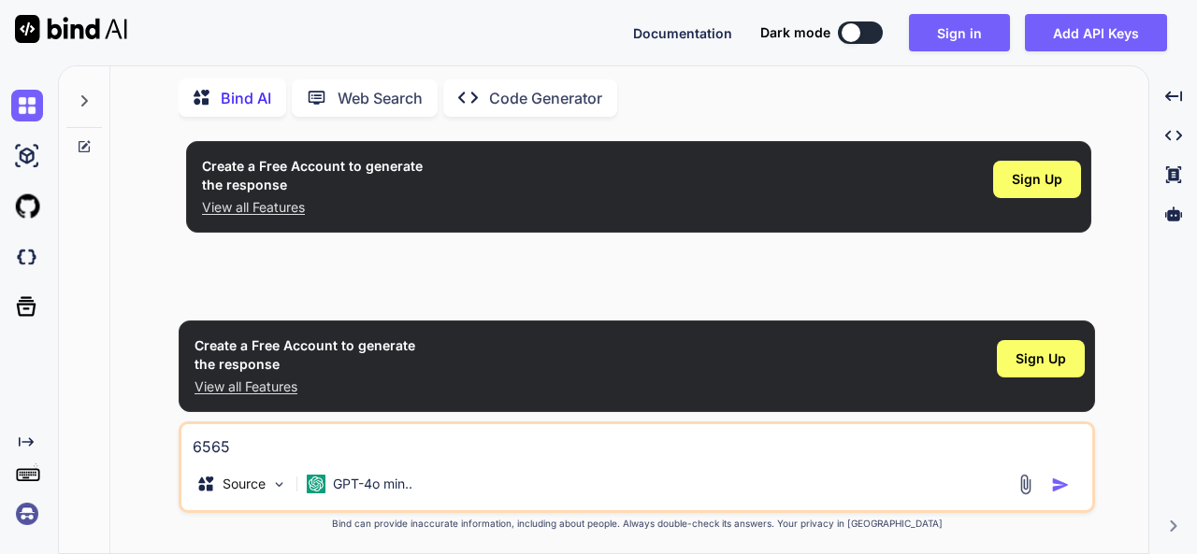
scroll to position [0, 0]
click at [998, 39] on button "Sign in" at bounding box center [959, 32] width 101 height 37
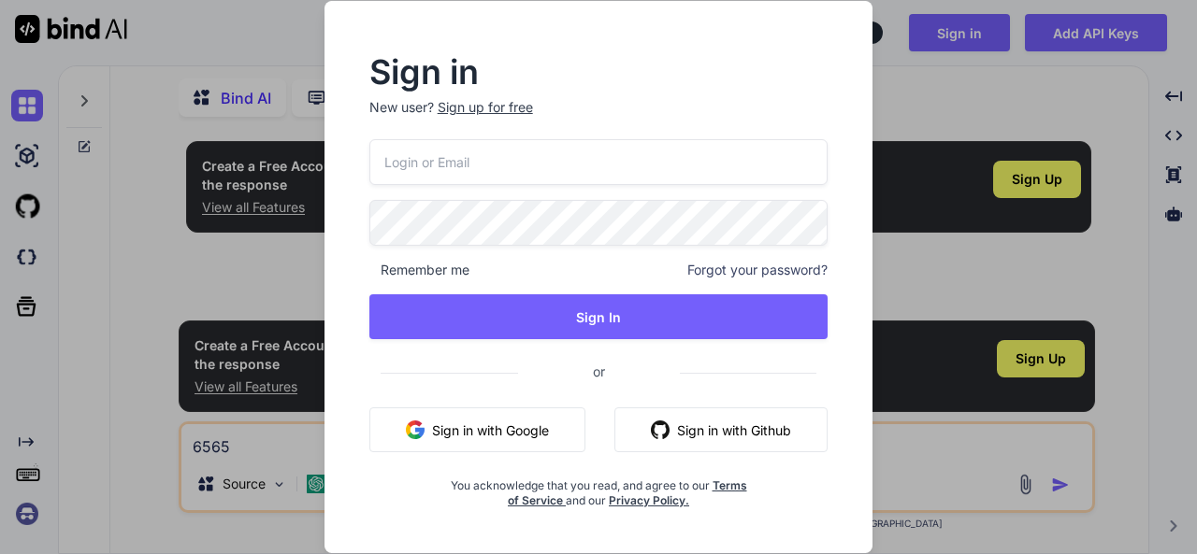
click at [509, 109] on div "Sign up for free" at bounding box center [485, 107] width 95 height 19
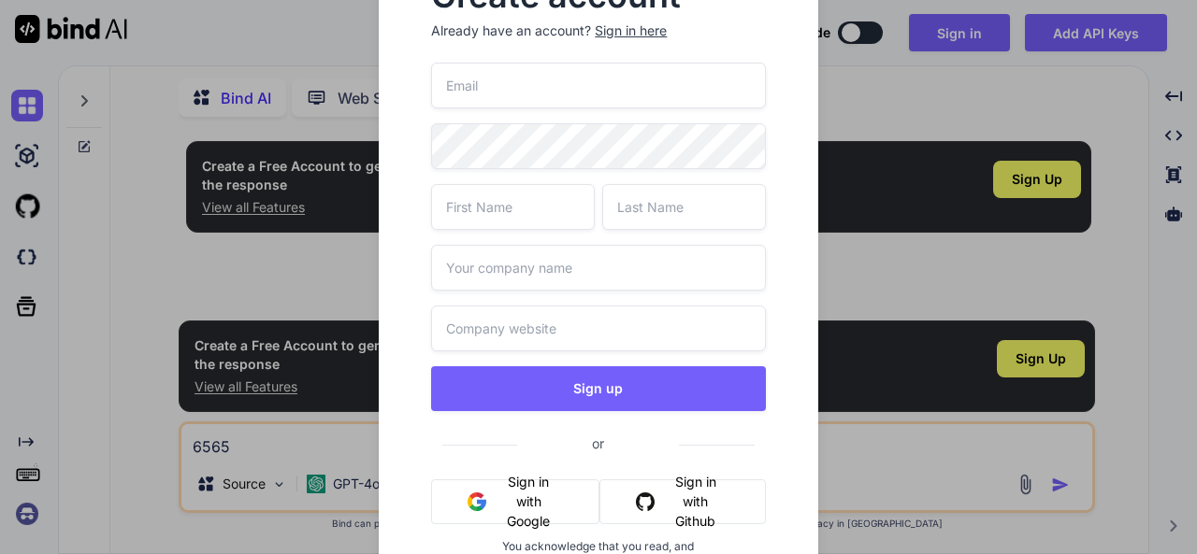
click at [511, 87] on input "email" at bounding box center [598, 86] width 334 height 46
paste input "panther123@yopmail.com"
click at [513, 82] on input "panther123@yopmail.com" at bounding box center [598, 86] width 334 height 46
type input "[EMAIL_ADDRESS][DOMAIN_NAME]"
click at [531, 202] on input "text" at bounding box center [513, 207] width 164 height 46
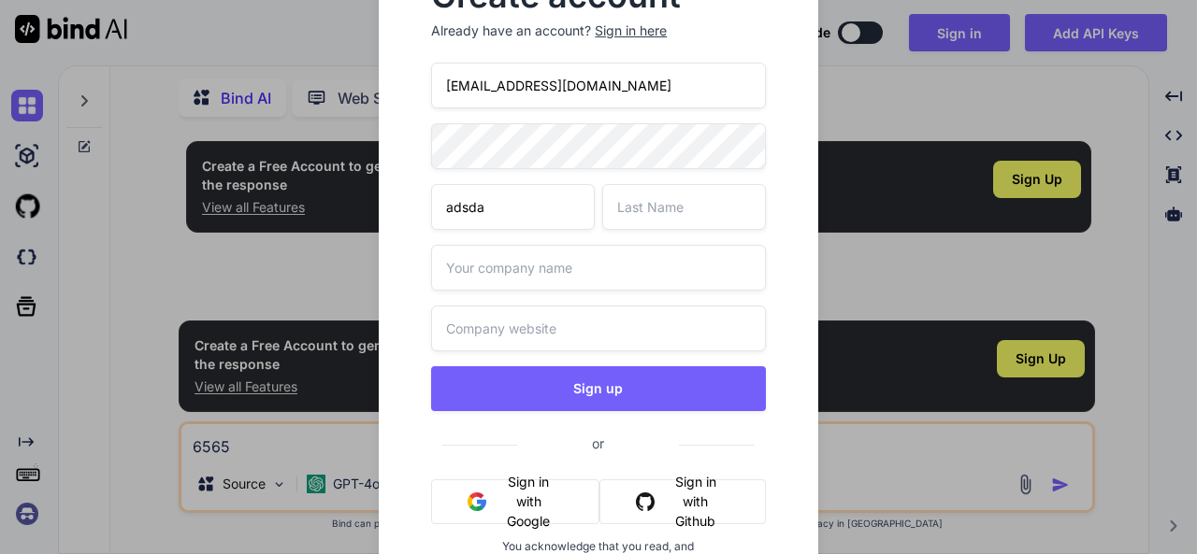
type input "adsda"
click at [688, 216] on input "text" at bounding box center [684, 207] width 164 height 46
type input "dwedw"
click at [602, 266] on input "d" at bounding box center [598, 268] width 334 height 46
type input "dadada"
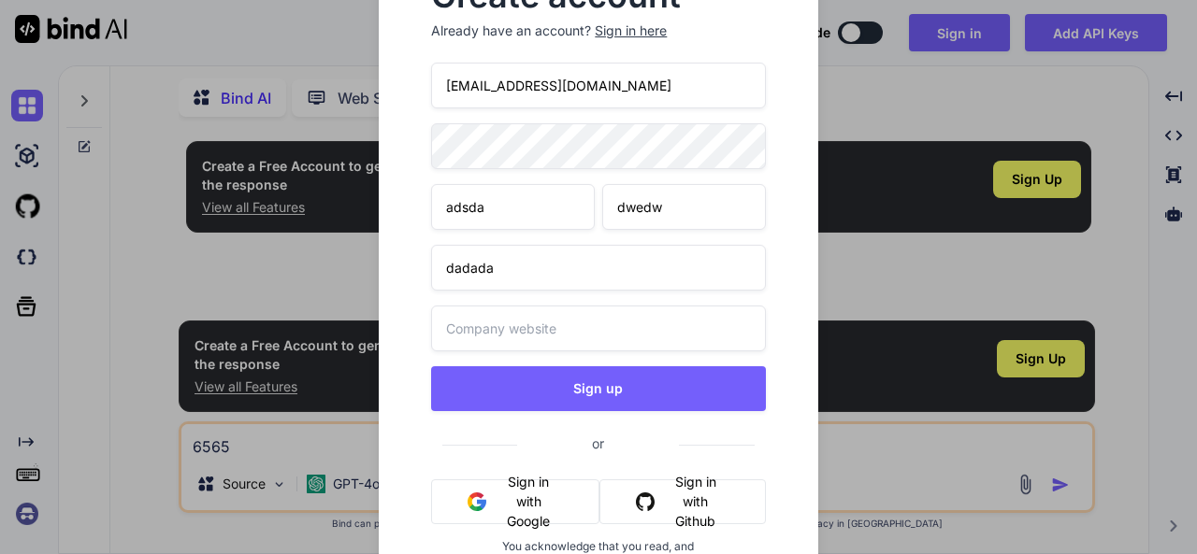
click at [563, 329] on input "text" at bounding box center [598, 329] width 334 height 46
type input "adadad.in"
click at [99, 124] on div "Create account Already have an account? Sign in here panther12345@yopmail.com a…" at bounding box center [598, 277] width 1197 height 554
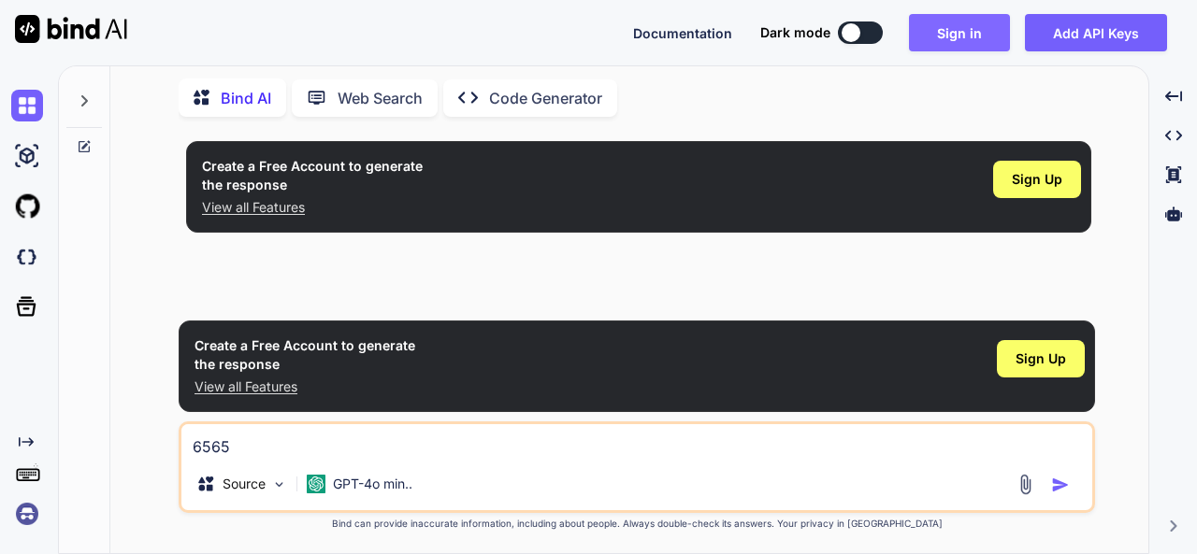
click at [985, 14] on div "Documentation Dark mode Sign in Add API Keys Created with Pixso." at bounding box center [598, 32] width 1197 height 65
click at [987, 48] on button "Sign in" at bounding box center [959, 32] width 101 height 37
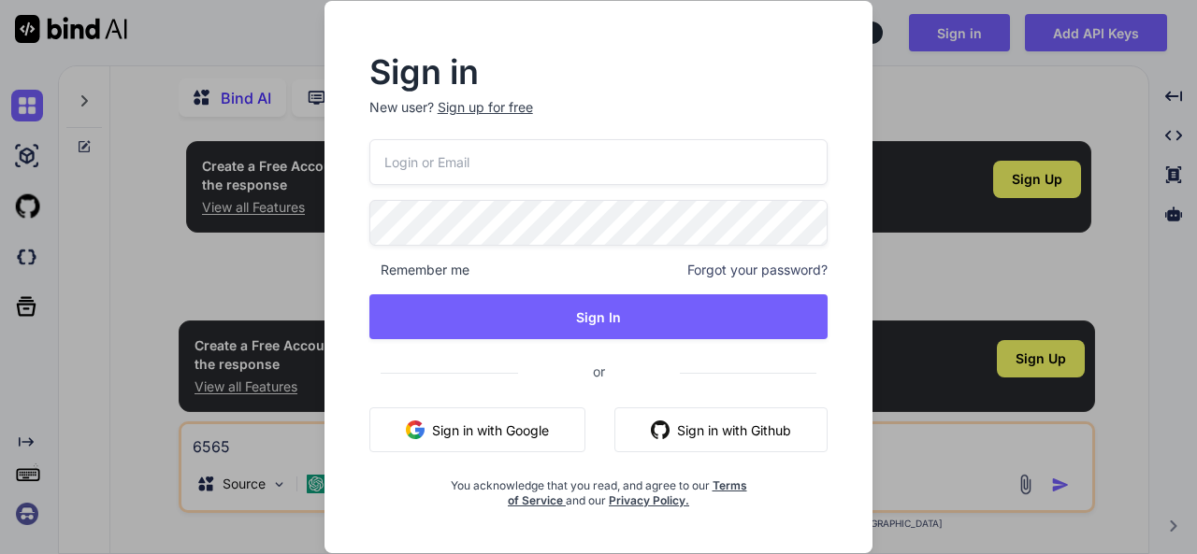
click at [454, 173] on input "email" at bounding box center [598, 162] width 459 height 46
paste input "panther123@yopmail.com"
click at [448, 157] on input "panther123@yopmail.com" at bounding box center [598, 162] width 459 height 46
type input "[EMAIL_ADDRESS][DOMAIN_NAME]"
click at [510, 106] on div "Sign up for free" at bounding box center [485, 107] width 95 height 19
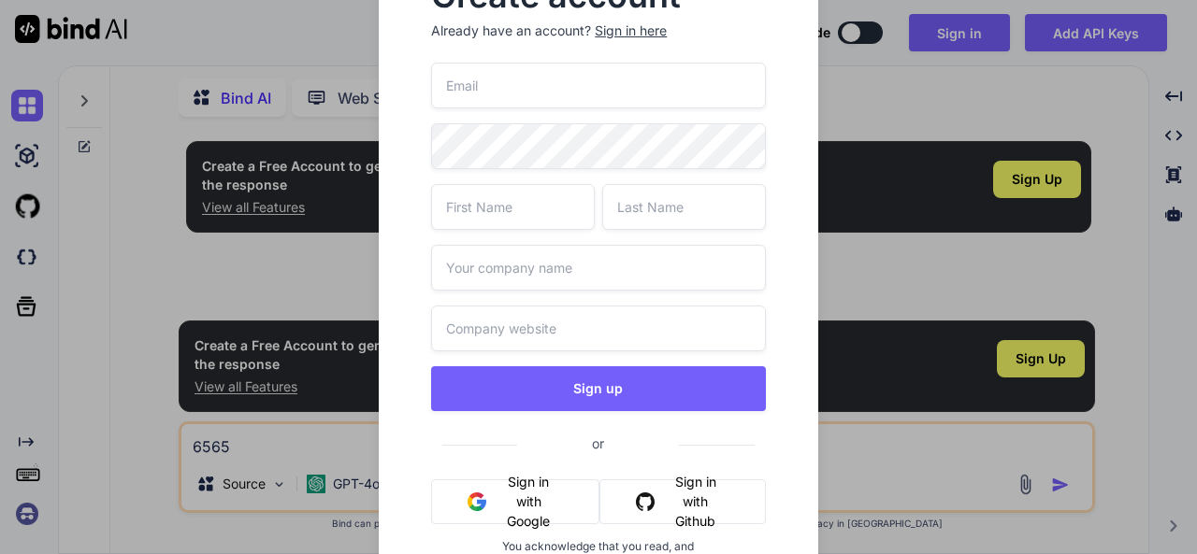
click at [575, 85] on input "email" at bounding box center [598, 86] width 334 height 46
paste input "panther123@yopmail.com"
click at [513, 89] on input "panther123@yopmail.com" at bounding box center [598, 86] width 334 height 46
type input "[EMAIL_ADDRESS][DOMAIN_NAME]"
click at [539, 210] on input "text" at bounding box center [513, 207] width 164 height 46
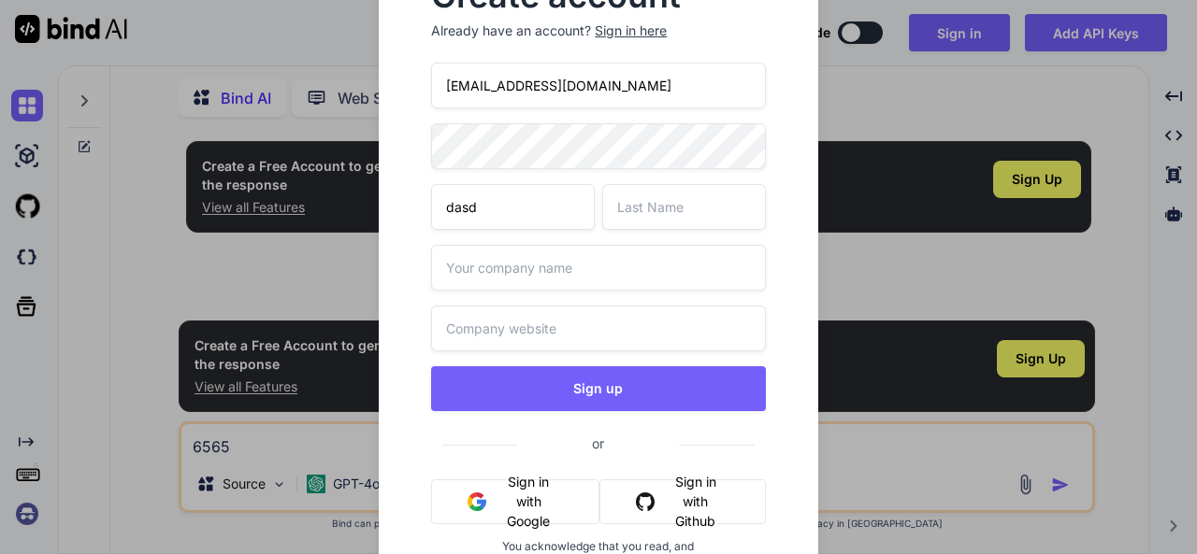
type input "dasd"
click at [685, 212] on input "text" at bounding box center [684, 207] width 164 height 46
type input "asdad"
click at [549, 273] on input "text" at bounding box center [598, 268] width 334 height 46
type input "adada"
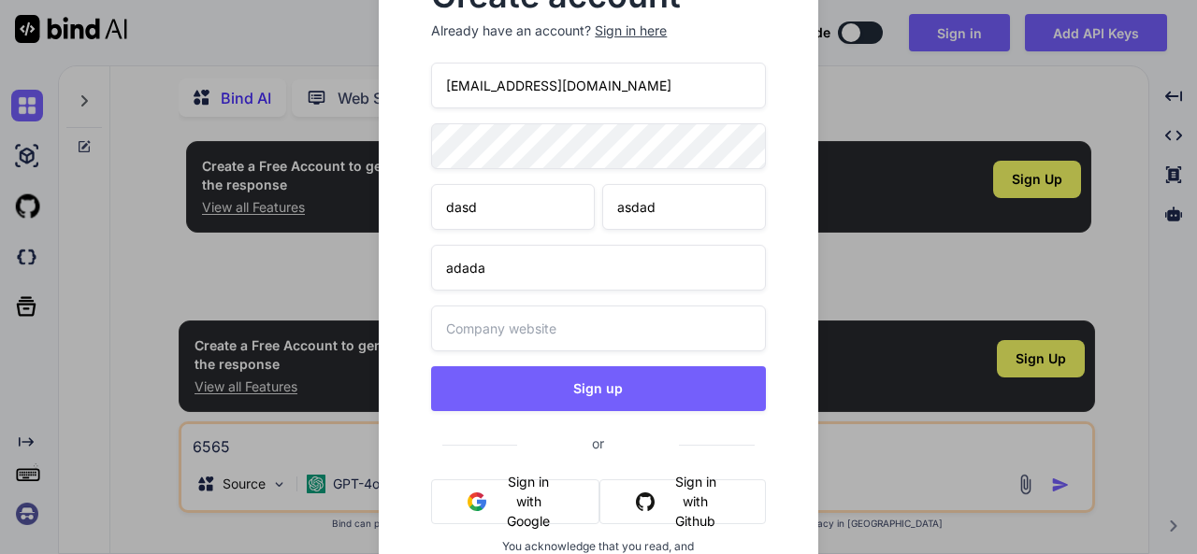
click at [520, 322] on input "text" at bounding box center [598, 329] width 334 height 46
type input "asdada.in"
drag, startPoint x: 668, startPoint y: 85, endPoint x: 395, endPoint y: 78, distance: 273.1
click at [395, 78] on div "Create account Already have an account? Sign in here panther12345@yopmail.com d…" at bounding box center [598, 297] width 438 height 694
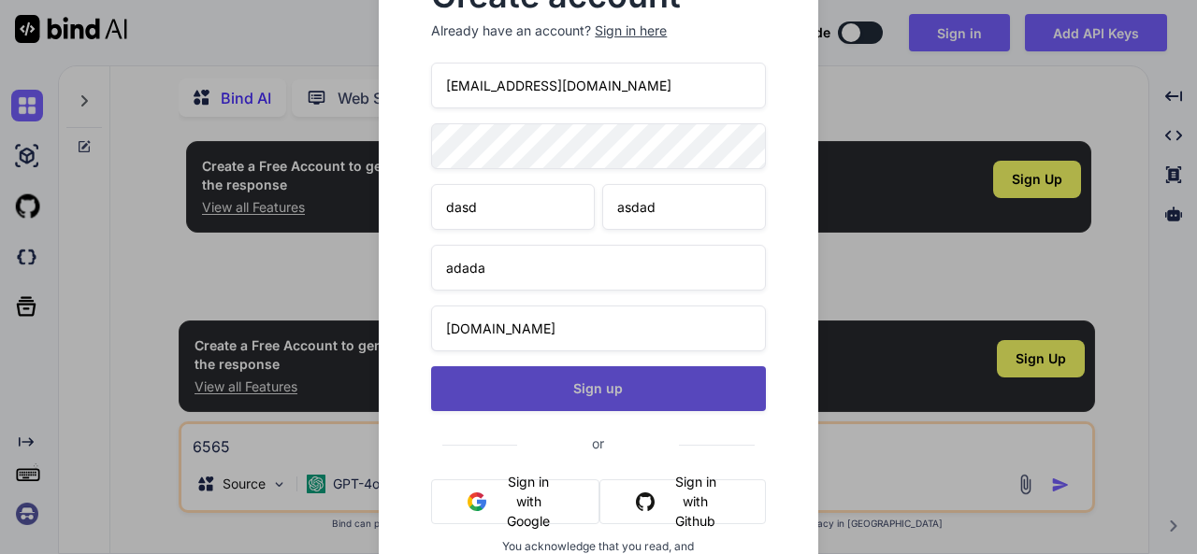
click at [568, 395] on button "Sign up" at bounding box center [598, 388] width 334 height 45
click at [567, 386] on button "Sign up" at bounding box center [598, 388] width 334 height 45
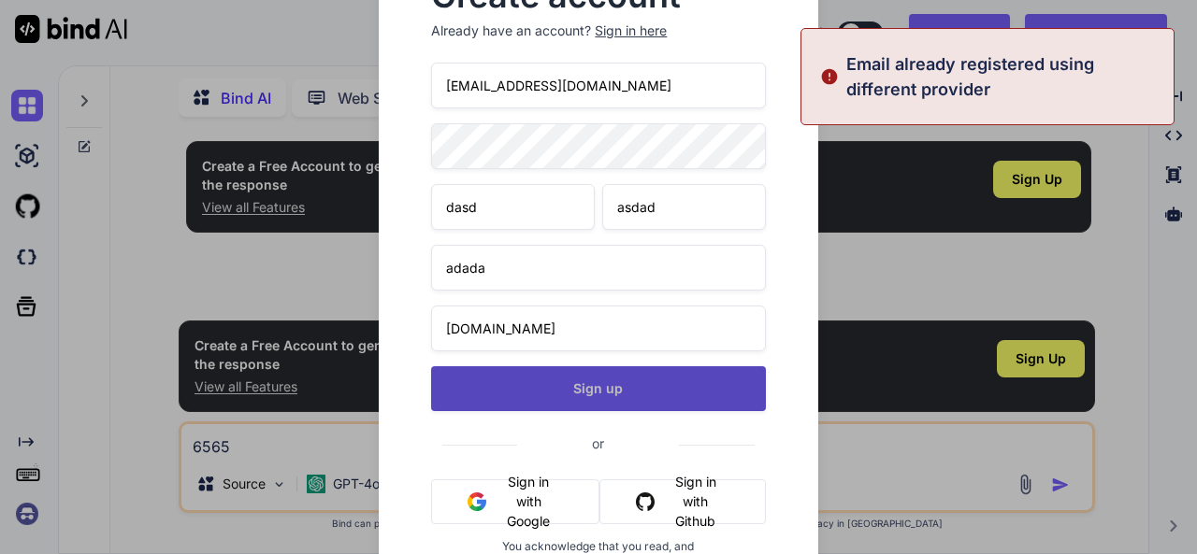
click at [567, 386] on button "Sign up" at bounding box center [598, 388] width 334 height 45
click at [567, 386] on button "Signing up..." at bounding box center [598, 388] width 334 height 45
click at [568, 386] on button "Signing up..." at bounding box center [598, 388] width 334 height 45
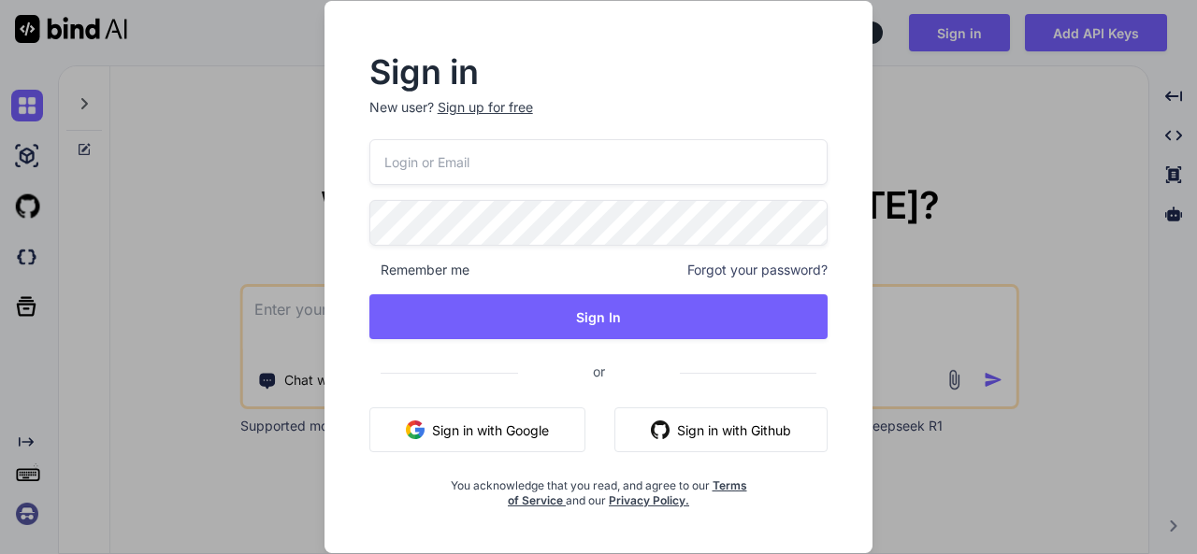
type textarea "x"
click at [495, 160] on input "email" at bounding box center [598, 162] width 459 height 46
paste input "[EMAIL_ADDRESS][DOMAIN_NAME]"
type input "[EMAIL_ADDRESS][DOMAIN_NAME]"
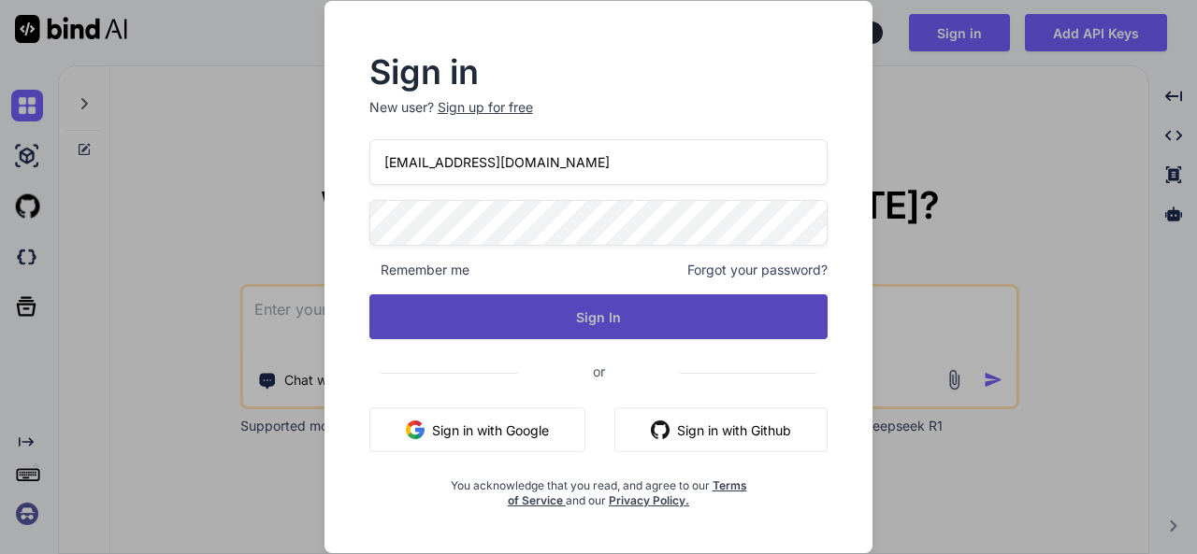
click at [561, 318] on button "Sign In" at bounding box center [598, 316] width 459 height 45
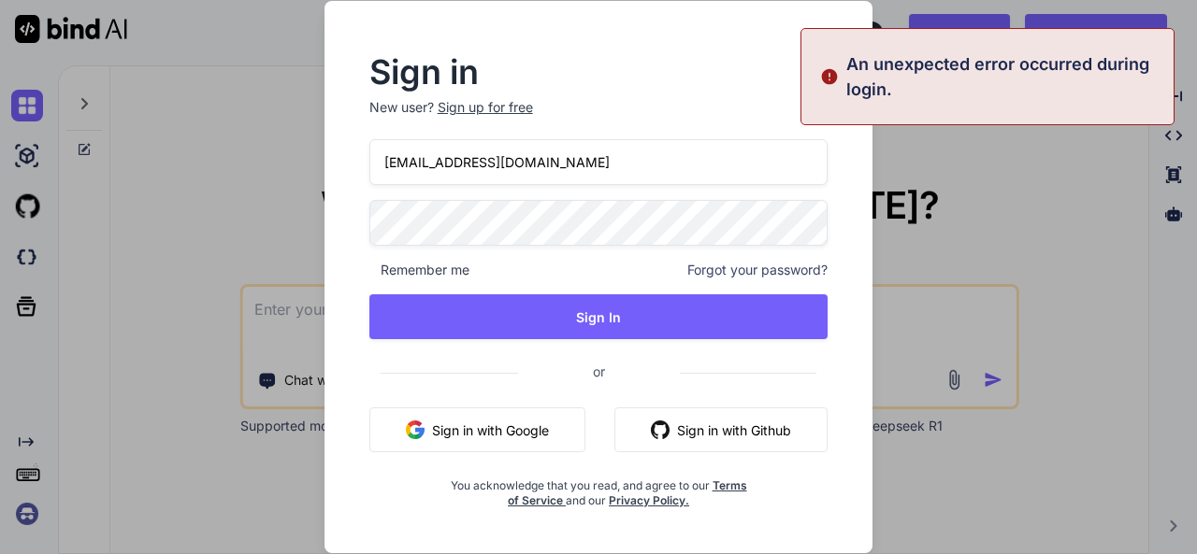
click at [1053, 182] on div "Sign in New user? Sign up for free [EMAIL_ADDRESS][DOMAIN_NAME] Remember me For…" at bounding box center [598, 277] width 1197 height 554
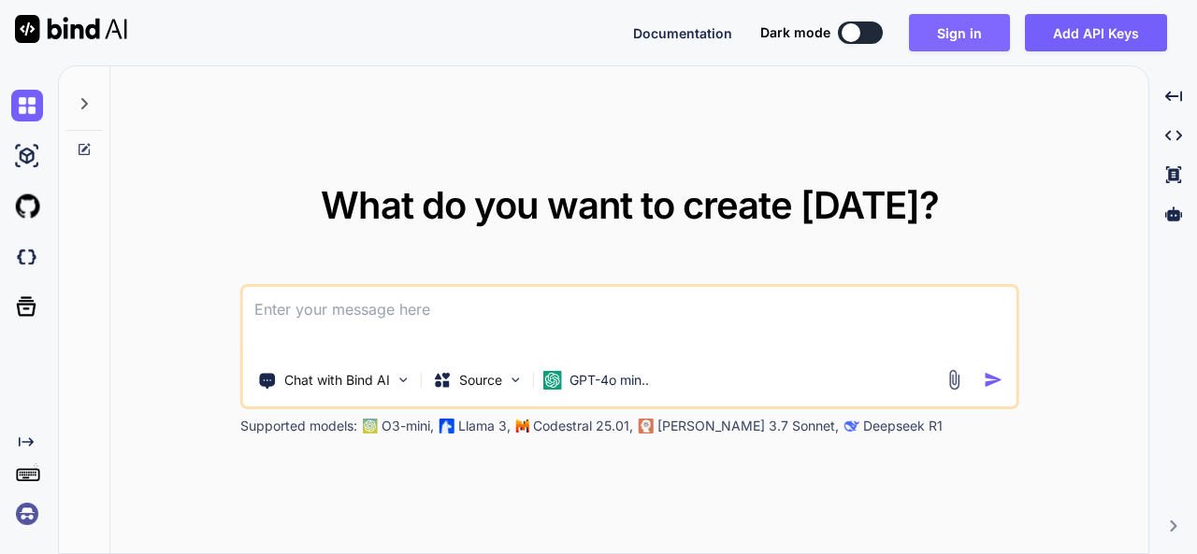
click at [956, 36] on button "Sign in" at bounding box center [959, 32] width 101 height 37
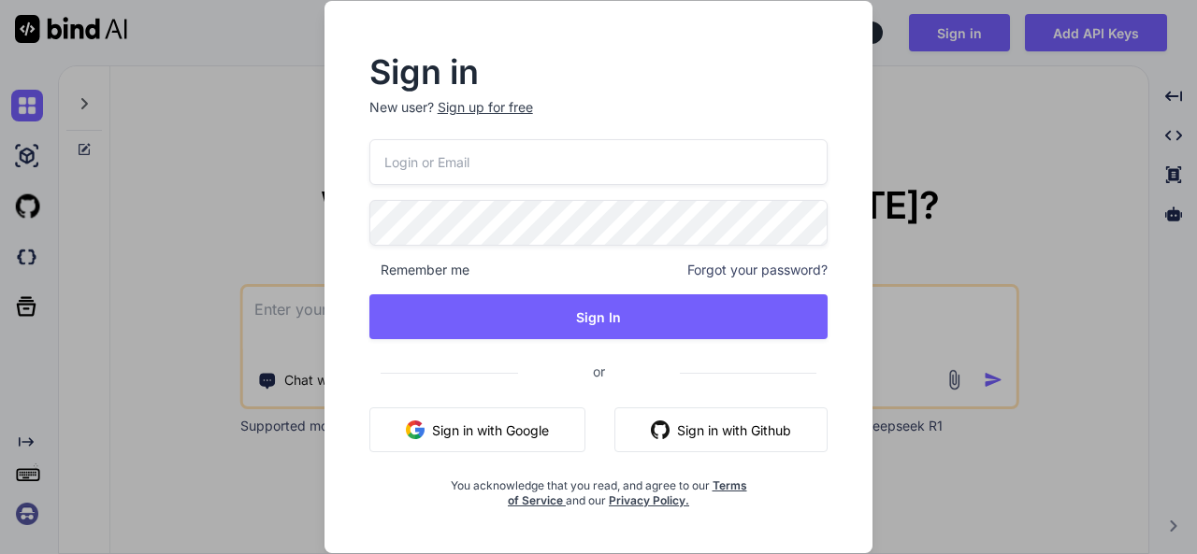
click at [1099, 78] on div "Sign in New user? Sign up for free Remember me Forgot your password? Sign In or…" at bounding box center [598, 277] width 1197 height 554
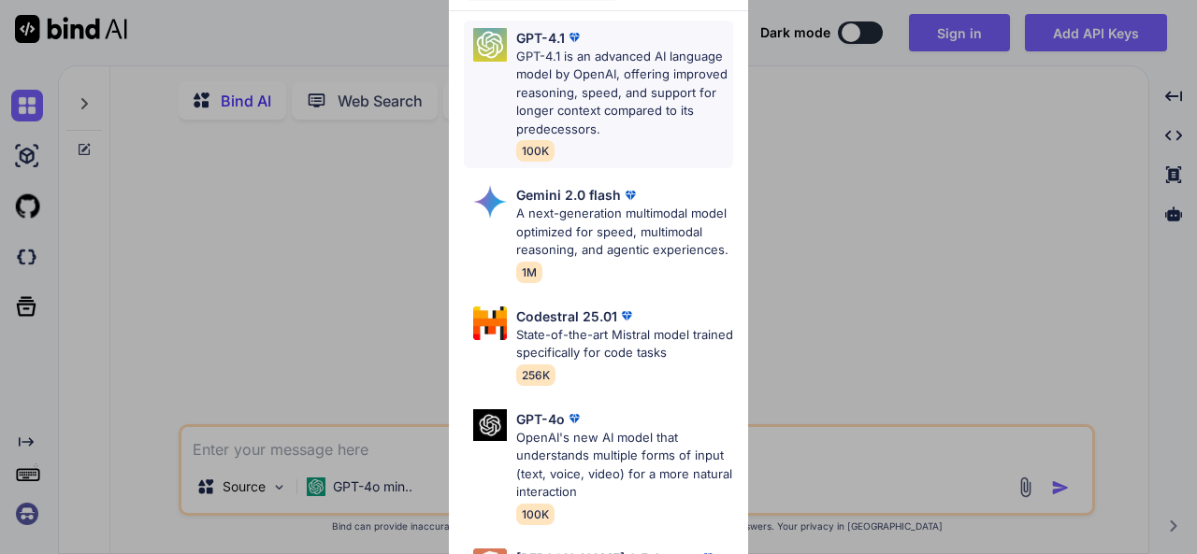
click at [597, 82] on p "GPT-4.1 is an advanced AI language model by OpenAI, offering improved reasoning…" at bounding box center [624, 94] width 217 height 92
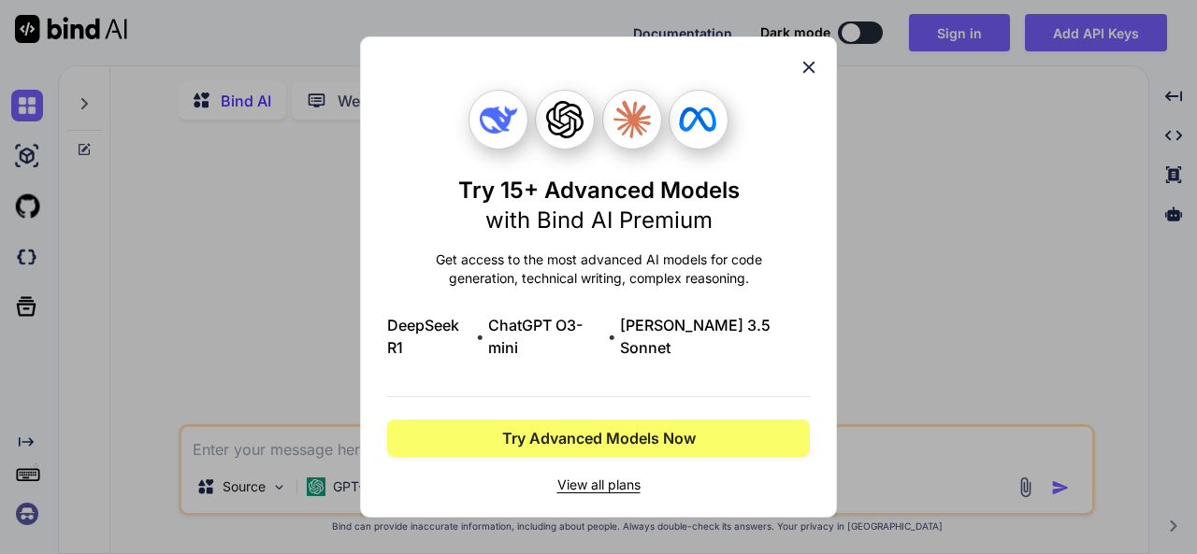
click at [809, 74] on icon at bounding box center [809, 68] width 12 height 12
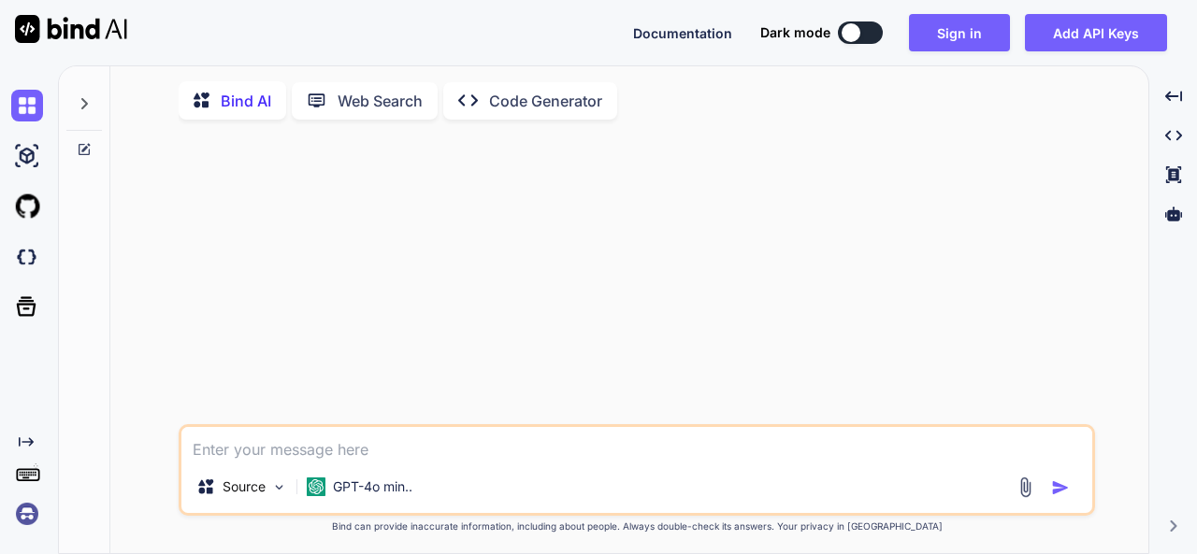
type textarea "x"
click at [970, 215] on div at bounding box center [638, 280] width 912 height 290
click at [24, 506] on img at bounding box center [27, 514] width 32 height 32
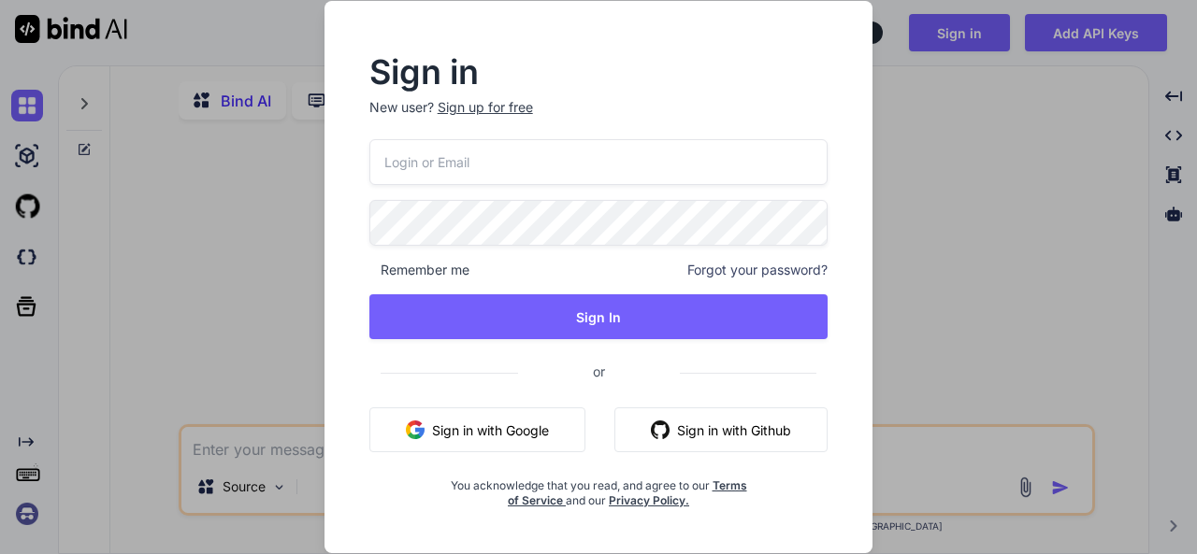
click at [466, 167] on input "email" at bounding box center [598, 162] width 459 height 46
paste input "[EMAIL_ADDRESS][DOMAIN_NAME]"
type input "[EMAIL_ADDRESS][DOMAIN_NAME]"
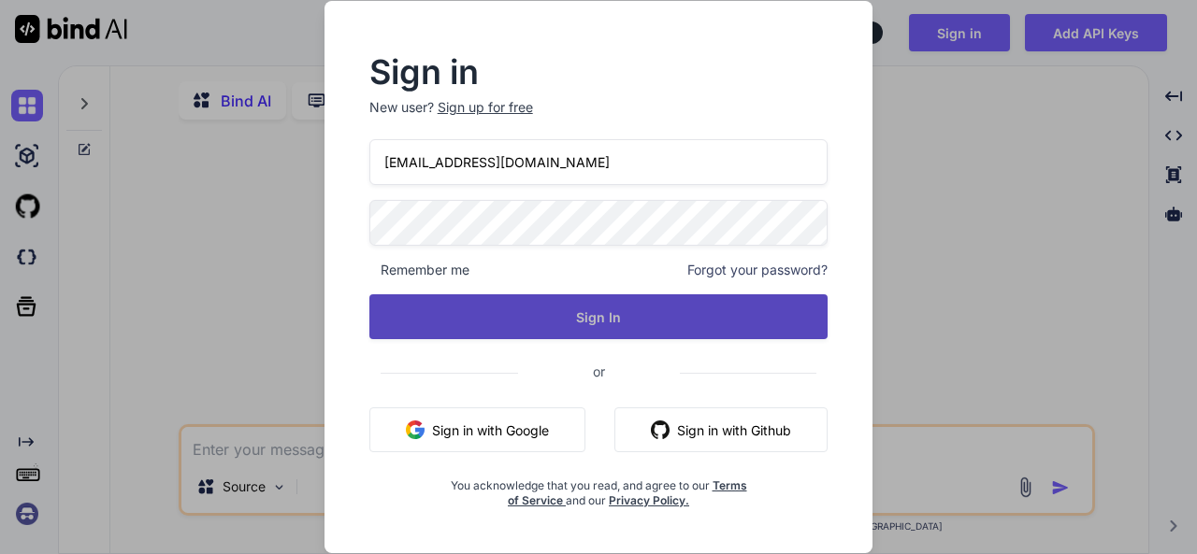
click at [719, 314] on button "Sign In" at bounding box center [598, 316] width 459 height 45
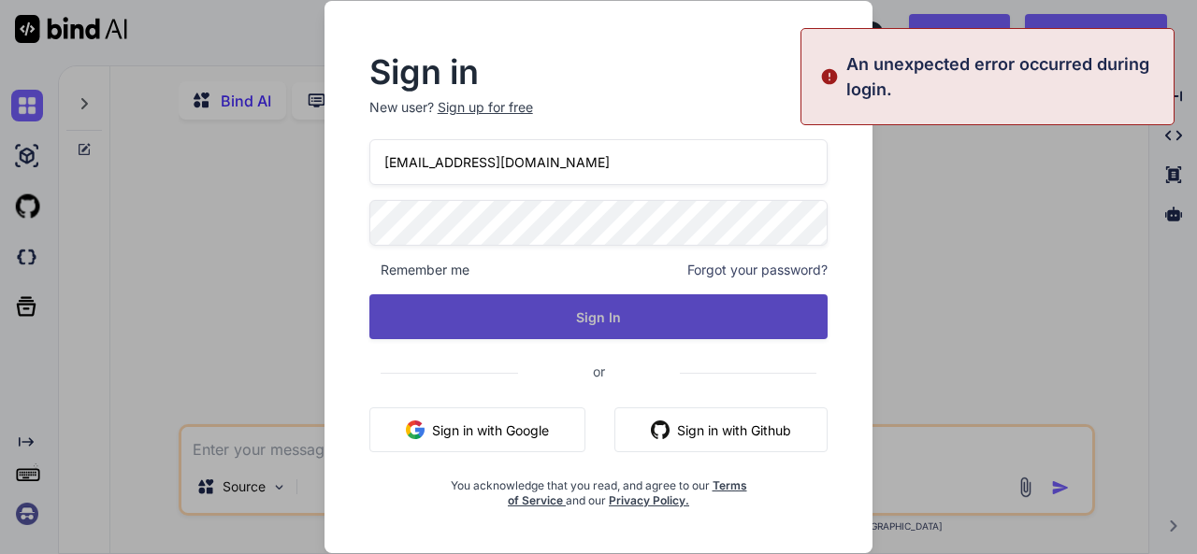
click at [742, 326] on button "Sign In" at bounding box center [598, 316] width 459 height 45
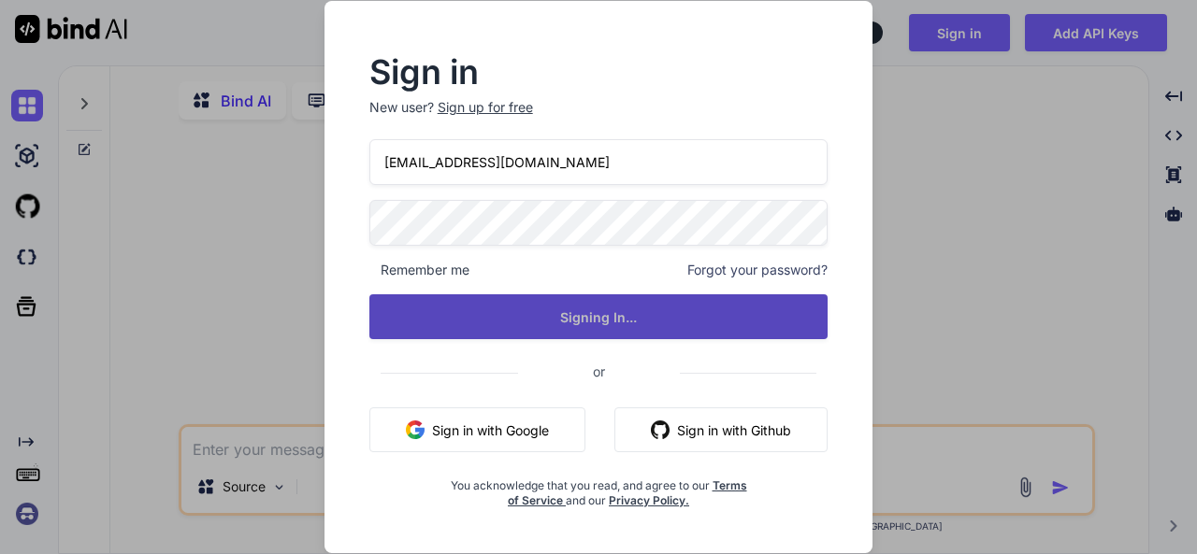
click at [742, 326] on button "Signing In..." at bounding box center [598, 316] width 459 height 45
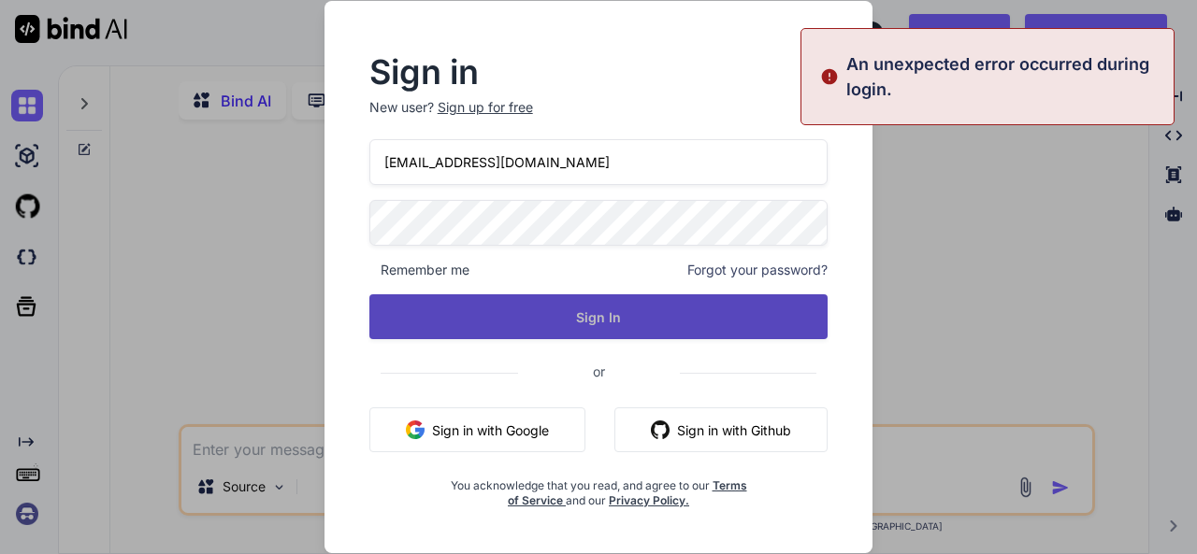
click at [736, 327] on button "Sign In" at bounding box center [598, 316] width 459 height 45
click at [734, 327] on button "Sign In" at bounding box center [598, 316] width 459 height 45
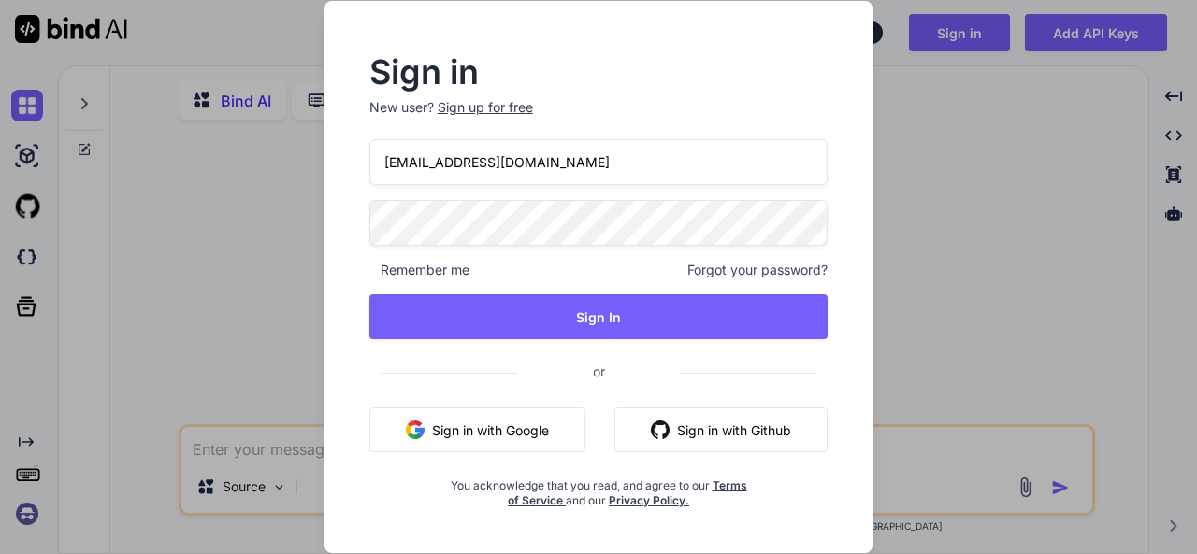
click at [999, 334] on div "Sign in New user? Sign up for free [EMAIL_ADDRESS][DOMAIN_NAME] Remember me For…" at bounding box center [598, 277] width 1197 height 554
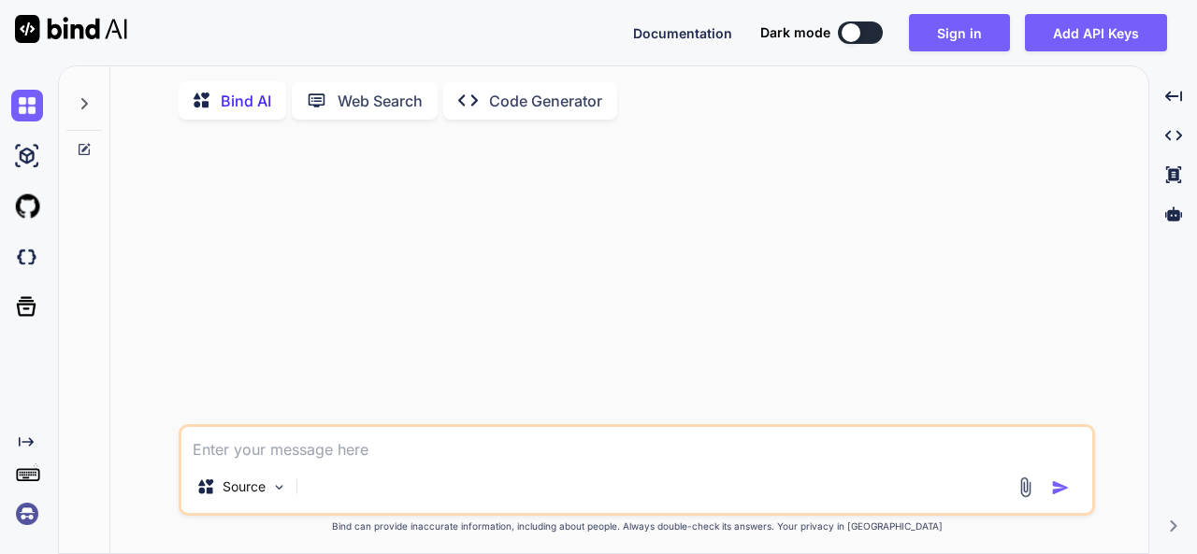
click at [842, 37] on button at bounding box center [860, 33] width 45 height 22
type textarea "x"
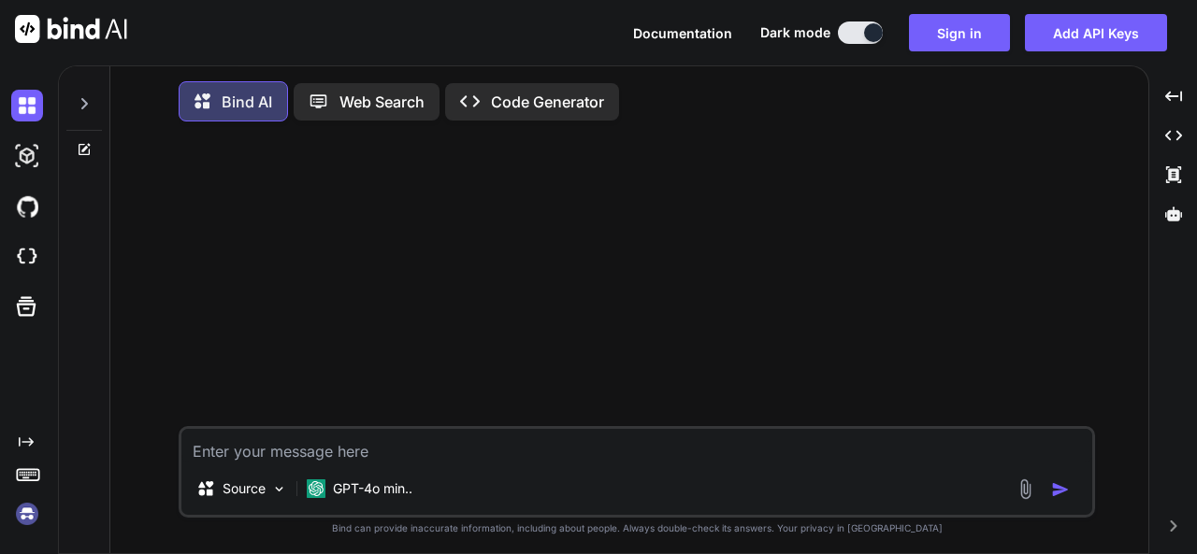
click at [809, 188] on div at bounding box center [638, 281] width 912 height 290
click at [973, 34] on button "Sign in" at bounding box center [959, 32] width 101 height 37
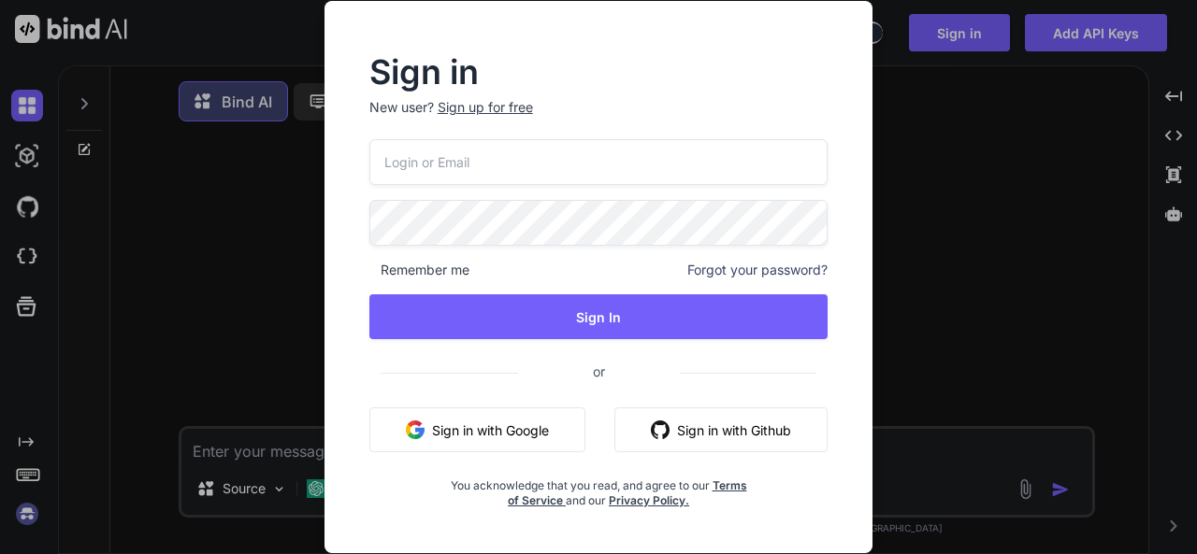
click at [438, 169] on input "email" at bounding box center [598, 162] width 459 height 46
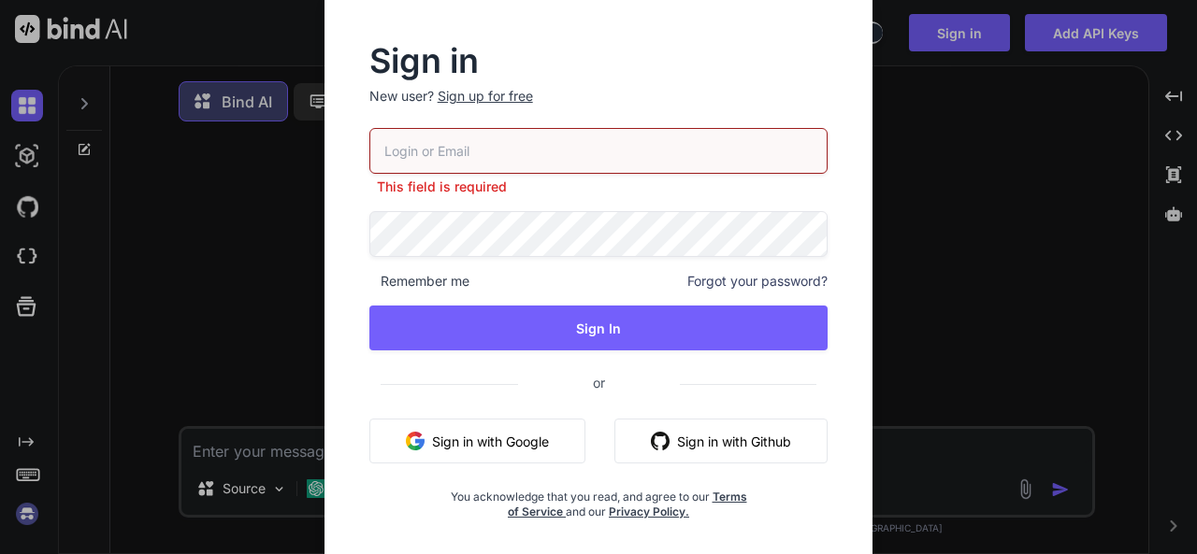
paste input "[EMAIL_ADDRESS][DOMAIN_NAME]"
type input "[EMAIL_ADDRESS][DOMAIN_NAME]"
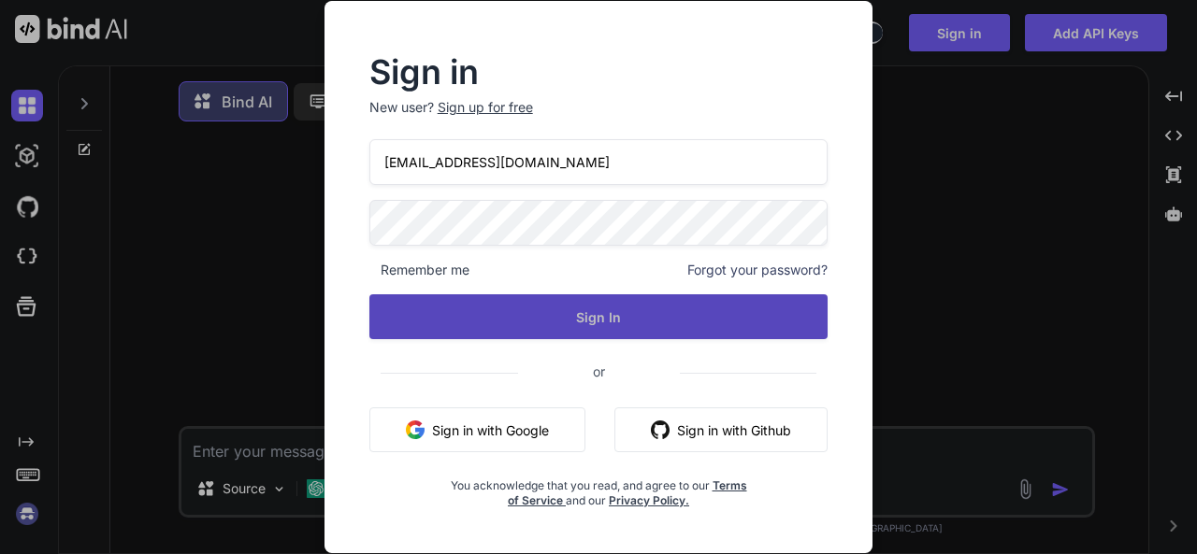
click at [625, 315] on button "Sign In" at bounding box center [598, 316] width 459 height 45
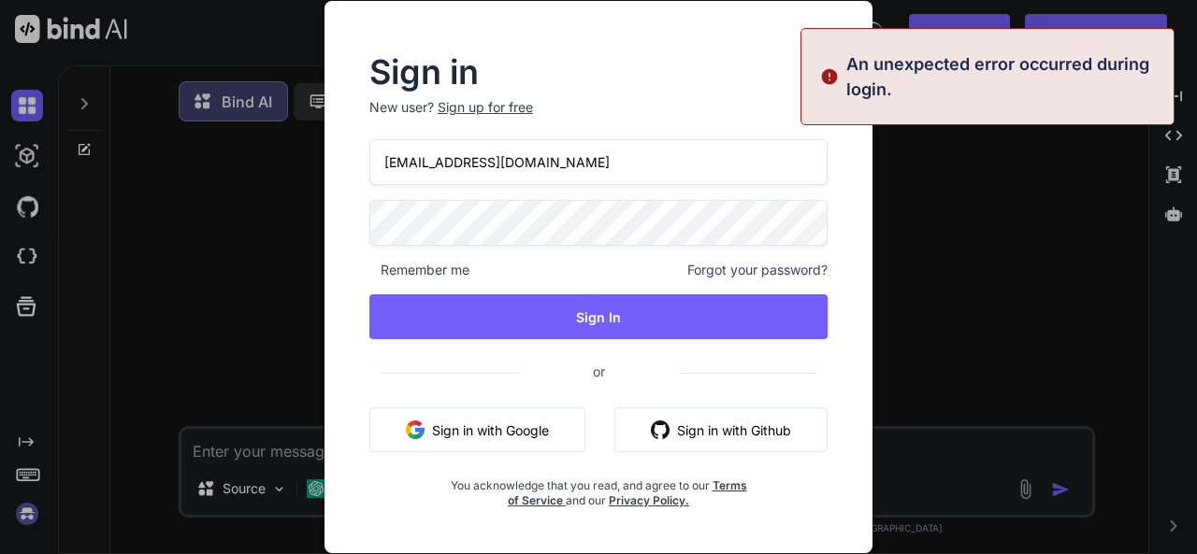
click at [988, 228] on div "Sign in New user? Sign up for free [EMAIL_ADDRESS][DOMAIN_NAME] Remember me For…" at bounding box center [598, 277] width 1197 height 554
